Goal: Information Seeking & Learning: Learn about a topic

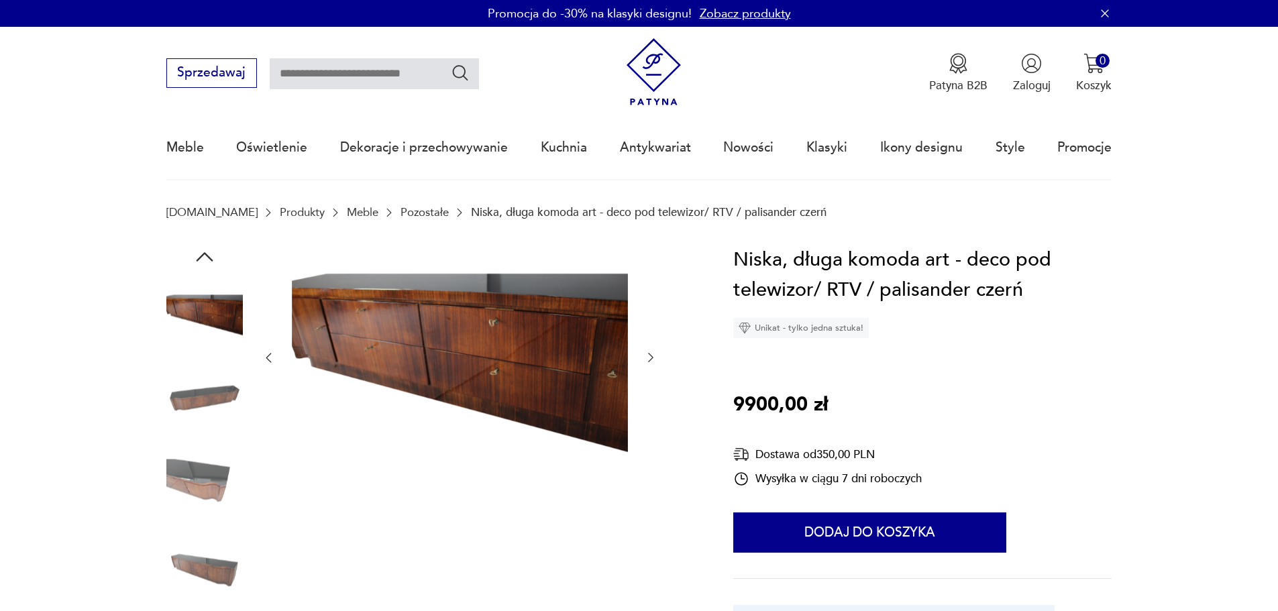
click at [650, 358] on icon "button" at bounding box center [650, 357] width 13 height 13
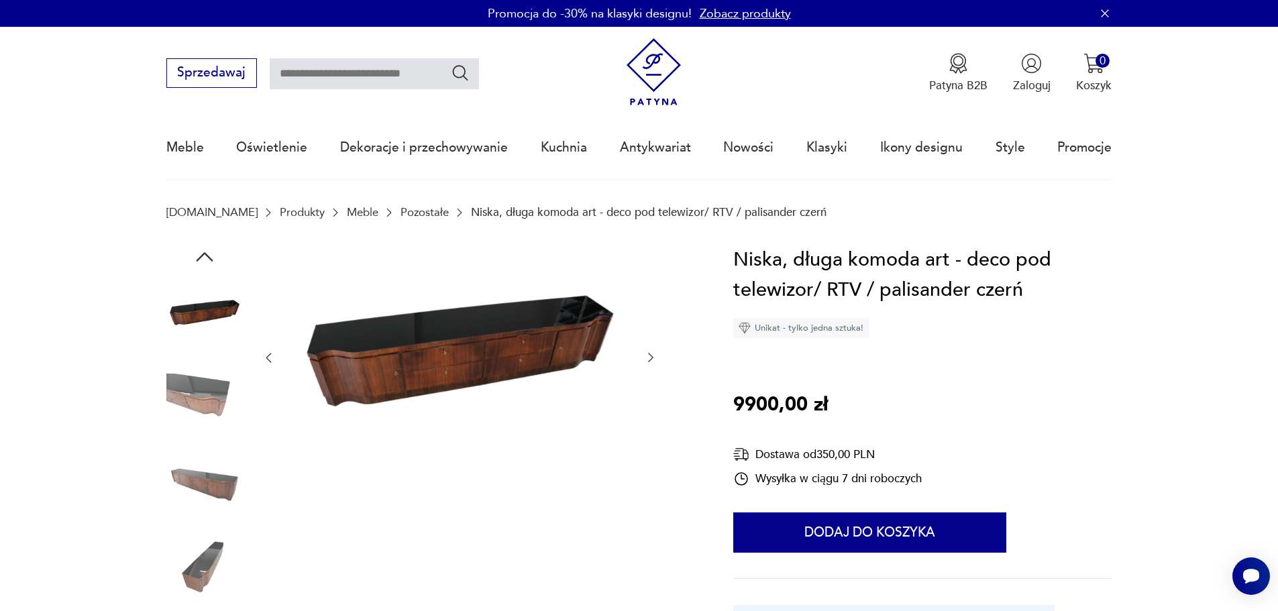
click at [650, 358] on icon "button" at bounding box center [650, 357] width 13 height 13
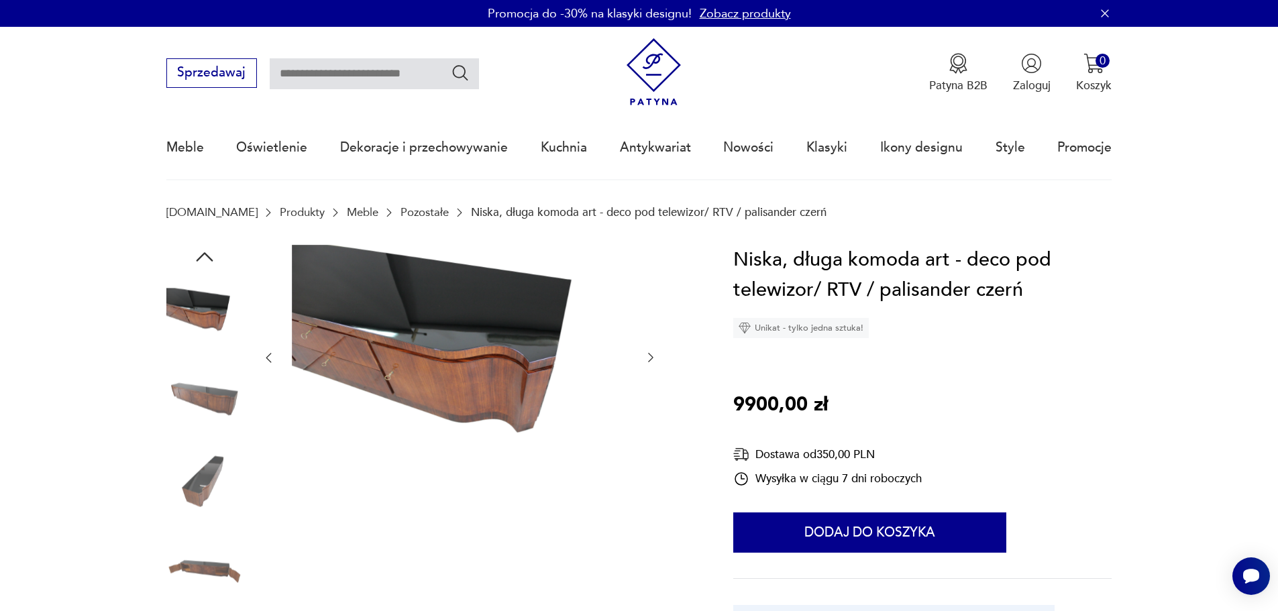
click at [650, 359] on icon "button" at bounding box center [650, 357] width 13 height 13
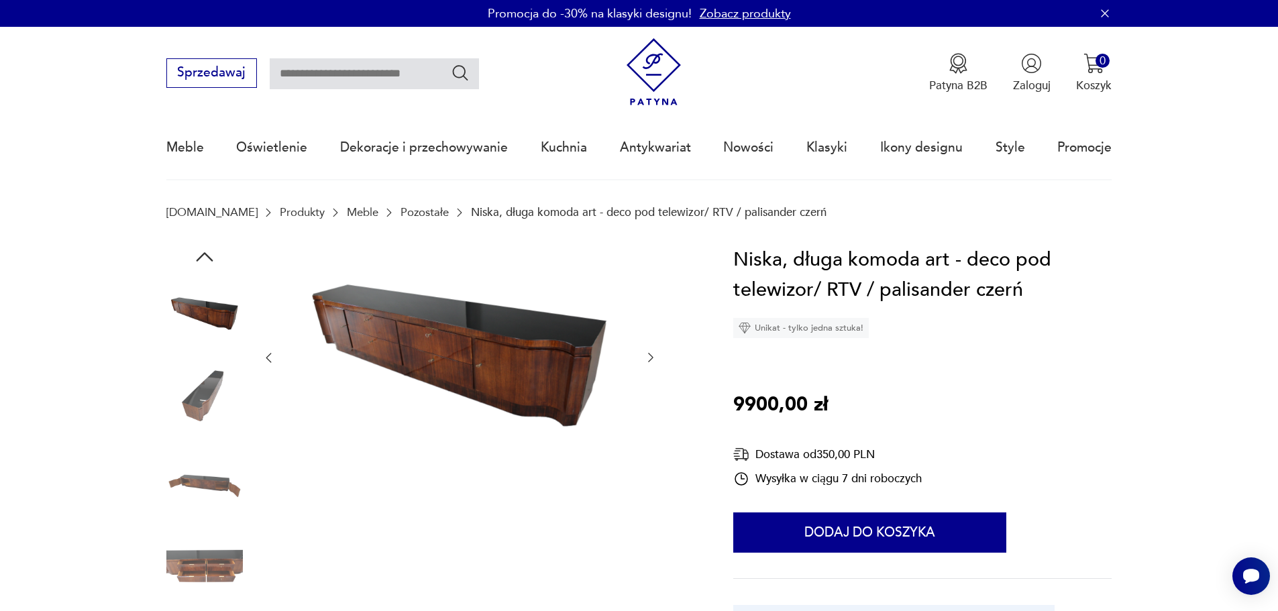
click at [649, 353] on icon "button" at bounding box center [650, 357] width 13 height 13
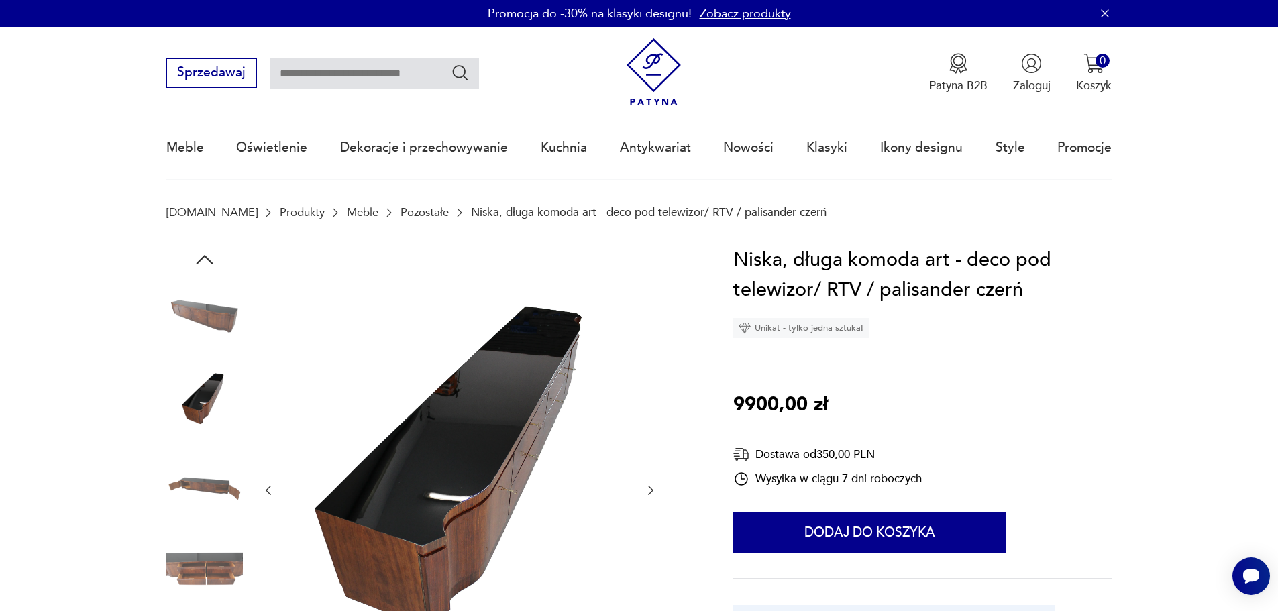
click at [654, 489] on icon "button" at bounding box center [650, 490] width 13 height 13
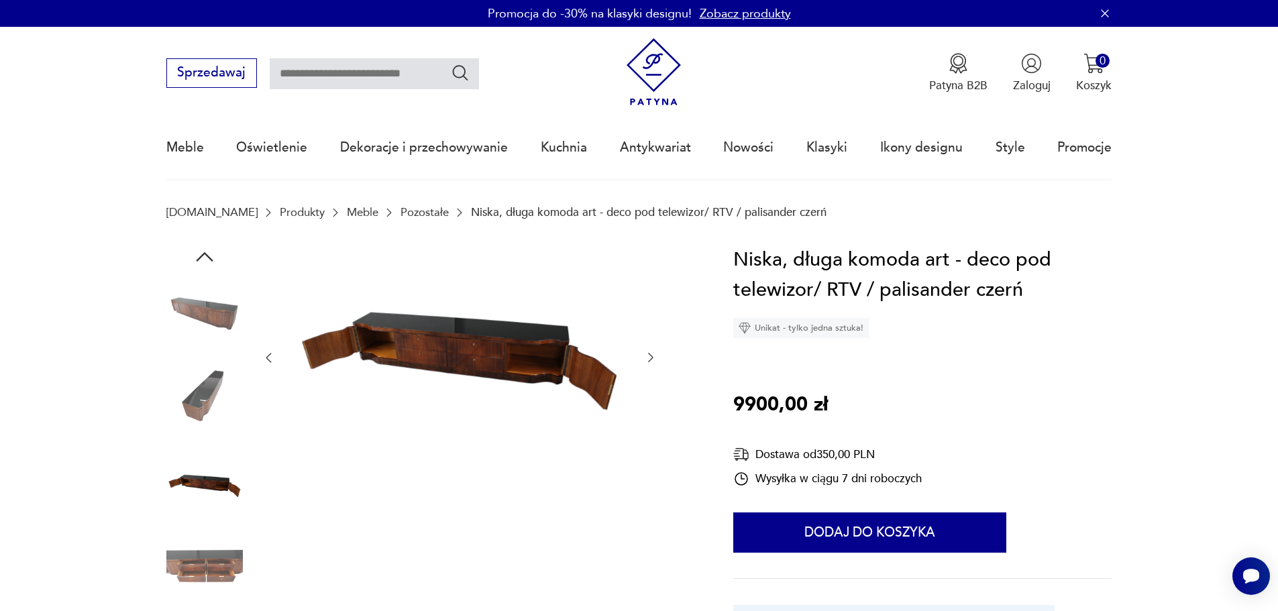
click at [648, 356] on icon "button" at bounding box center [650, 357] width 13 height 13
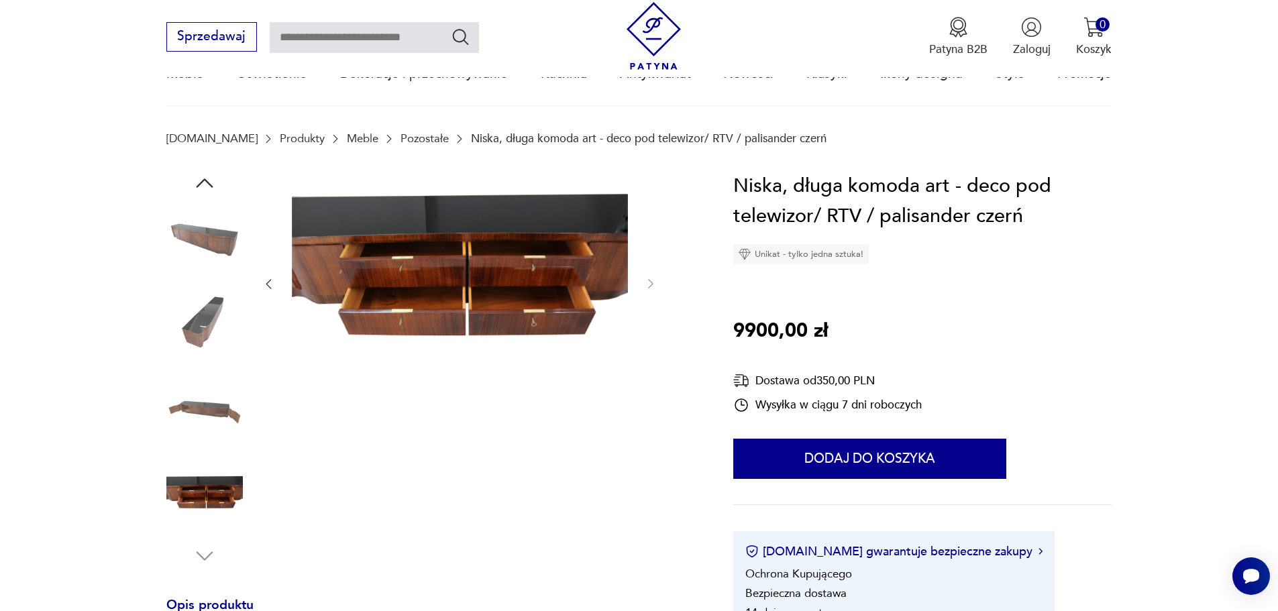
scroll to position [470, 0]
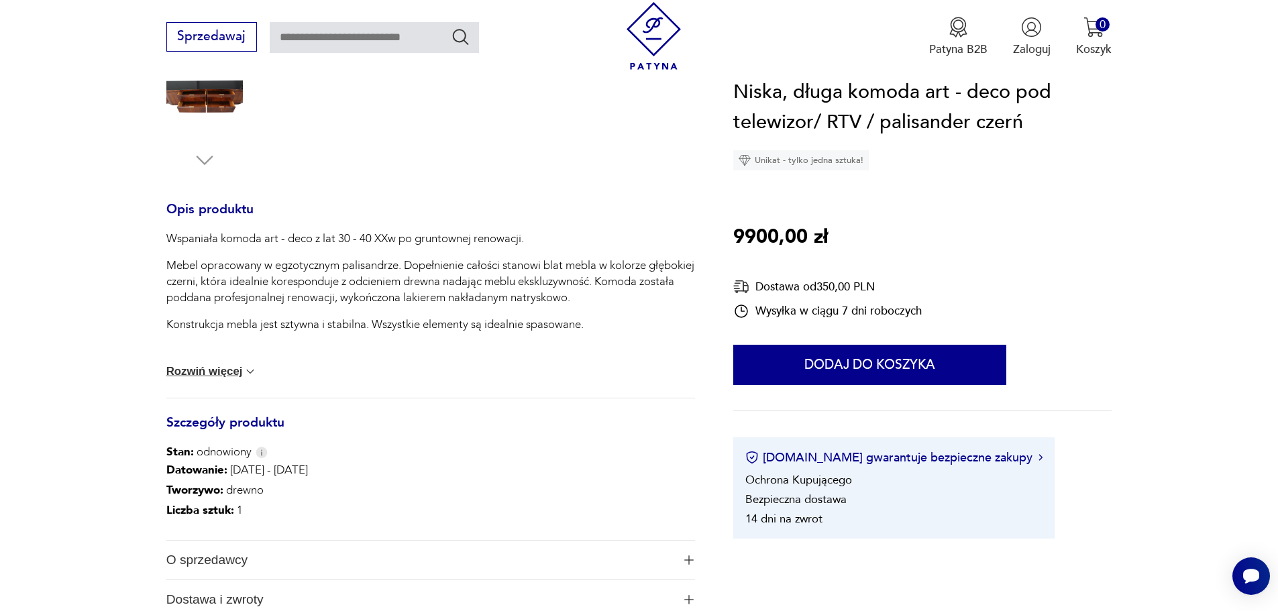
click at [218, 372] on button "Rozwiń więcej" at bounding box center [211, 371] width 91 height 13
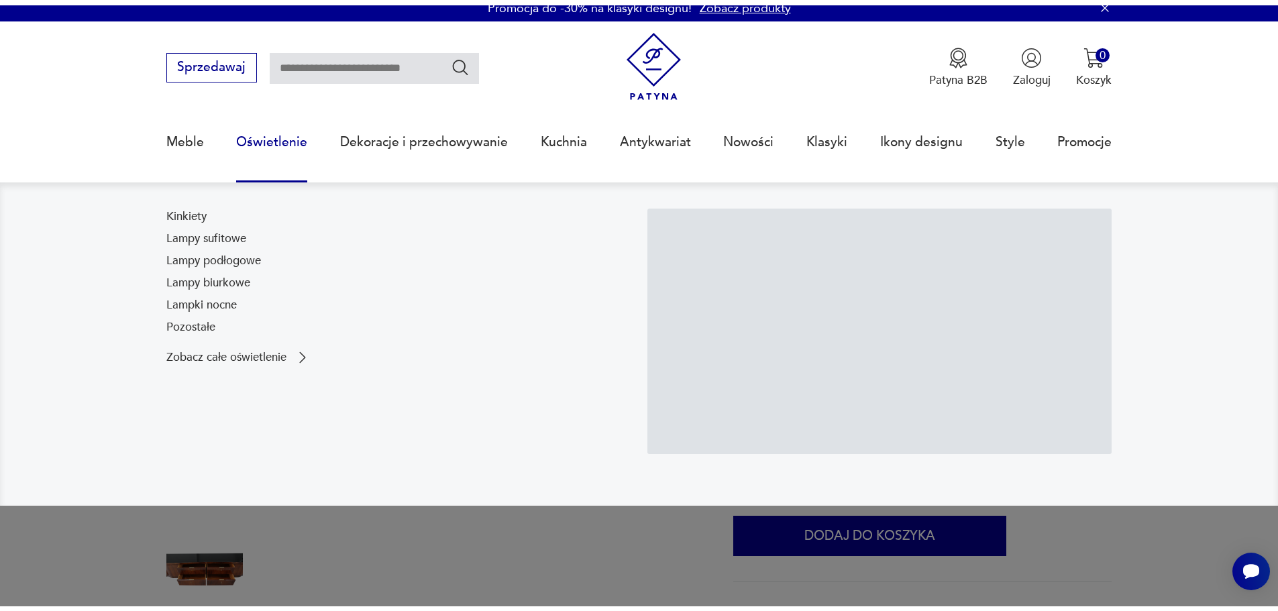
scroll to position [0, 0]
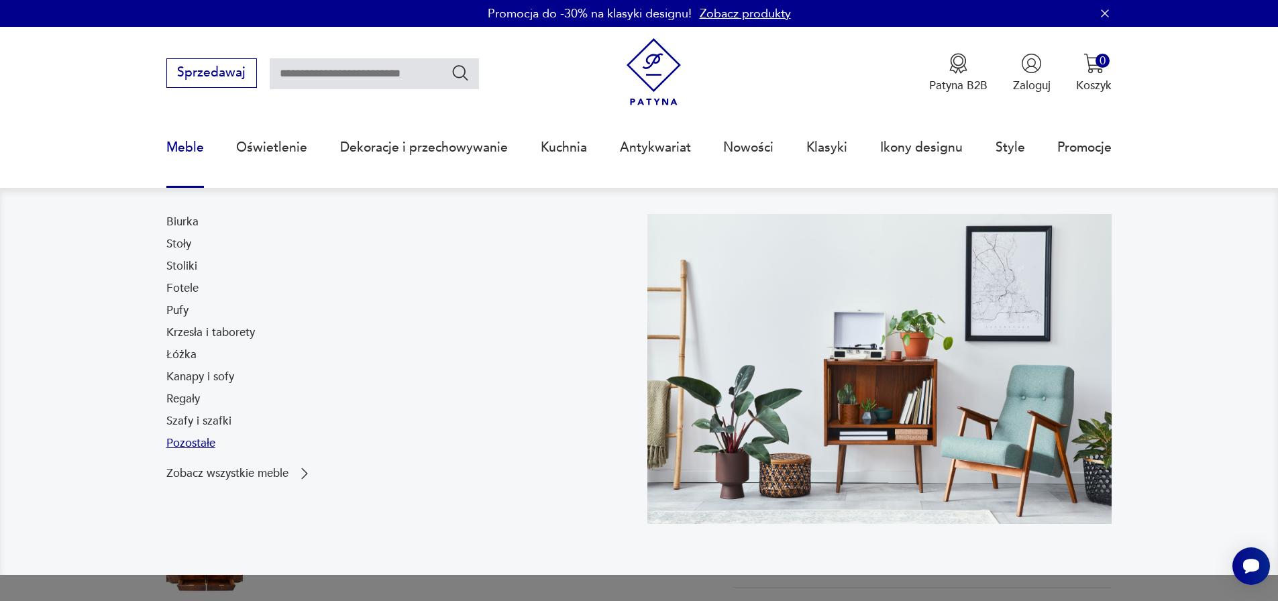
click at [181, 443] on link "Pozostałe" at bounding box center [190, 443] width 49 height 16
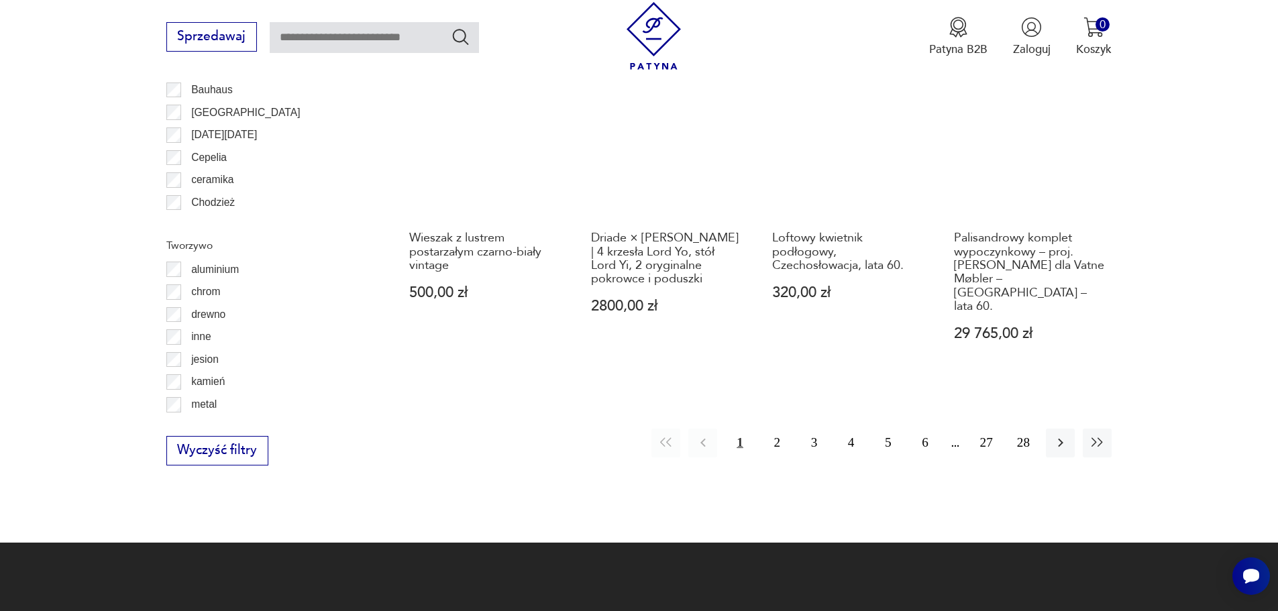
scroll to position [1587, 0]
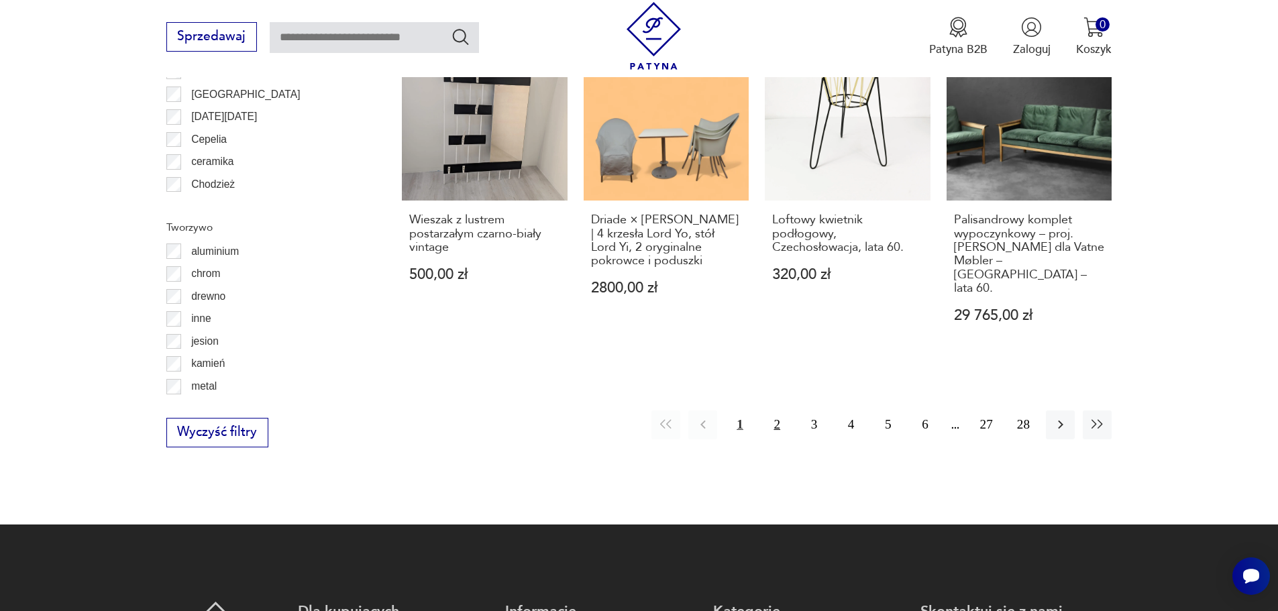
click at [776, 411] on button "2" at bounding box center [777, 425] width 29 height 29
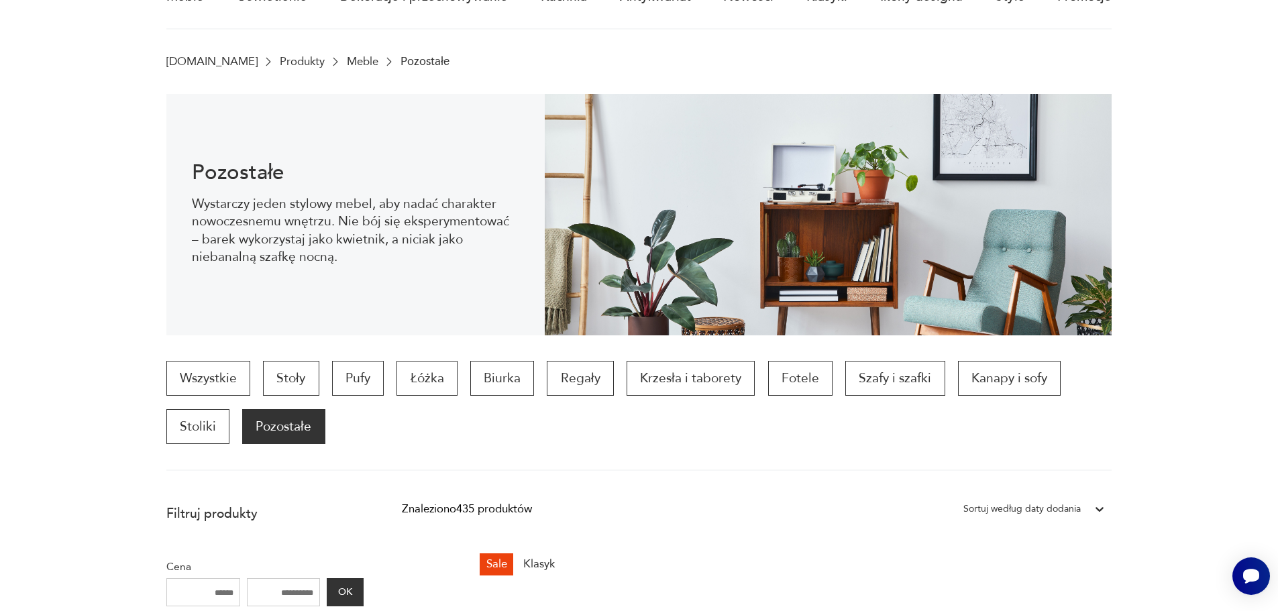
scroll to position [44, 0]
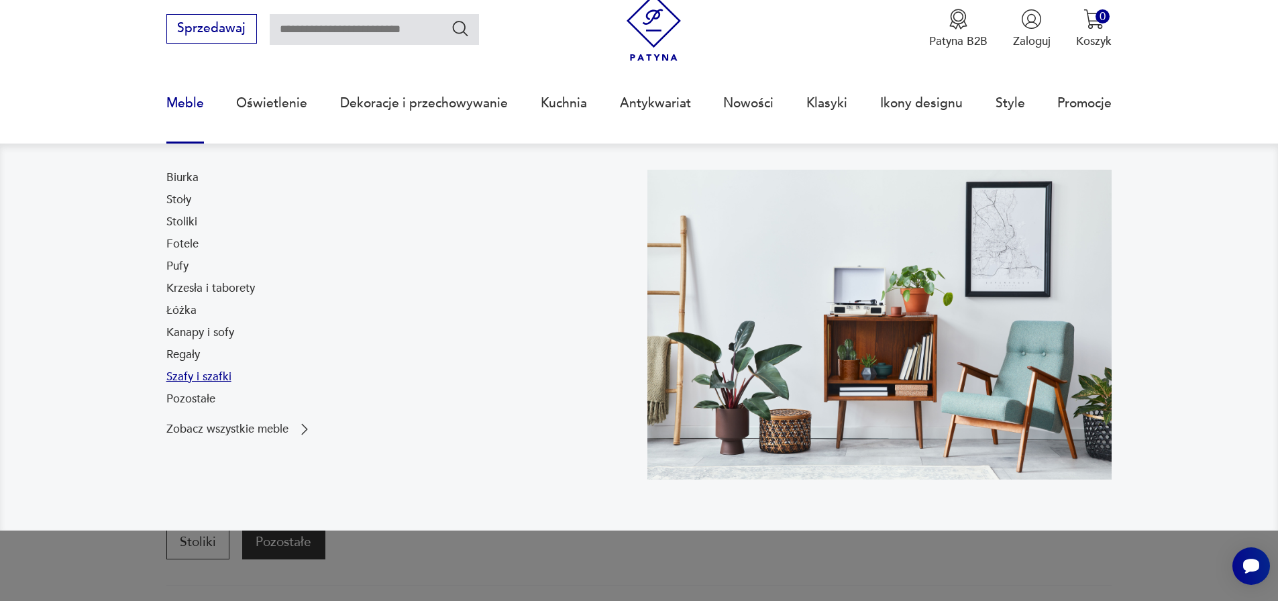
click at [181, 374] on link "Szafy i szafki" at bounding box center [198, 377] width 65 height 16
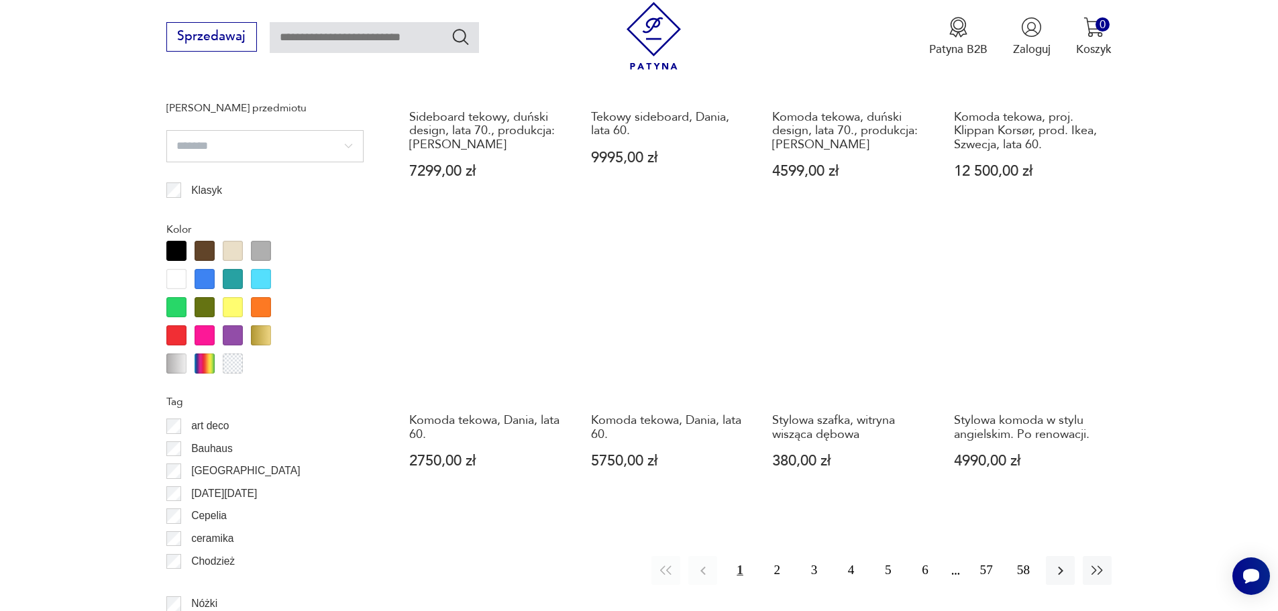
scroll to position [1461, 0]
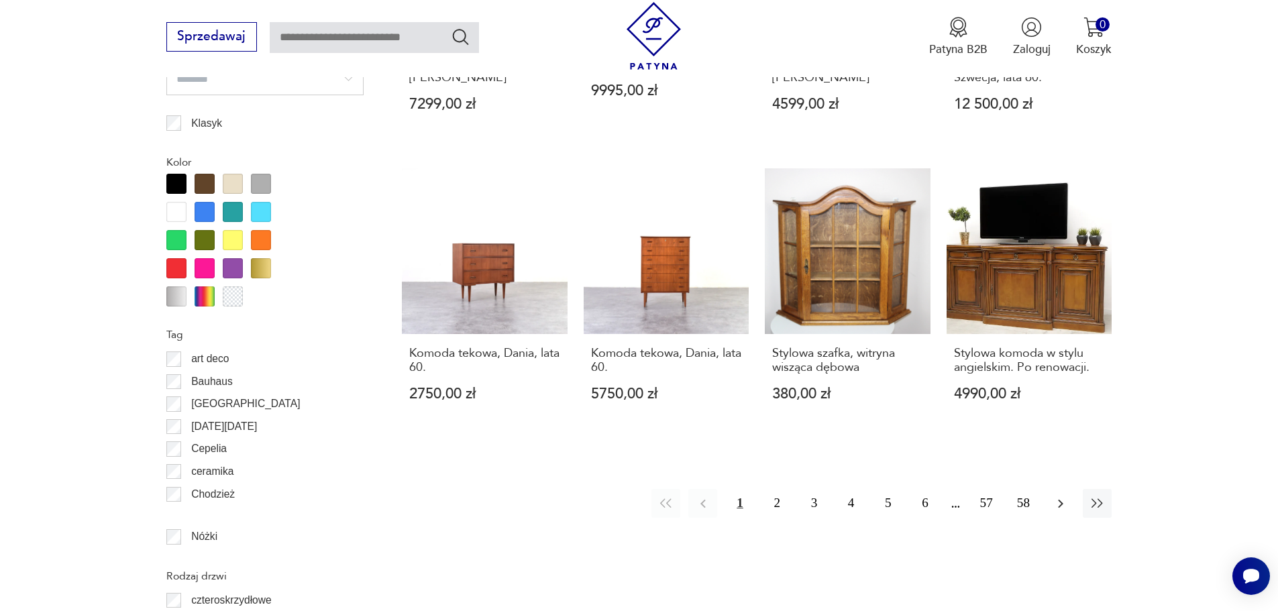
click at [1059, 499] on icon "button" at bounding box center [1060, 503] width 5 height 9
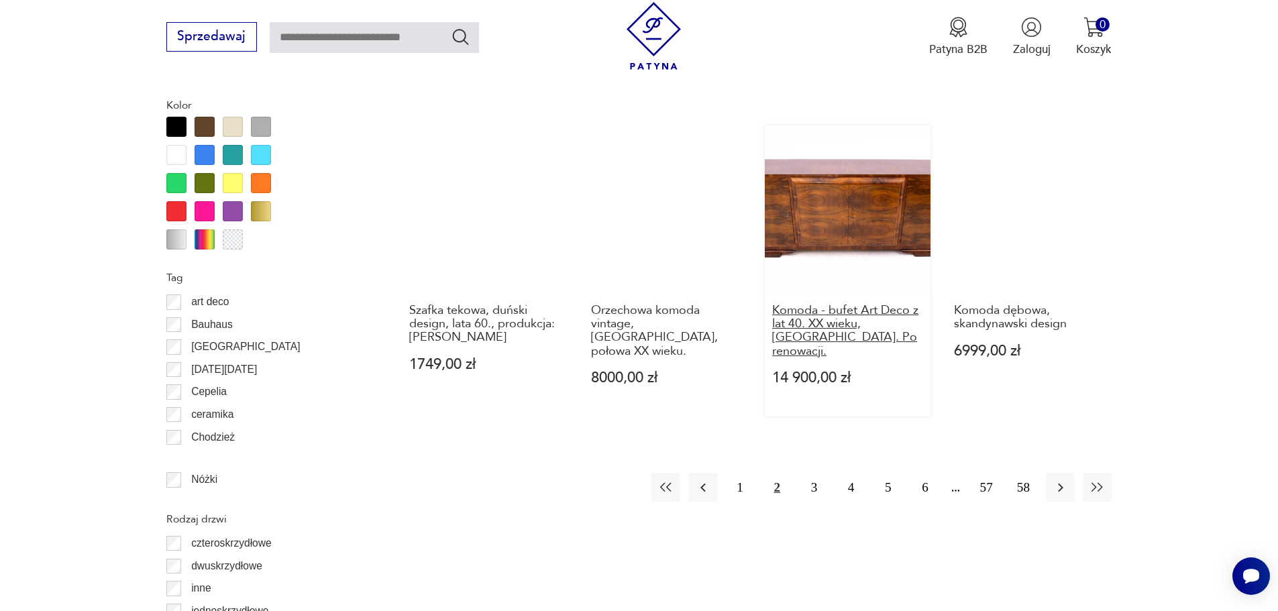
scroll to position [1529, 0]
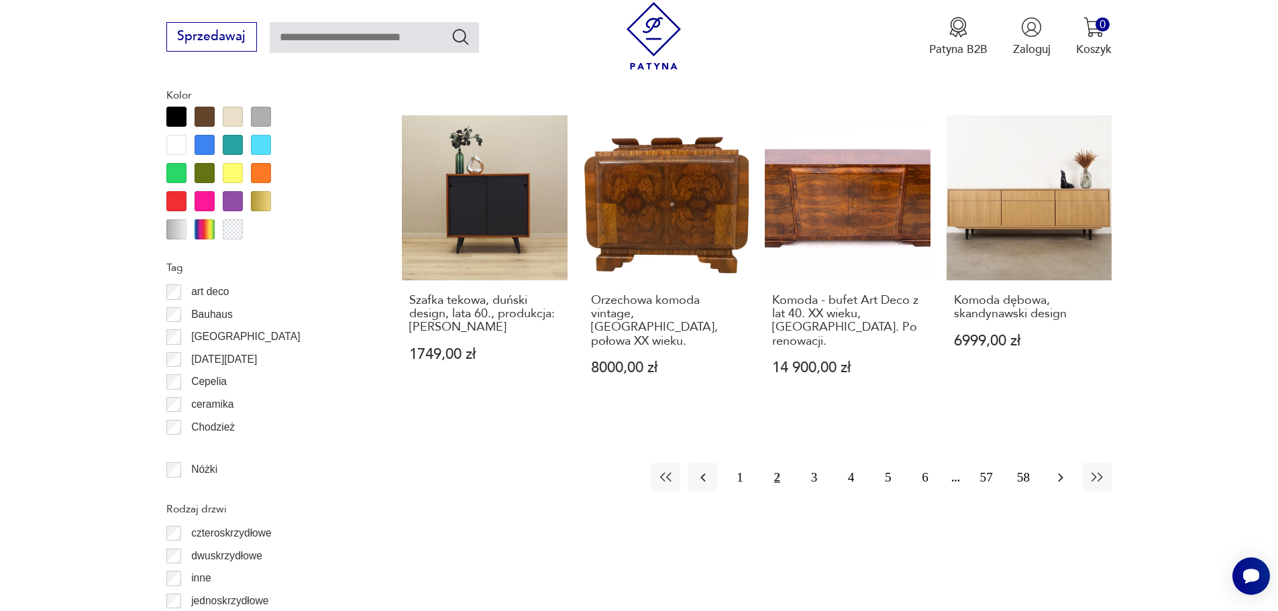
click at [1060, 473] on icon "button" at bounding box center [1060, 477] width 5 height 9
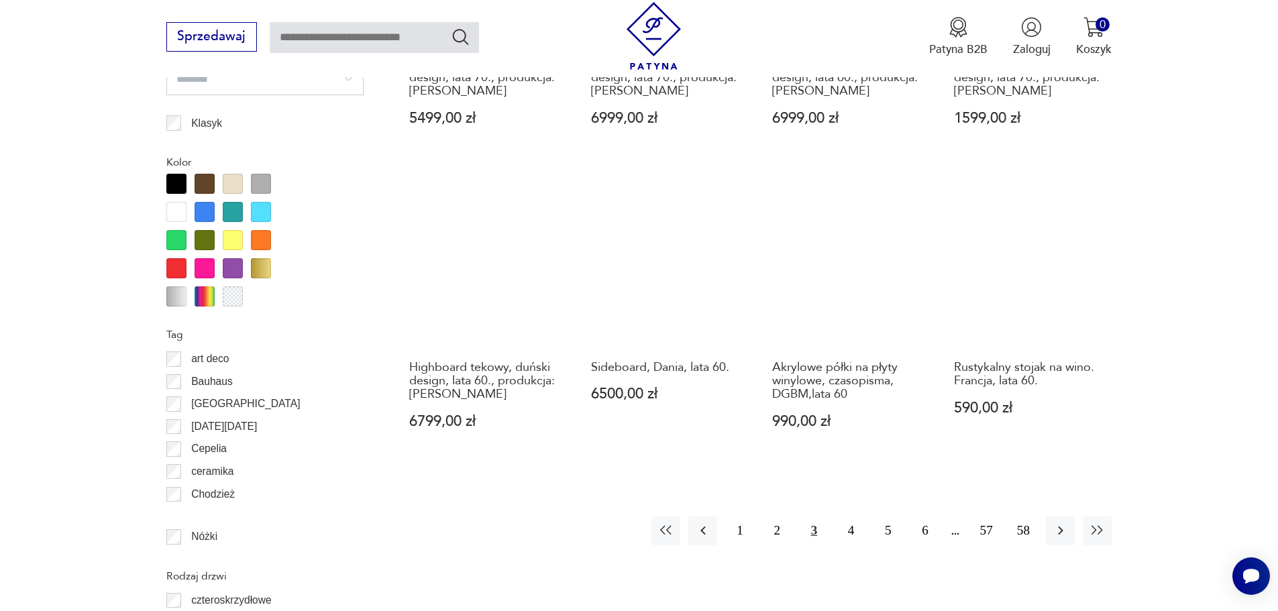
scroll to position [1529, 0]
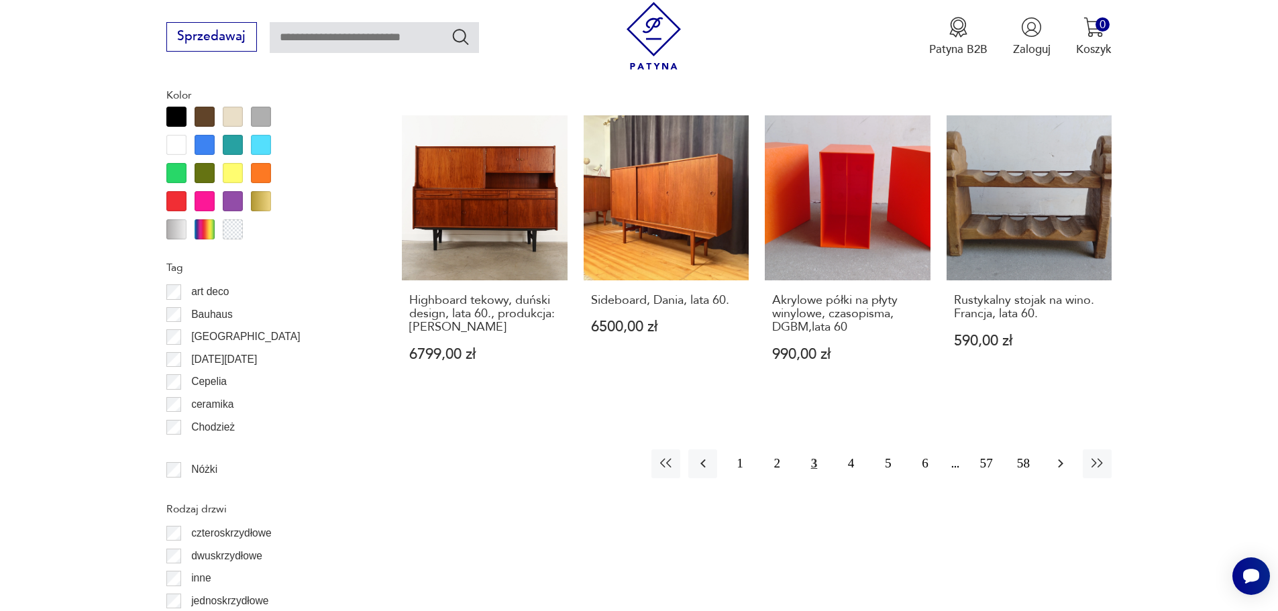
click at [1060, 456] on icon "button" at bounding box center [1061, 464] width 16 height 16
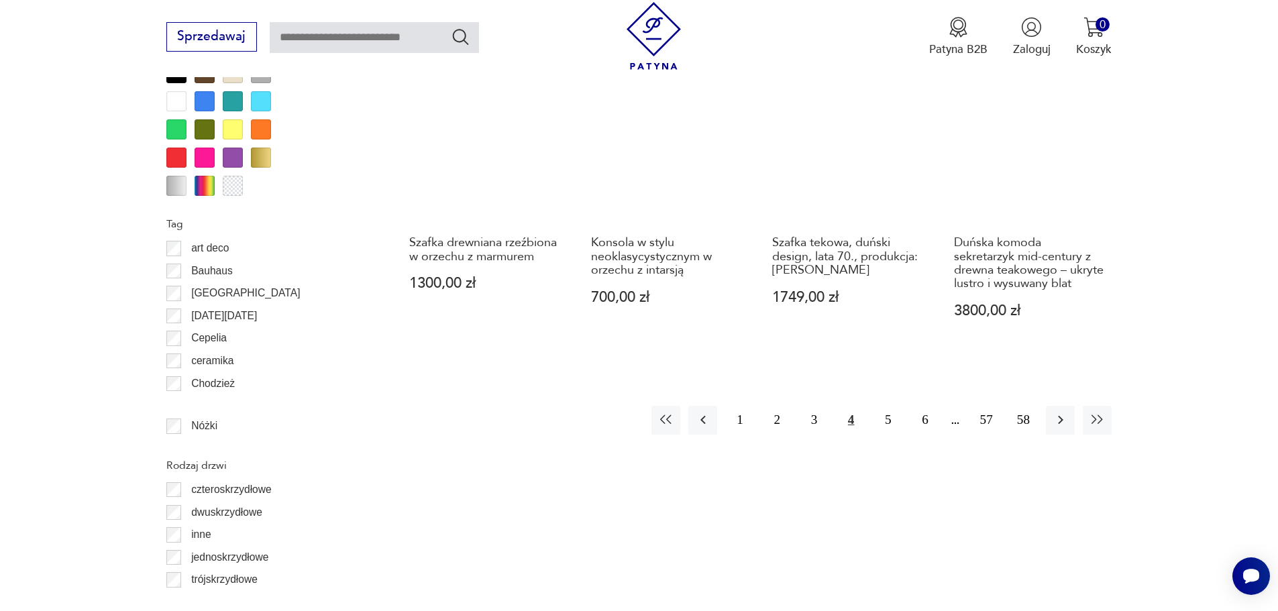
scroll to position [1596, 0]
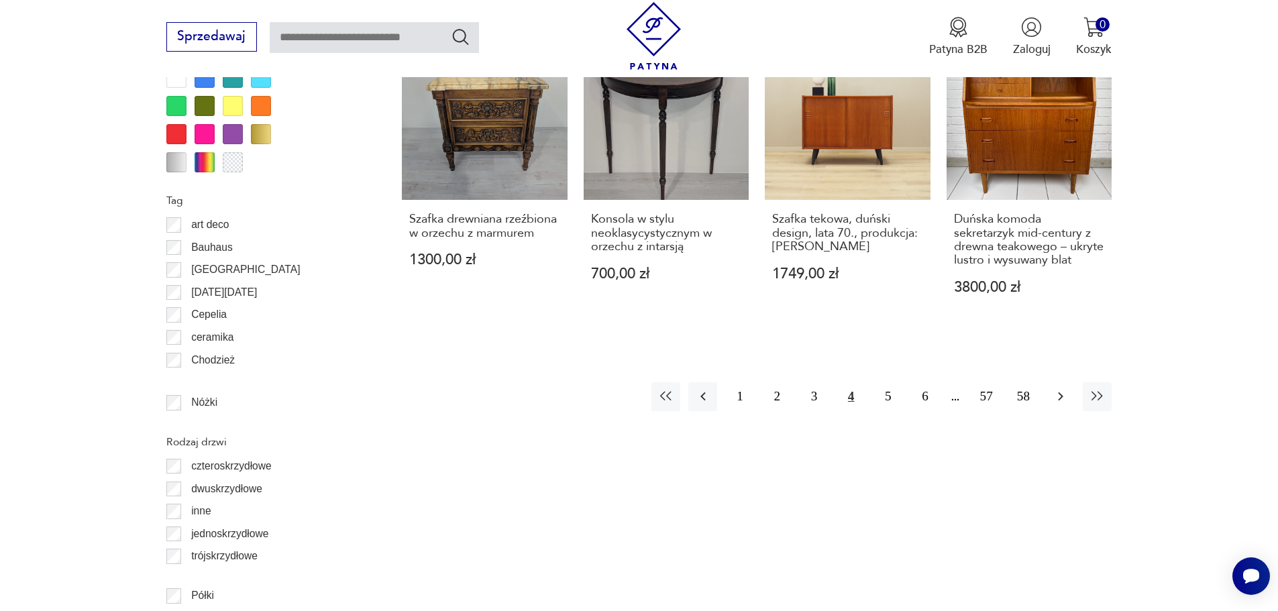
click at [1058, 389] on icon "button" at bounding box center [1061, 397] width 16 height 16
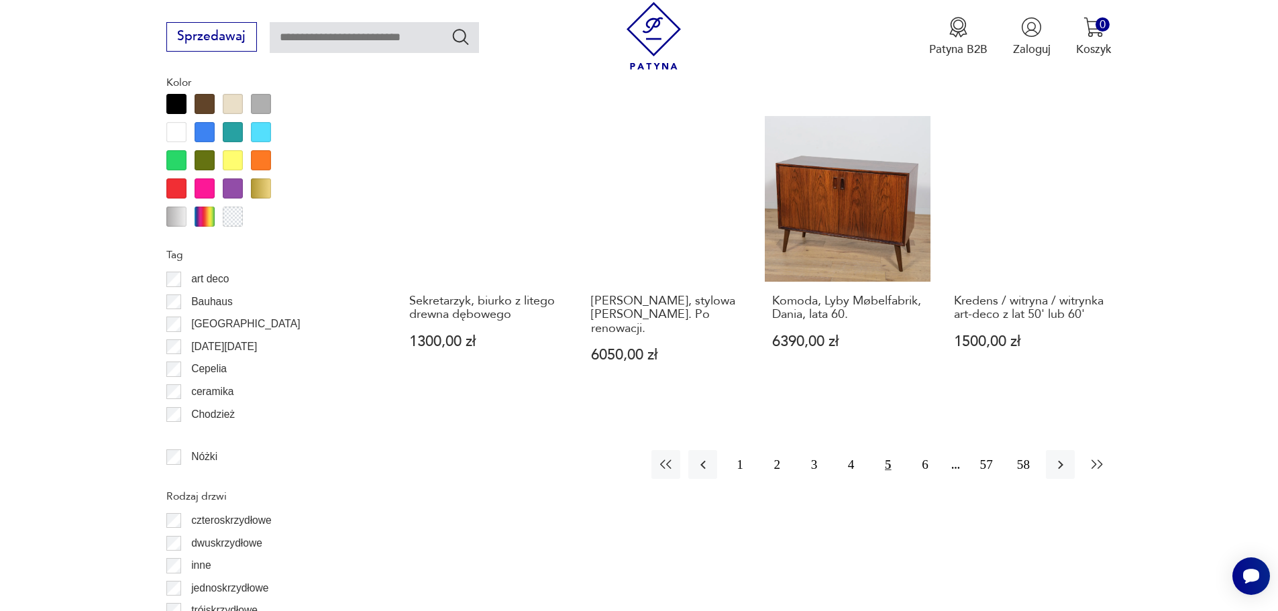
scroll to position [1596, 0]
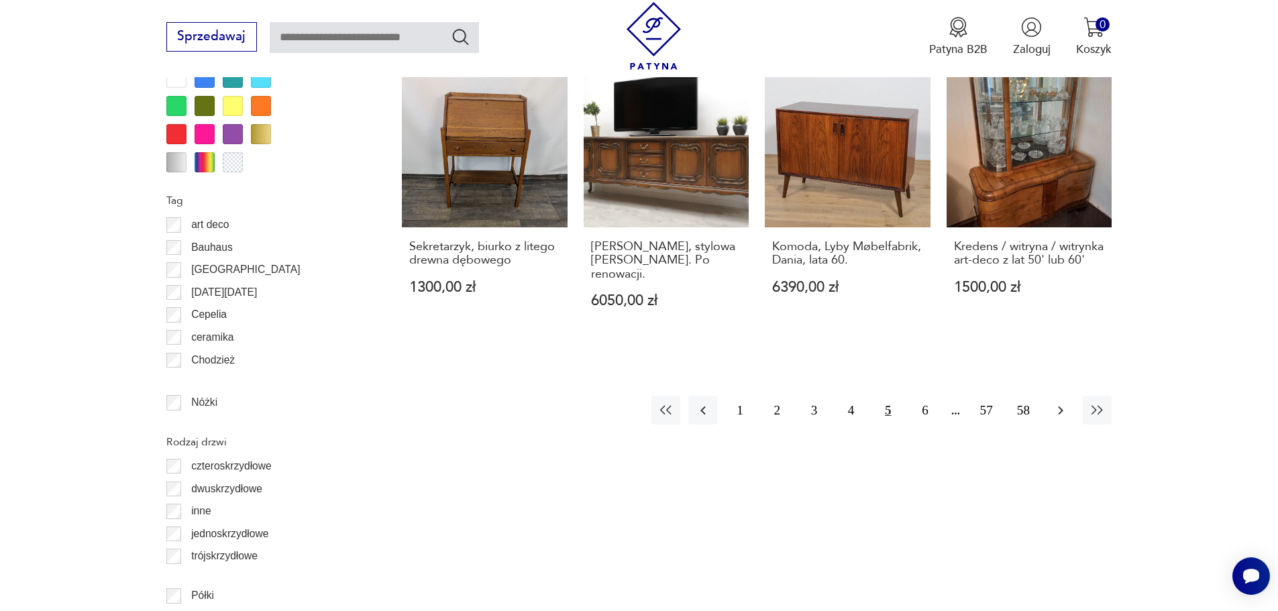
click at [1062, 403] on icon "button" at bounding box center [1061, 411] width 16 height 16
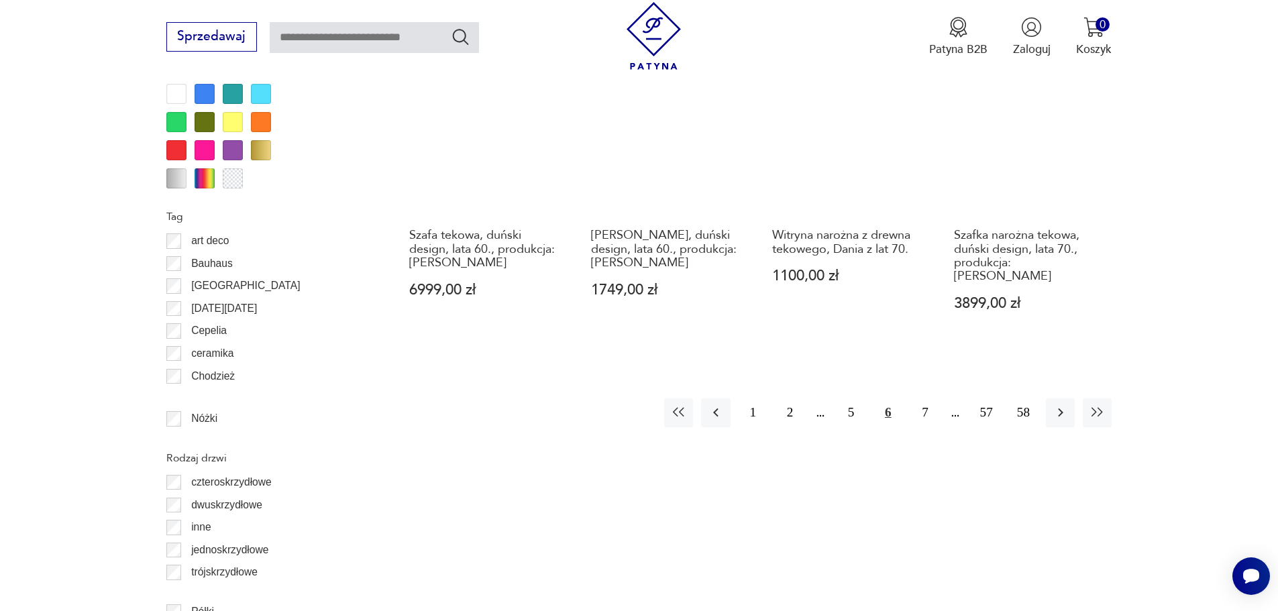
scroll to position [1596, 0]
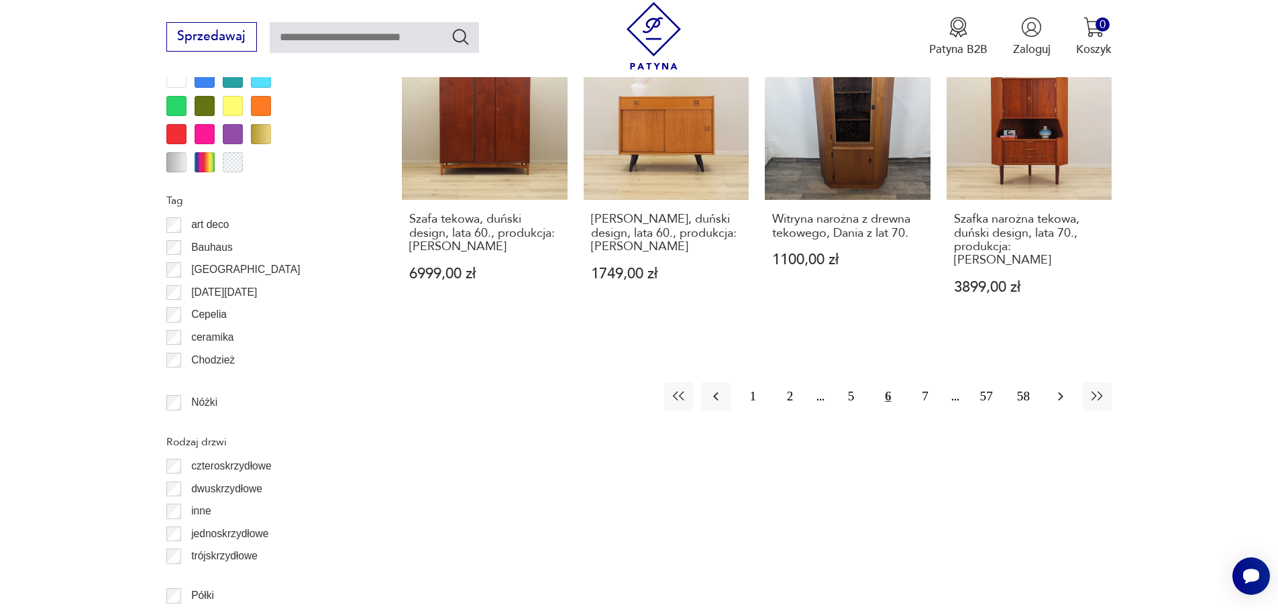
click at [1064, 389] on icon "button" at bounding box center [1061, 397] width 16 height 16
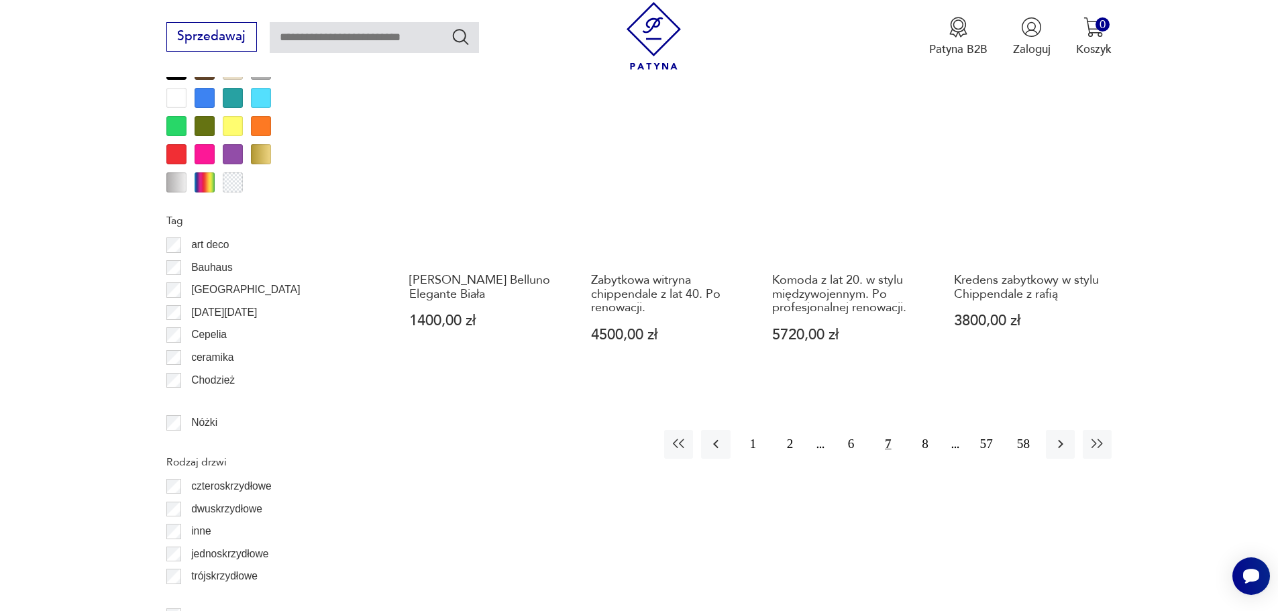
scroll to position [1596, 0]
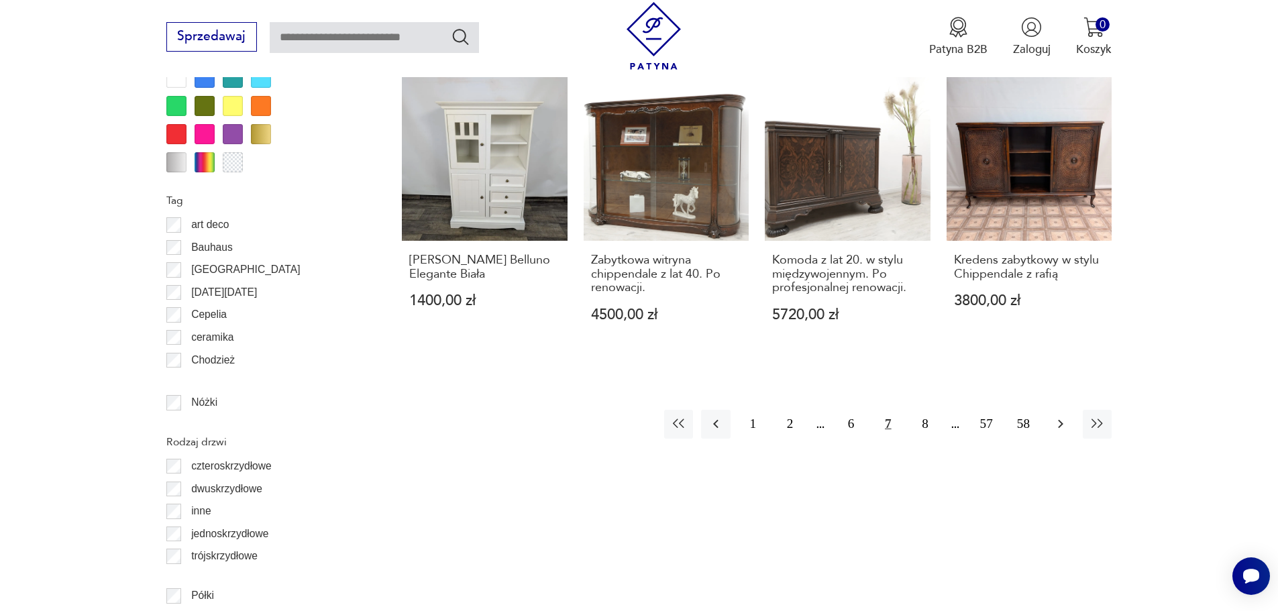
click at [1060, 416] on icon "button" at bounding box center [1061, 424] width 16 height 16
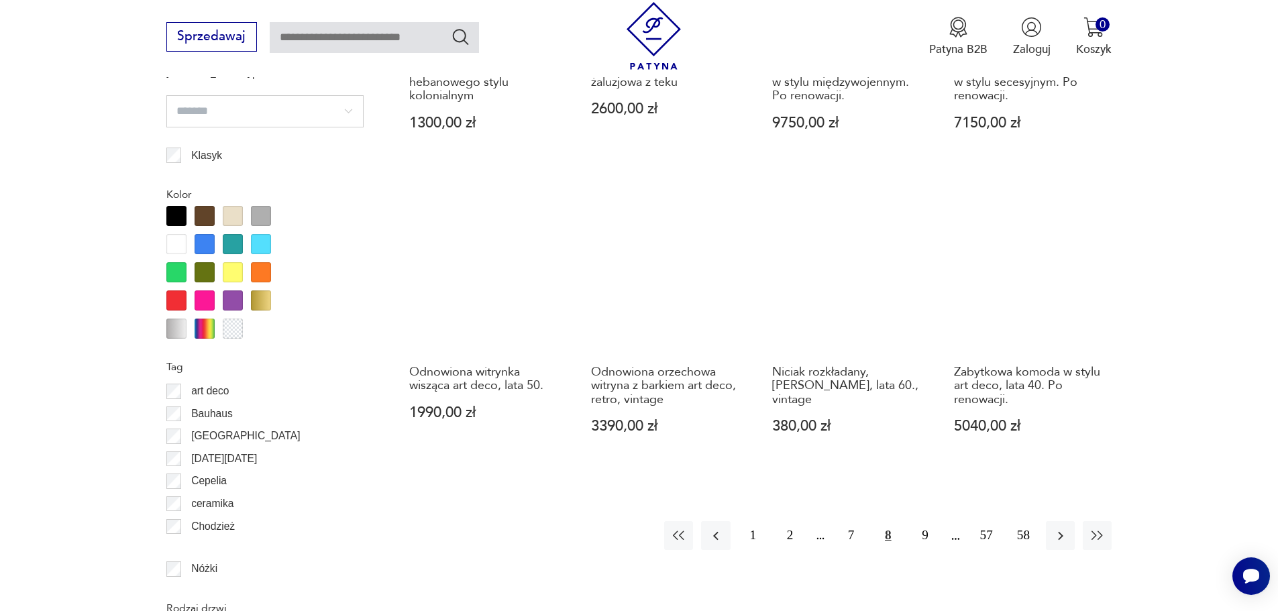
scroll to position [1461, 0]
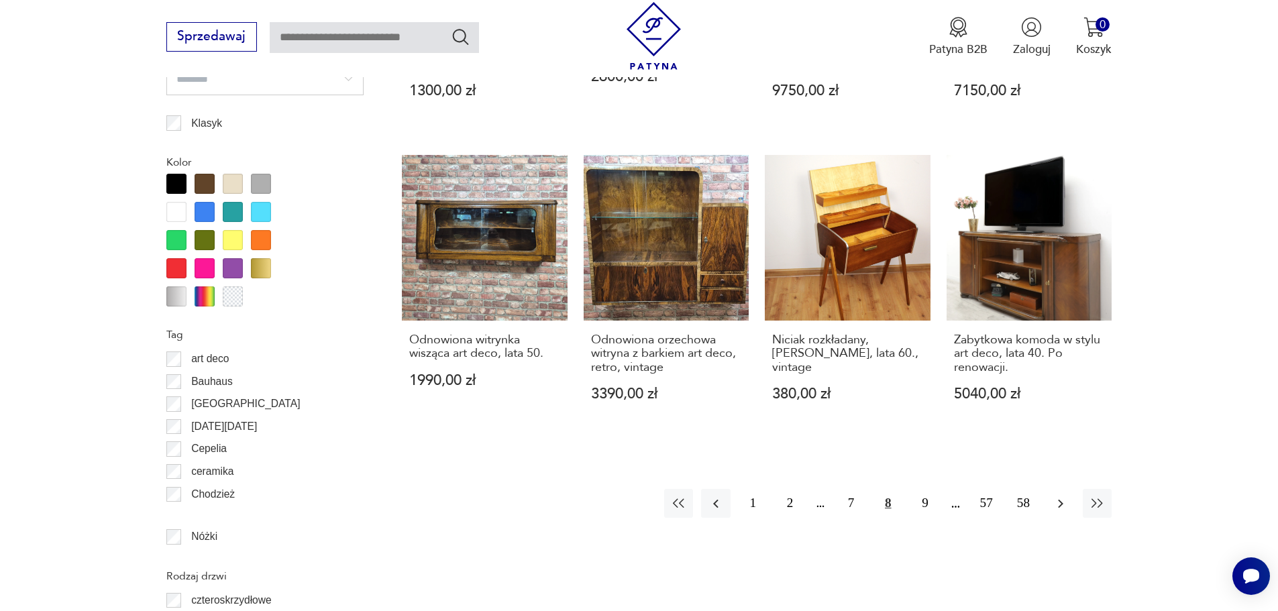
click at [1058, 503] on icon "button" at bounding box center [1061, 504] width 16 height 16
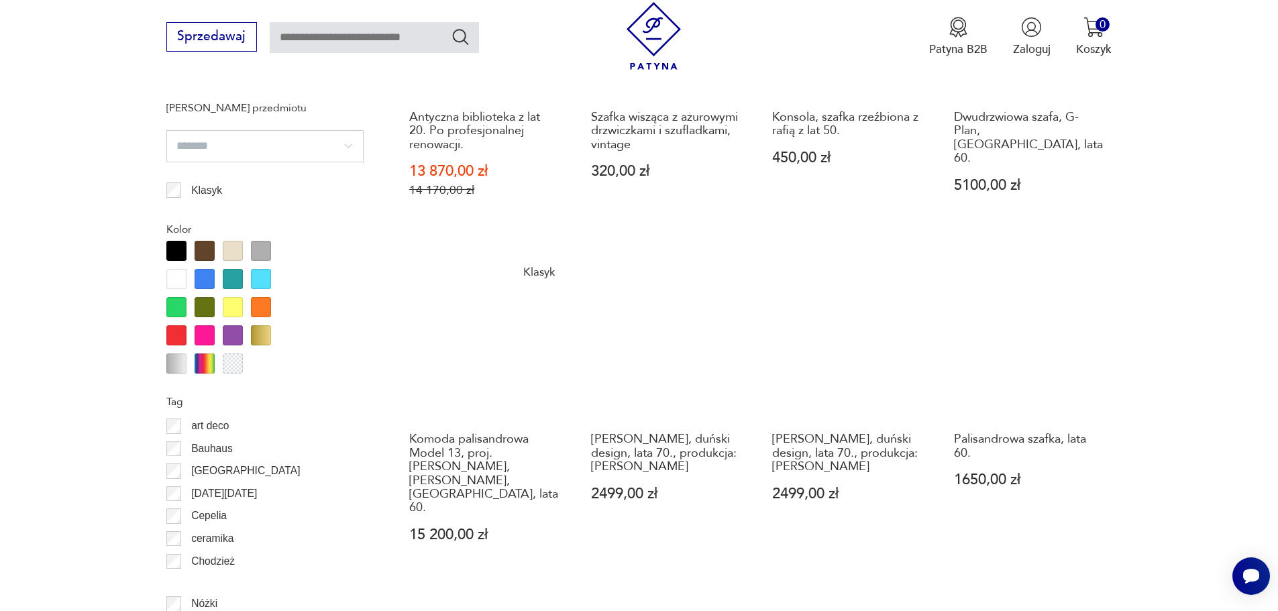
scroll to position [1461, 0]
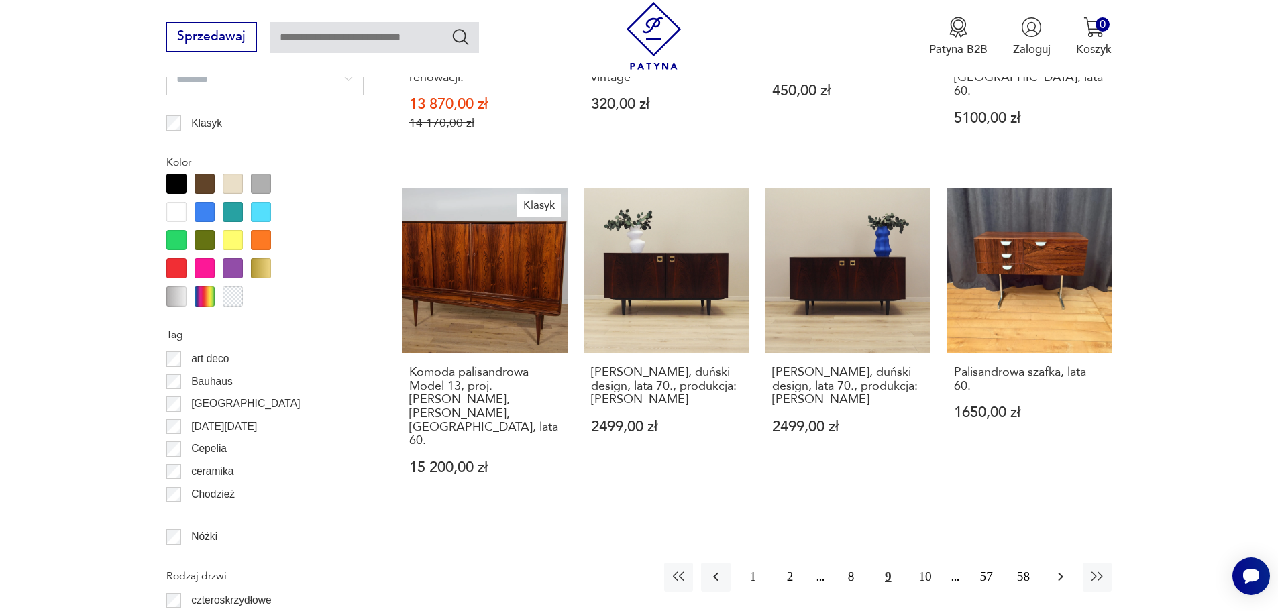
click at [1061, 573] on icon "button" at bounding box center [1060, 577] width 5 height 9
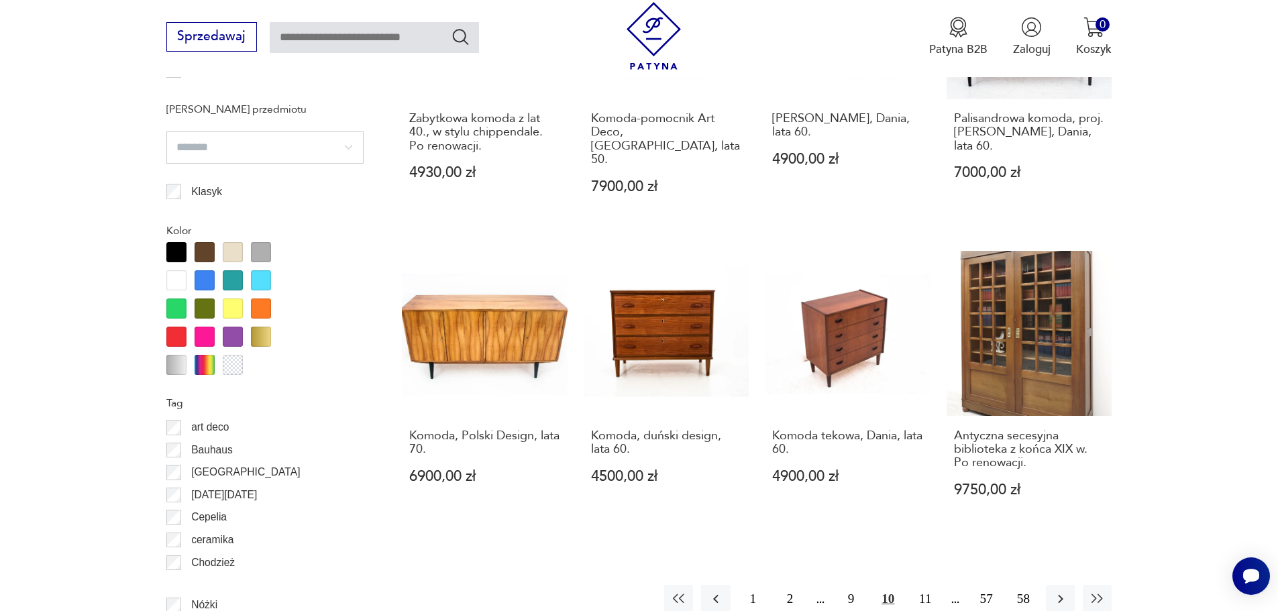
scroll to position [1394, 0]
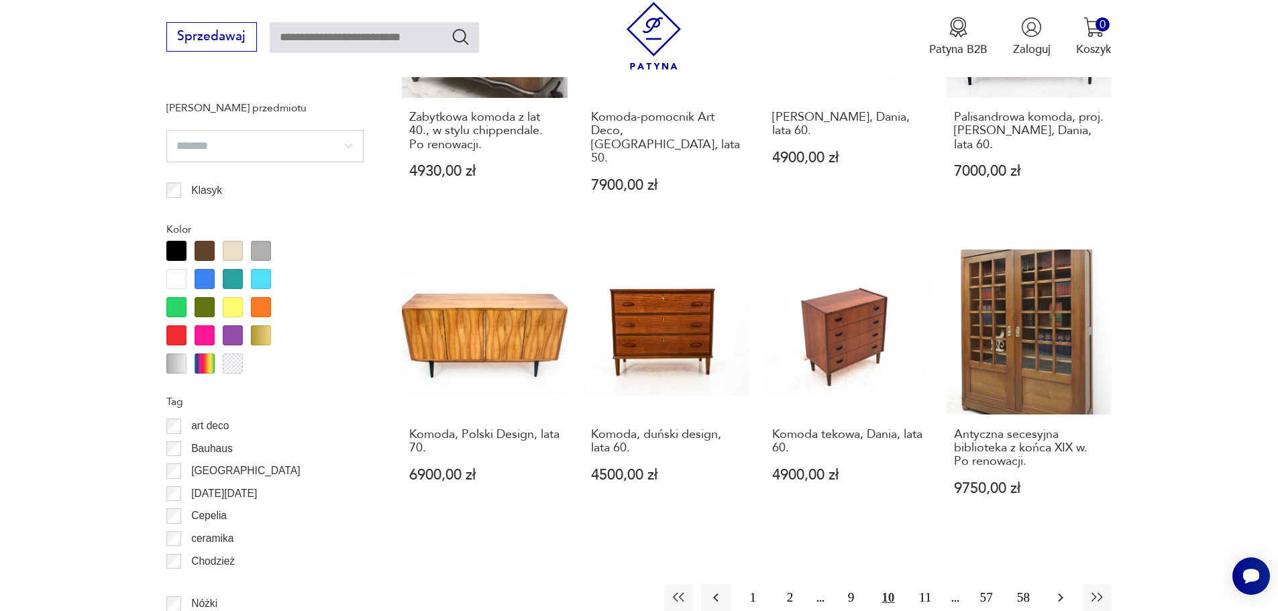
click at [1060, 590] on icon "button" at bounding box center [1061, 598] width 16 height 16
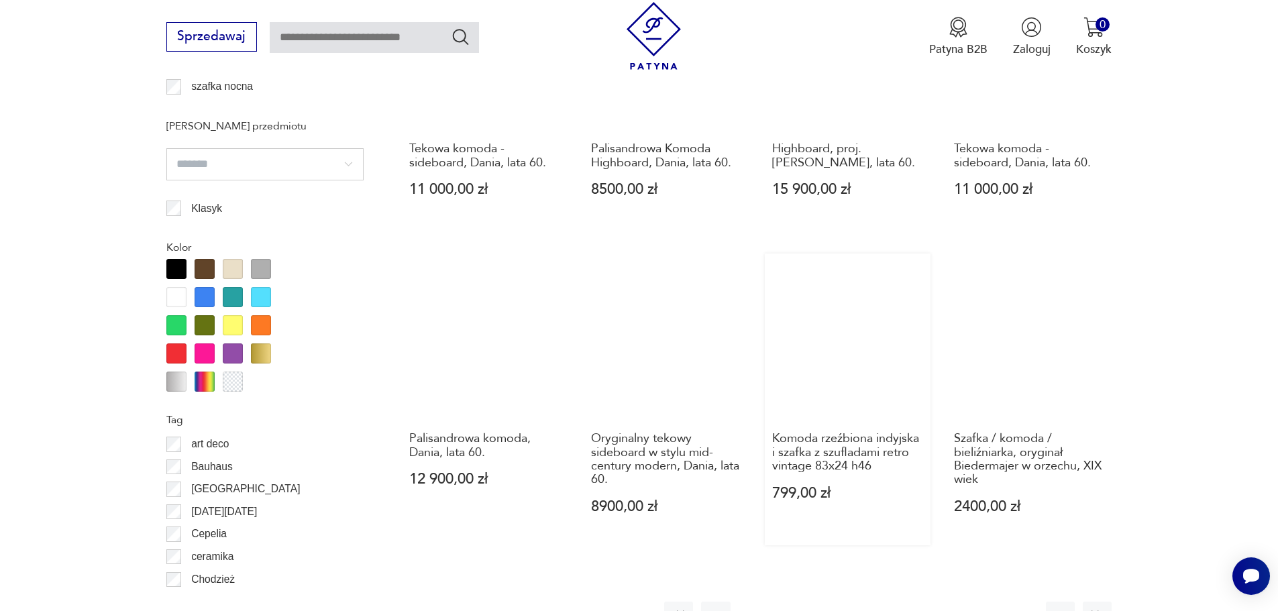
scroll to position [1461, 0]
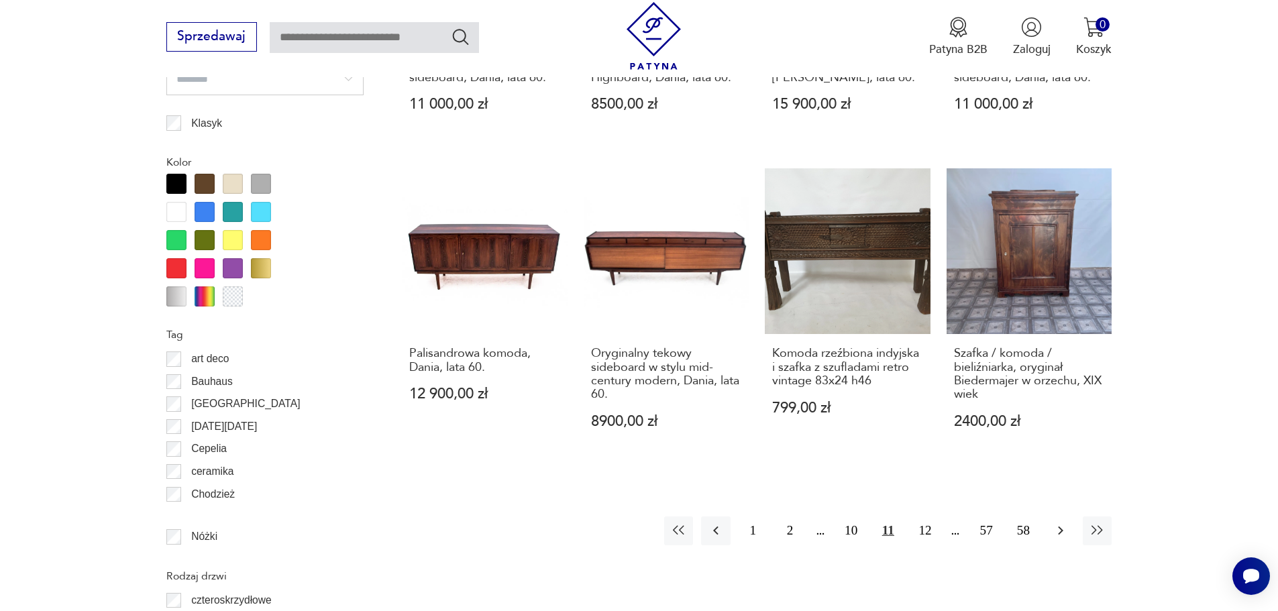
click at [1066, 523] on icon "button" at bounding box center [1061, 531] width 16 height 16
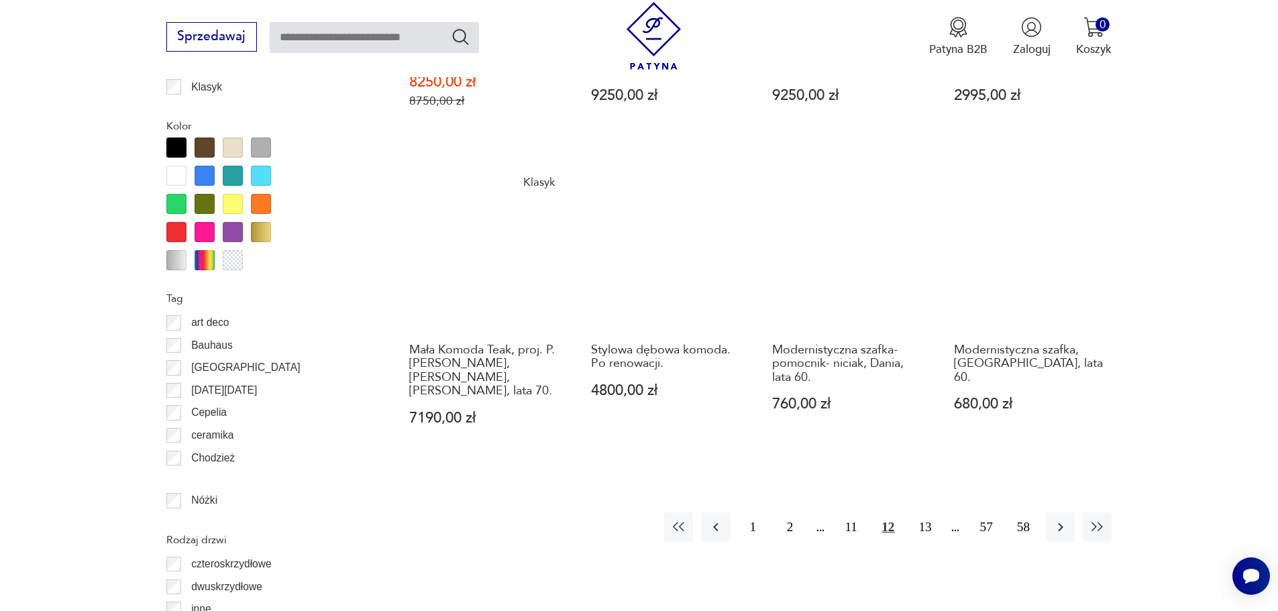
scroll to position [1529, 0]
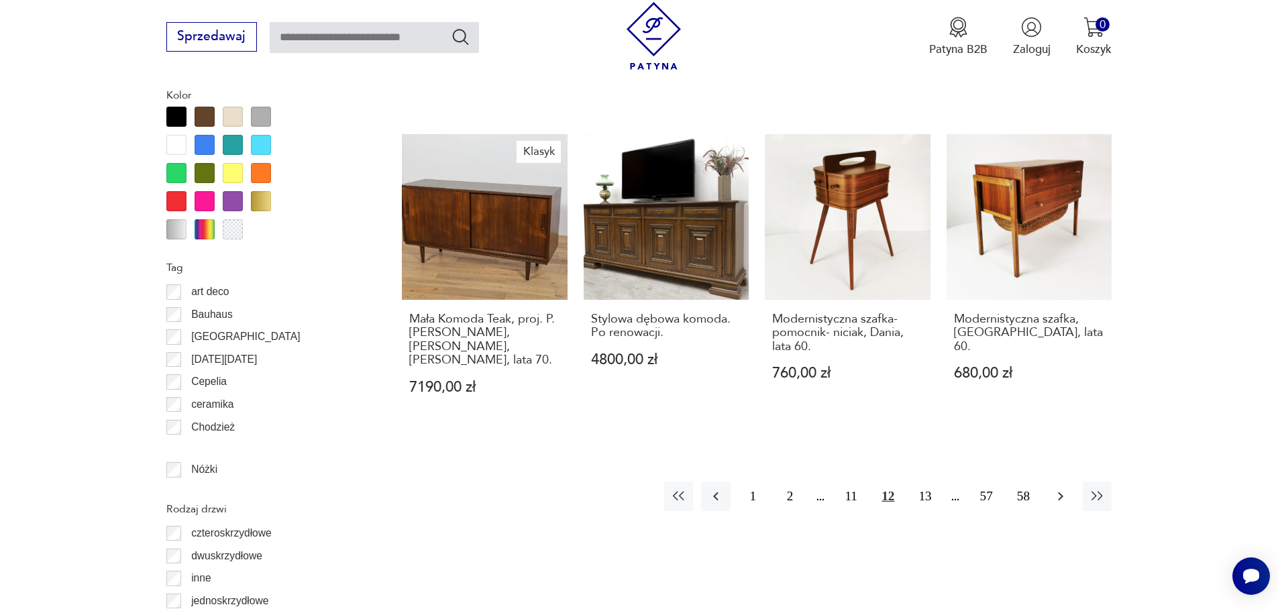
click at [1063, 489] on icon "button" at bounding box center [1061, 497] width 16 height 16
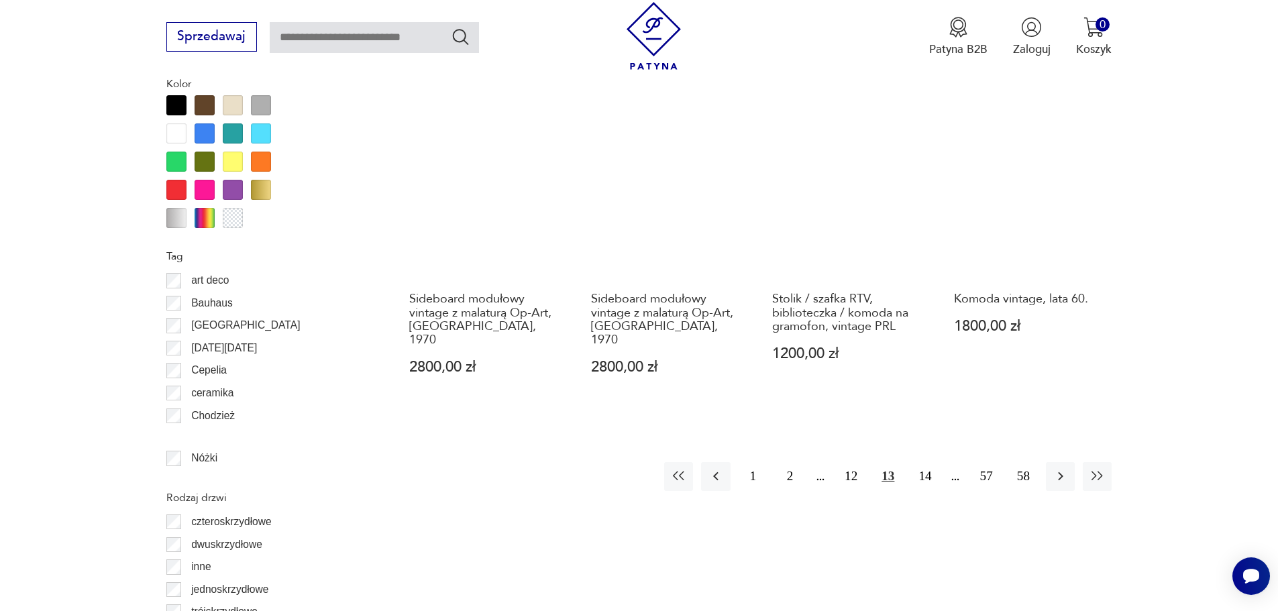
scroll to position [1596, 0]
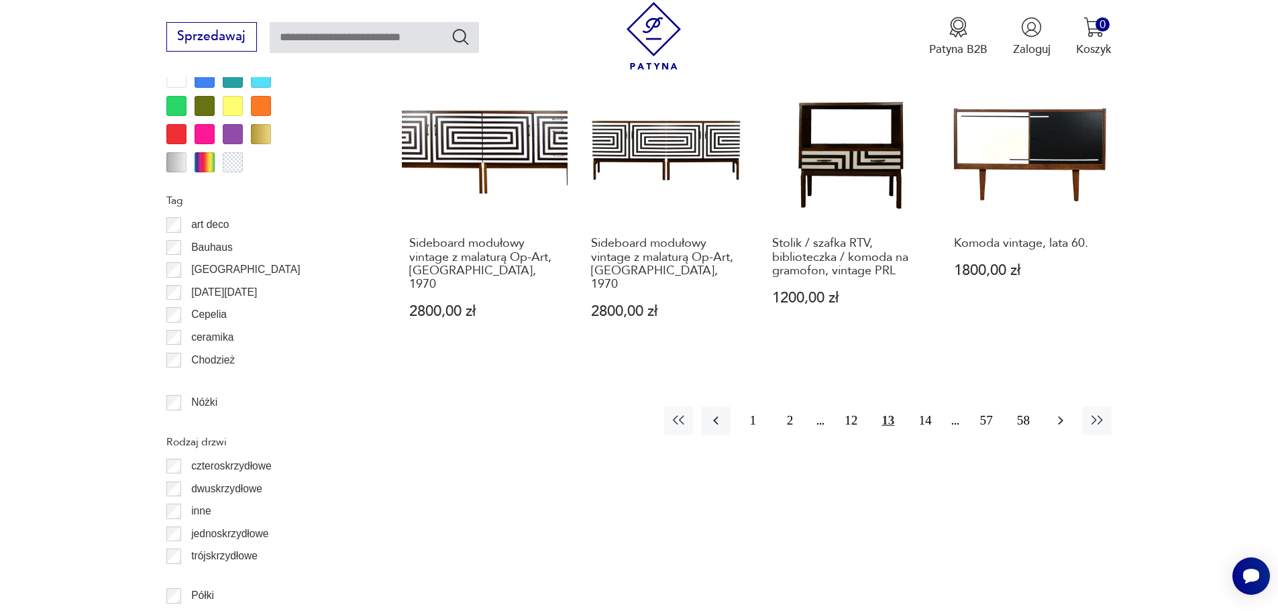
click at [1060, 413] on icon "button" at bounding box center [1061, 421] width 16 height 16
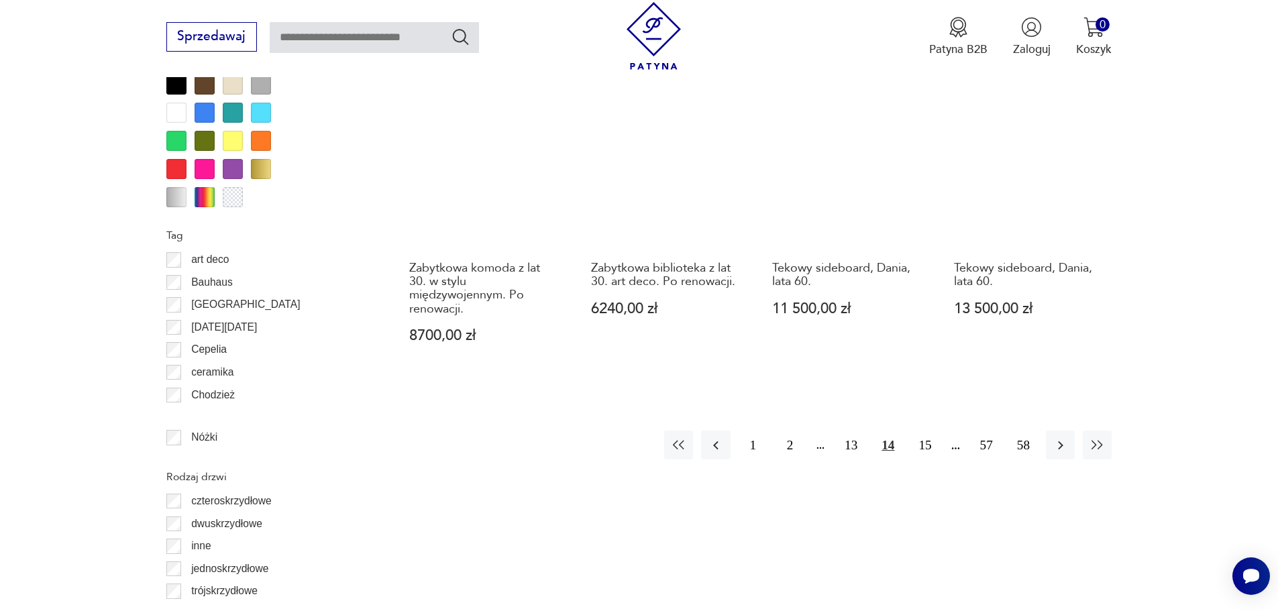
scroll to position [1596, 0]
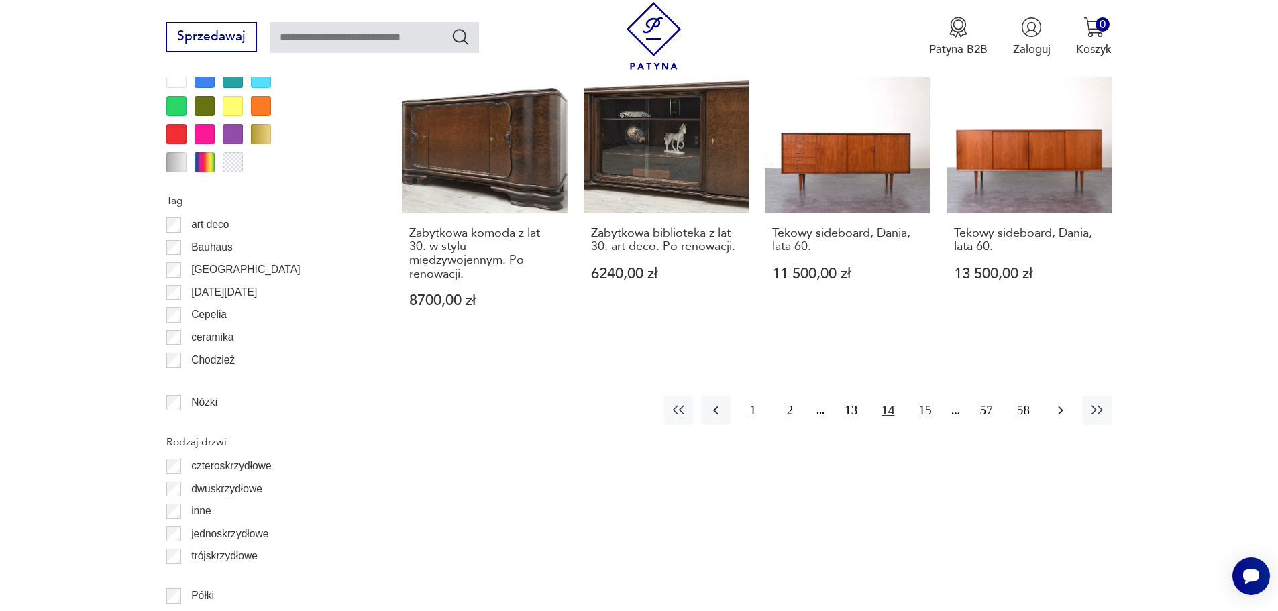
click at [1063, 403] on icon "button" at bounding box center [1061, 411] width 16 height 16
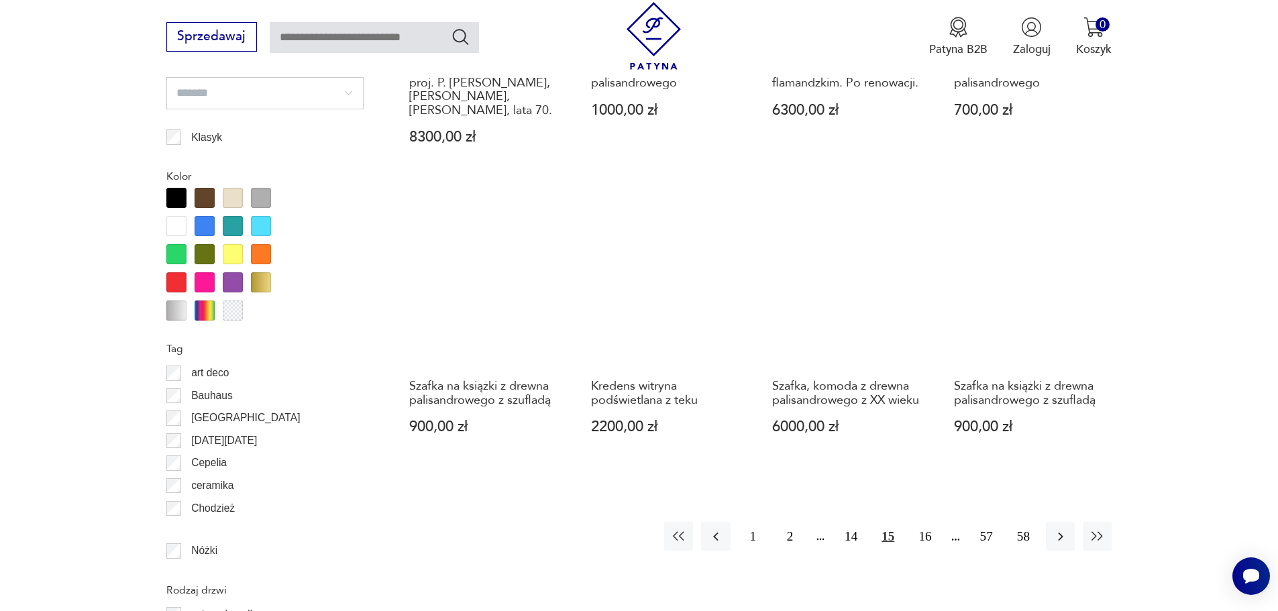
scroll to position [1461, 0]
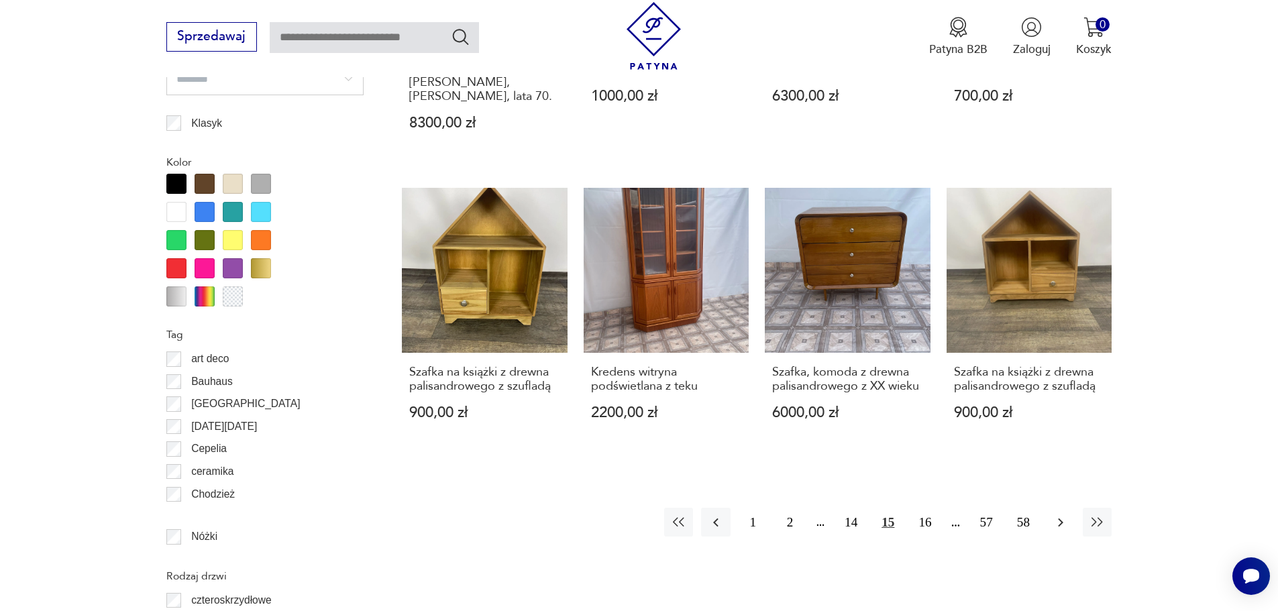
click at [1056, 525] on icon "button" at bounding box center [1061, 523] width 16 height 16
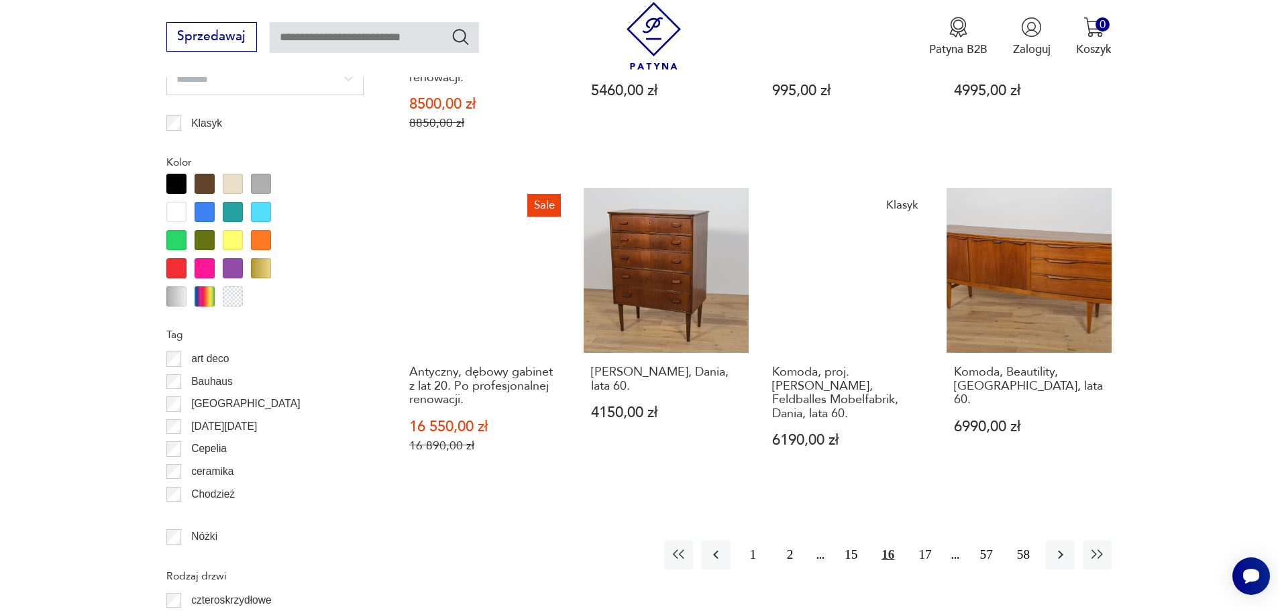
scroll to position [1529, 0]
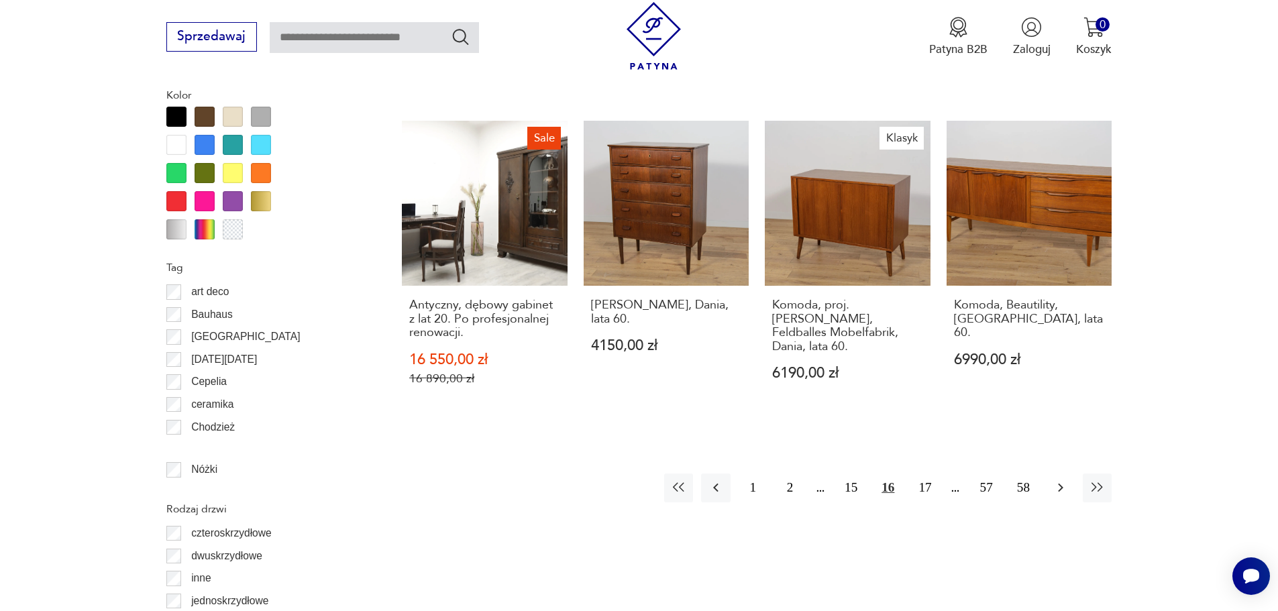
click at [1067, 480] on icon "button" at bounding box center [1061, 488] width 16 height 16
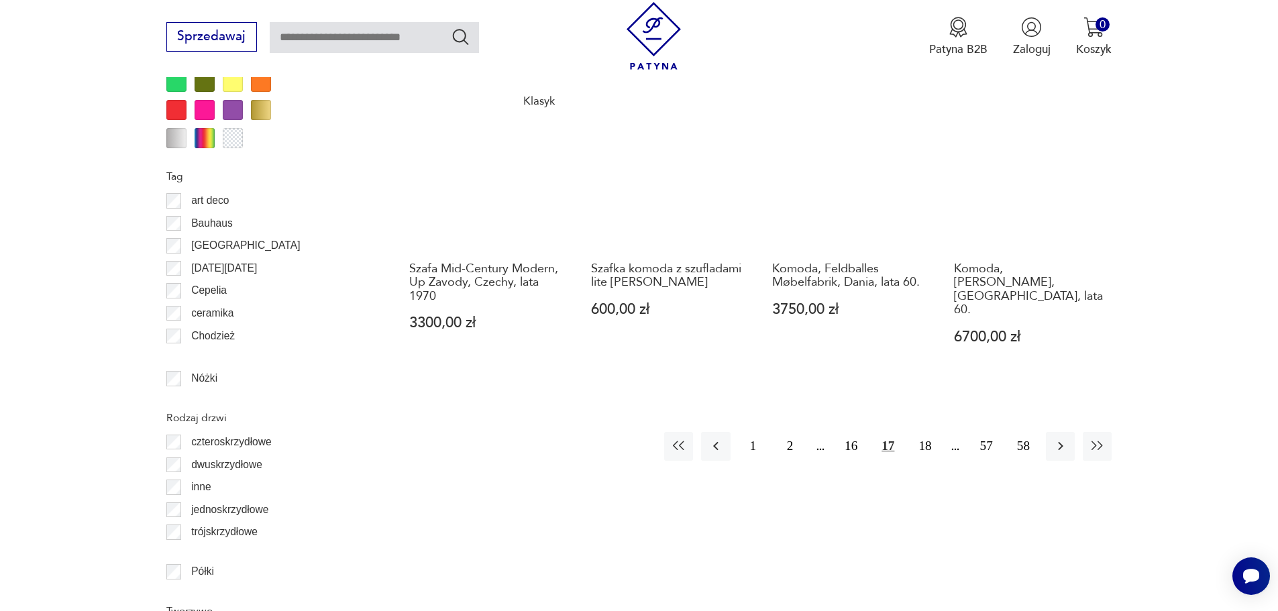
scroll to position [1663, 0]
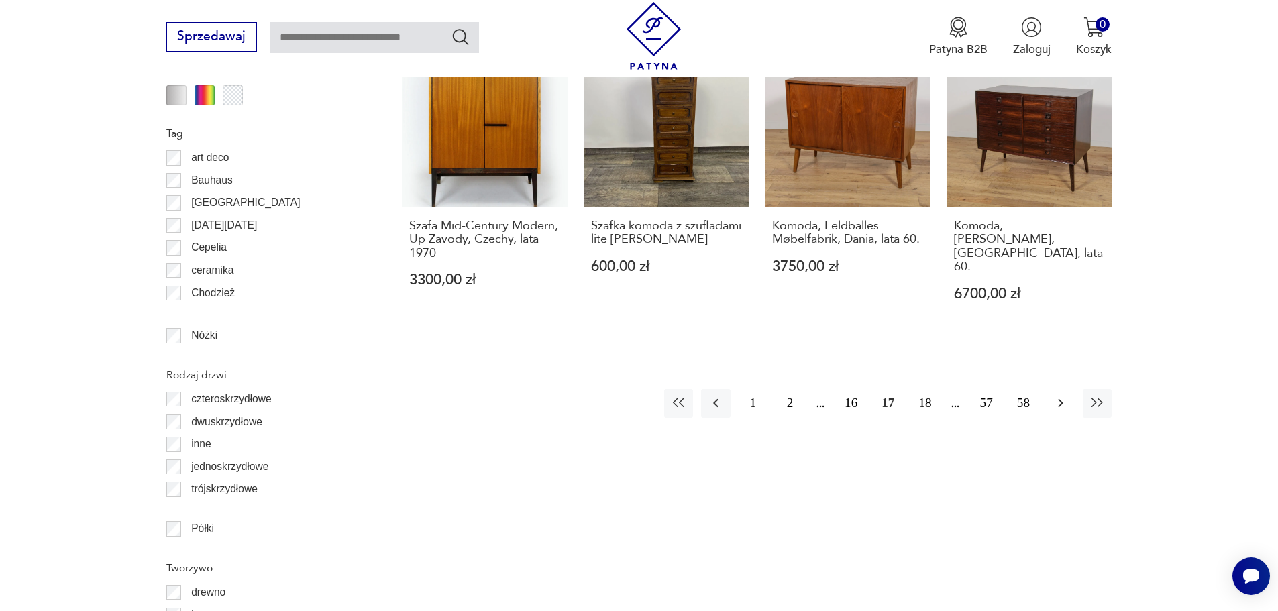
click at [1066, 395] on icon "button" at bounding box center [1061, 403] width 16 height 16
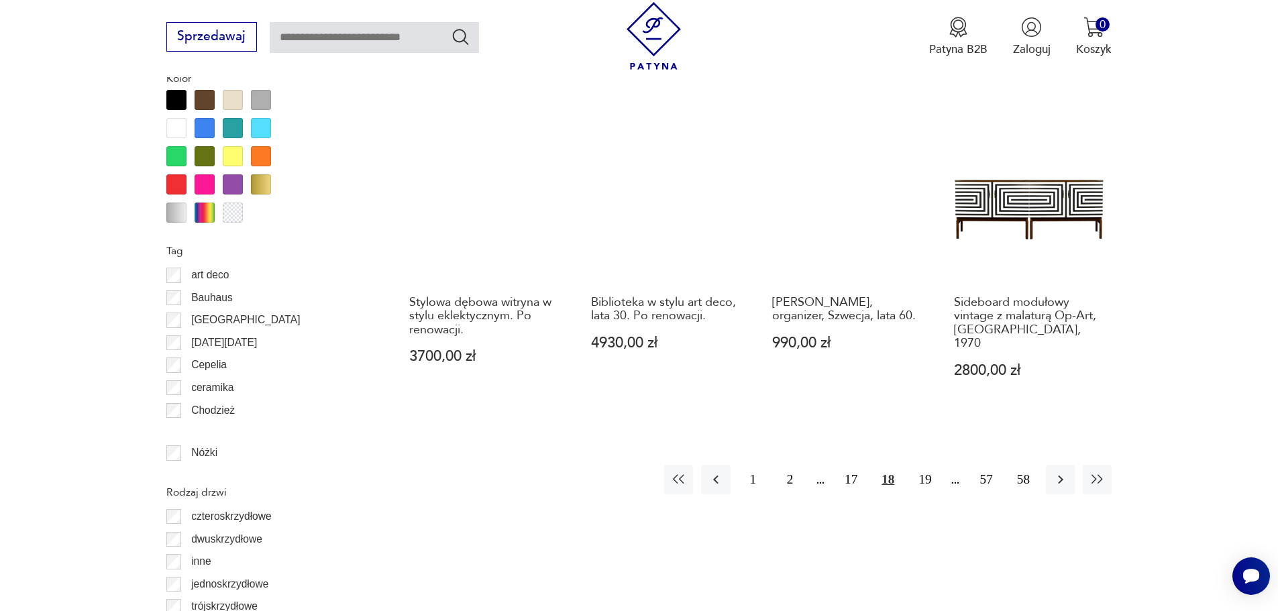
scroll to position [1596, 0]
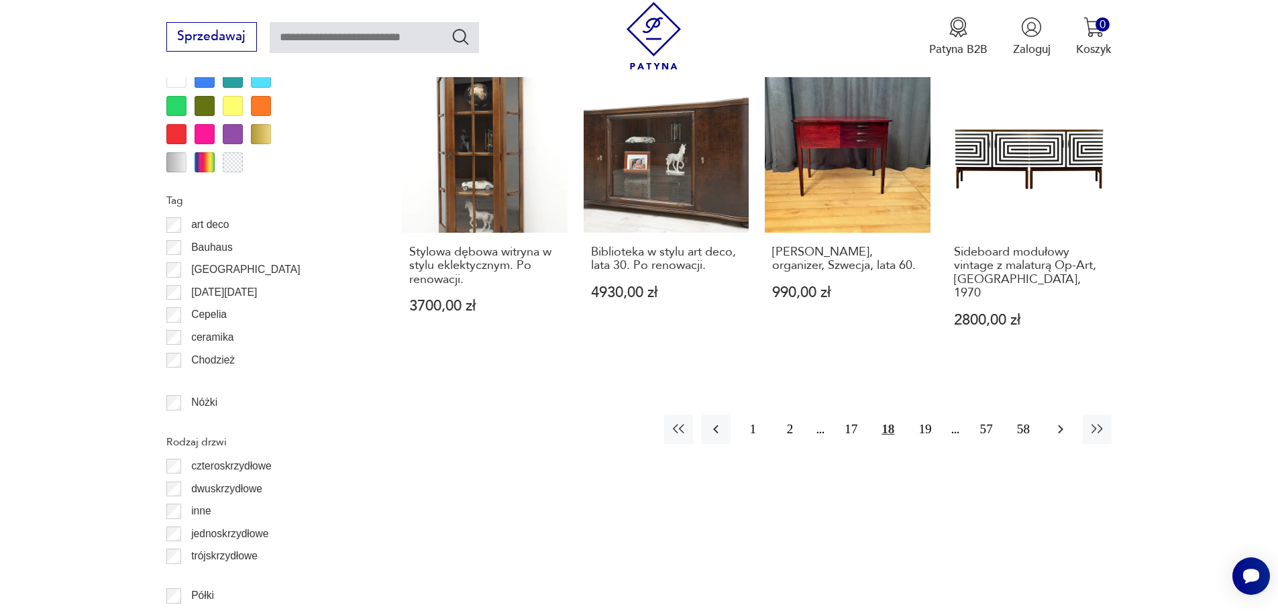
click at [1063, 421] on icon "button" at bounding box center [1061, 429] width 16 height 16
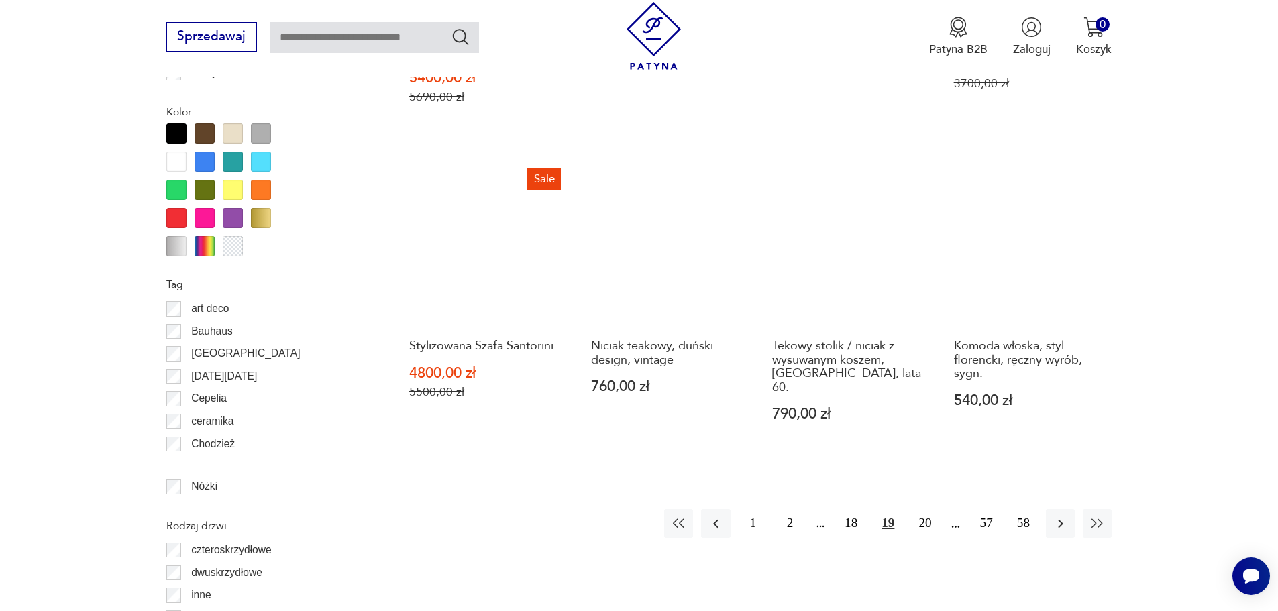
scroll to position [1529, 0]
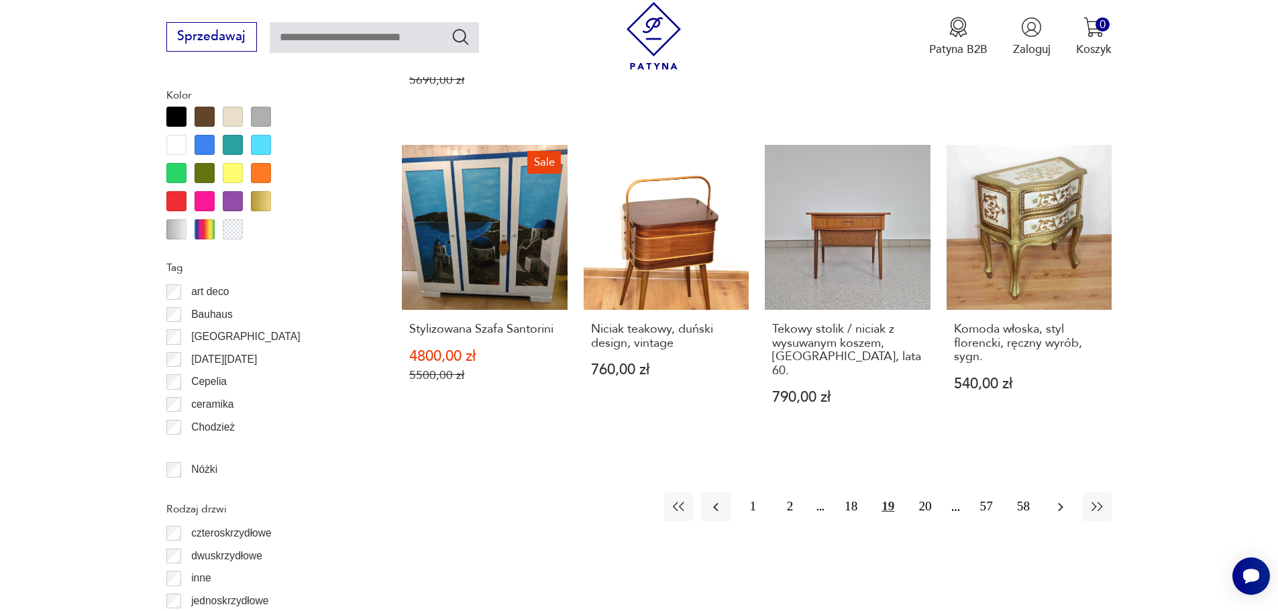
click at [1054, 499] on icon "button" at bounding box center [1061, 507] width 16 height 16
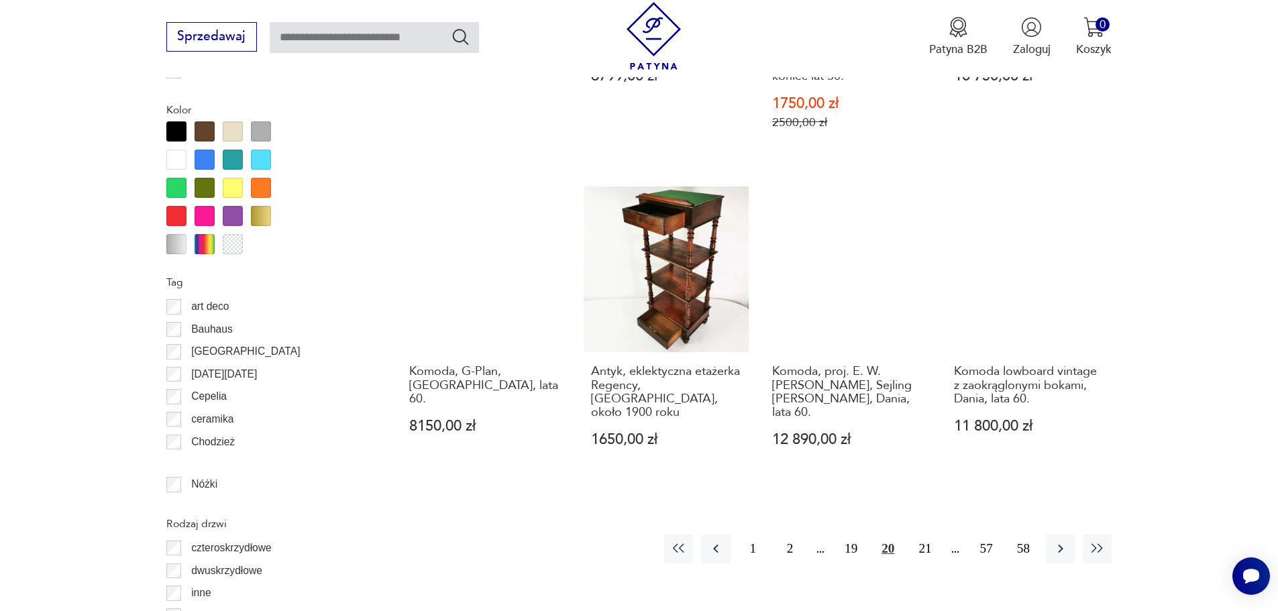
scroll to position [1529, 0]
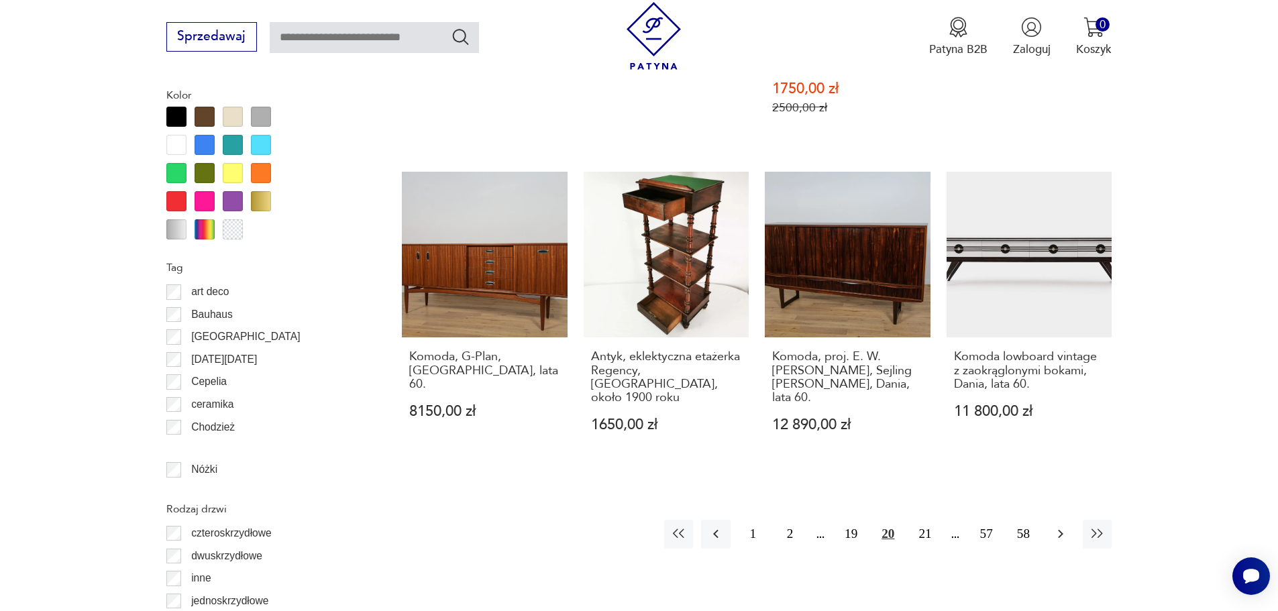
click at [1058, 526] on icon "button" at bounding box center [1061, 534] width 16 height 16
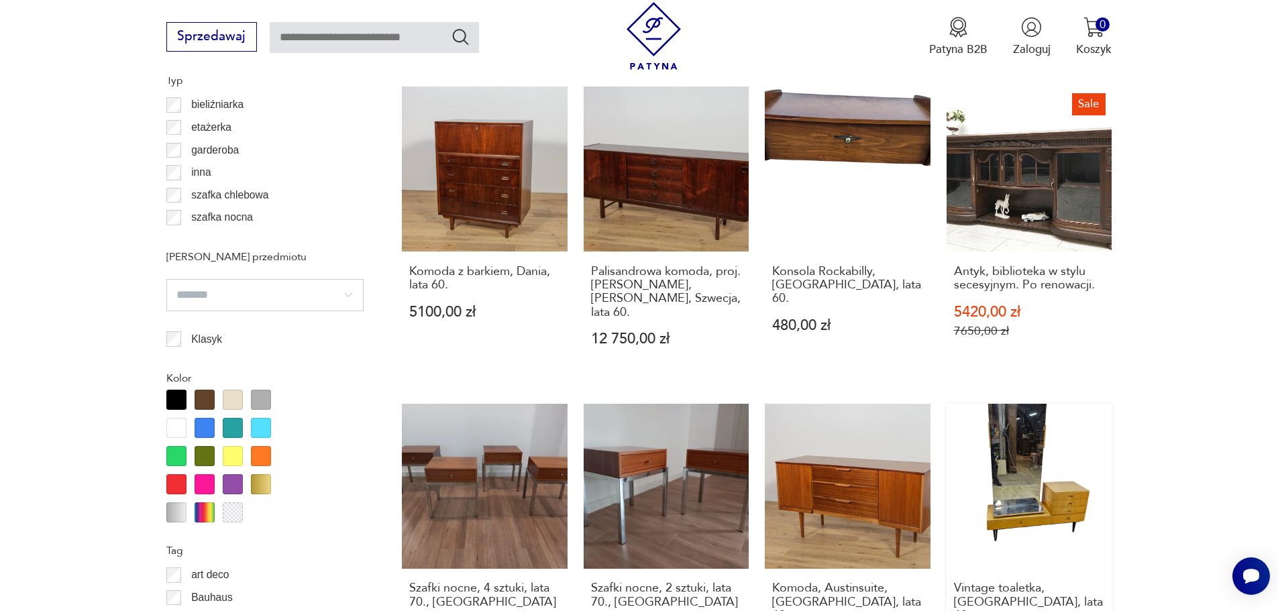
scroll to position [1461, 0]
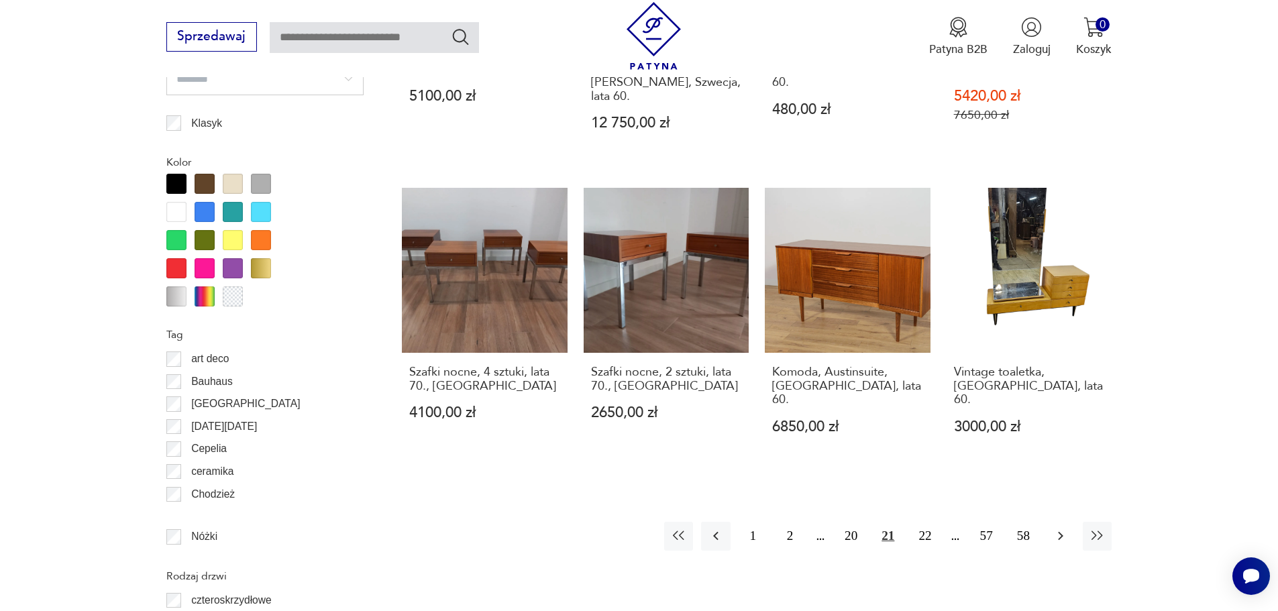
click at [1062, 532] on icon "button" at bounding box center [1060, 536] width 5 height 9
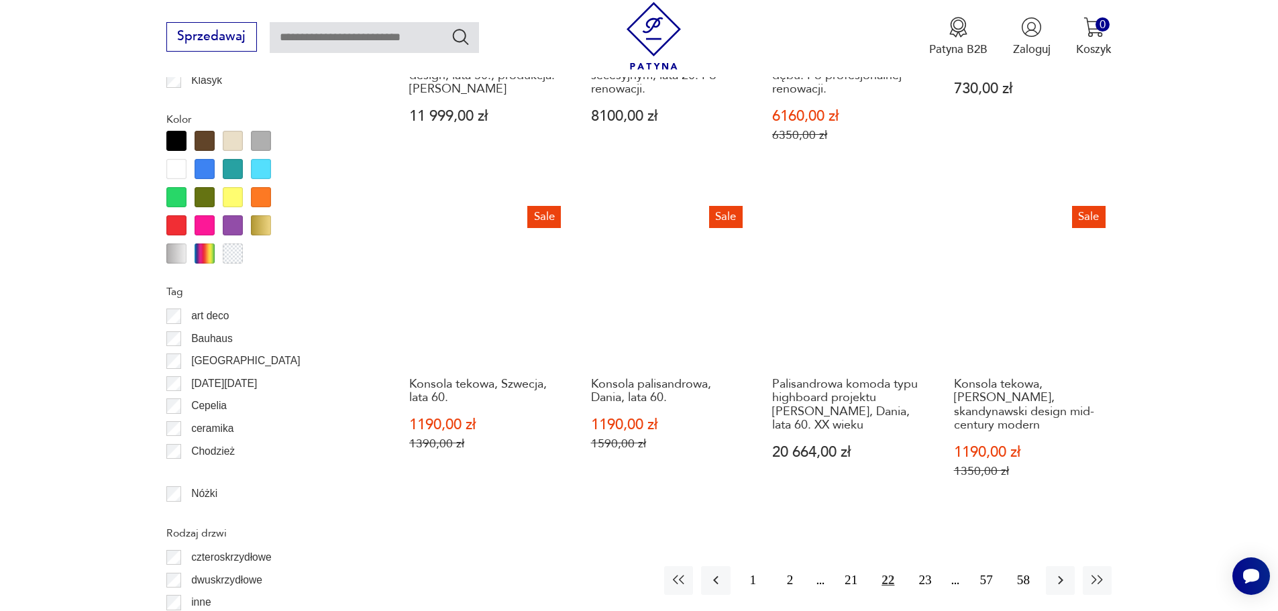
scroll to position [1529, 0]
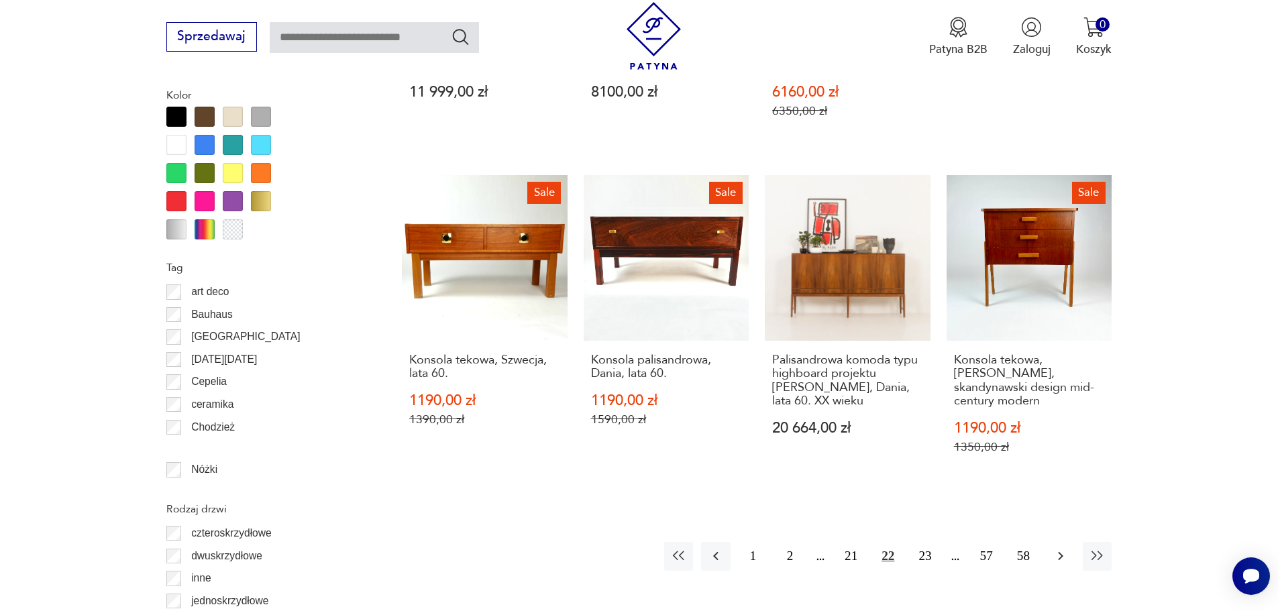
click at [1058, 548] on icon "button" at bounding box center [1061, 556] width 16 height 16
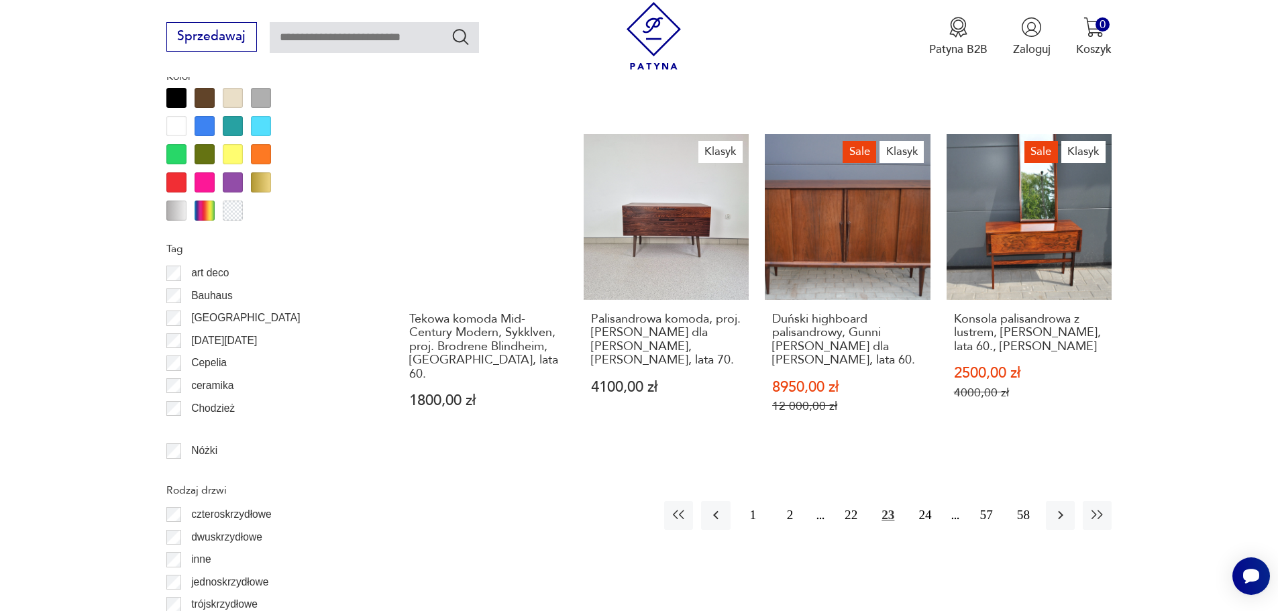
scroll to position [1596, 0]
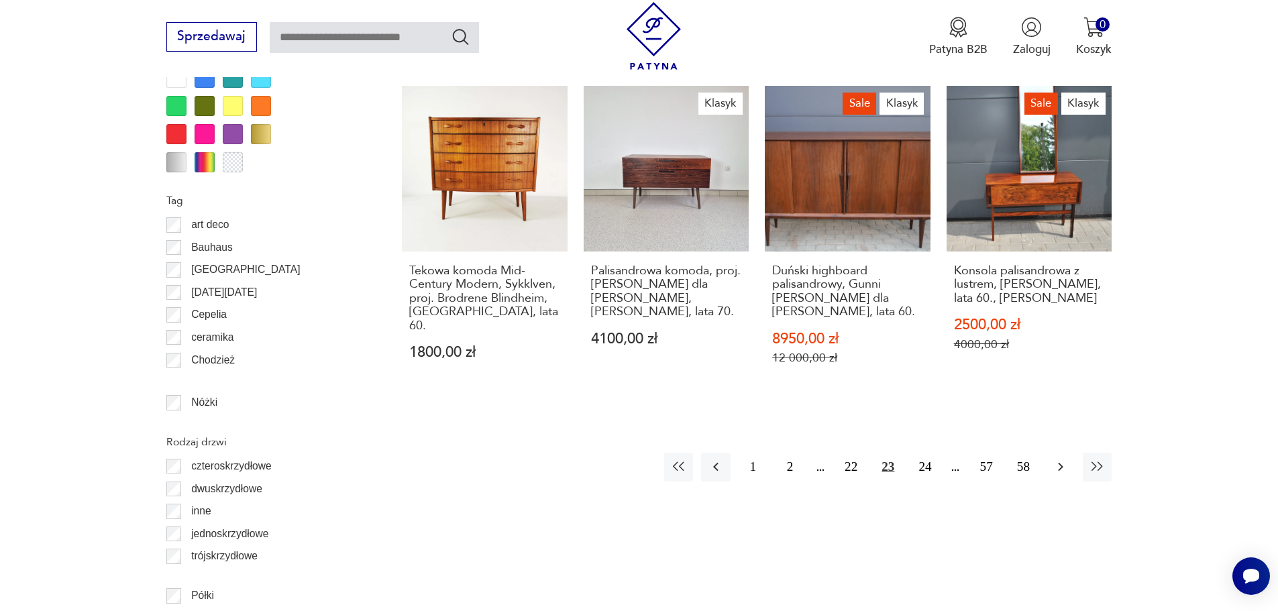
click at [1061, 464] on icon "button" at bounding box center [1060, 467] width 5 height 9
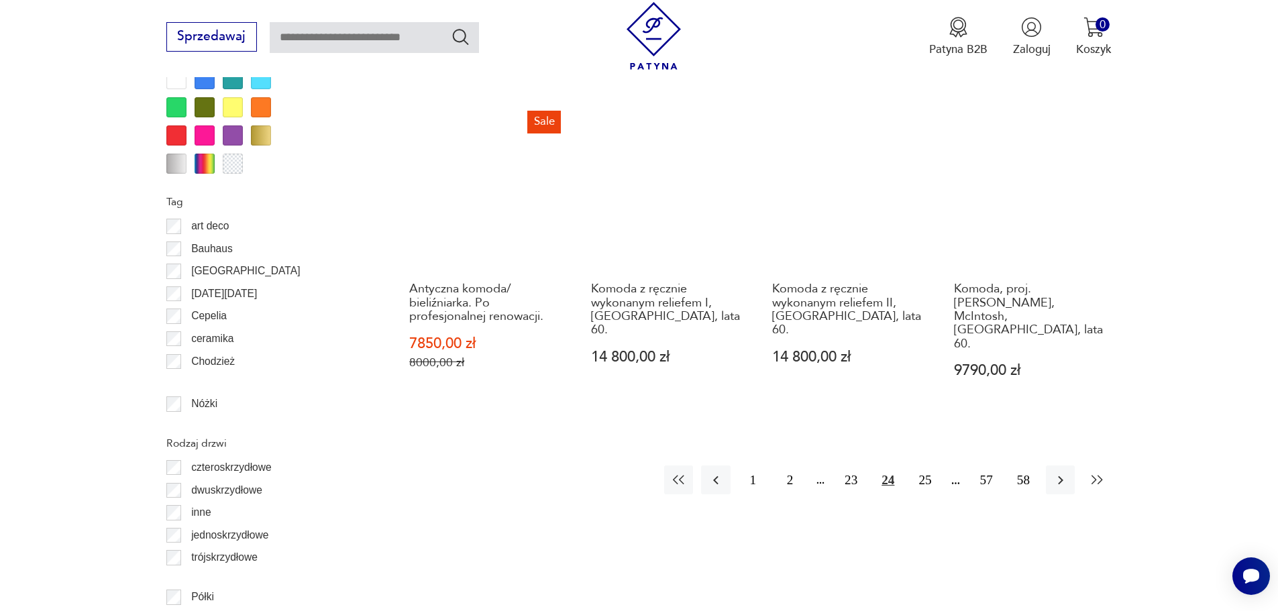
scroll to position [1596, 0]
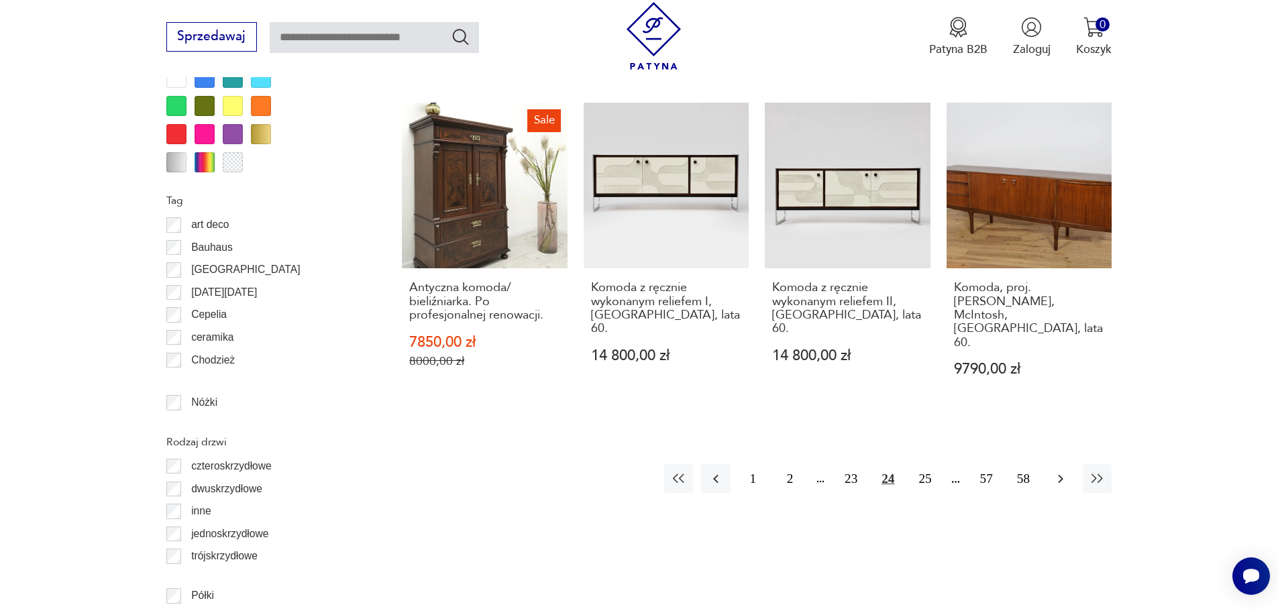
click at [1054, 471] on icon "button" at bounding box center [1061, 479] width 16 height 16
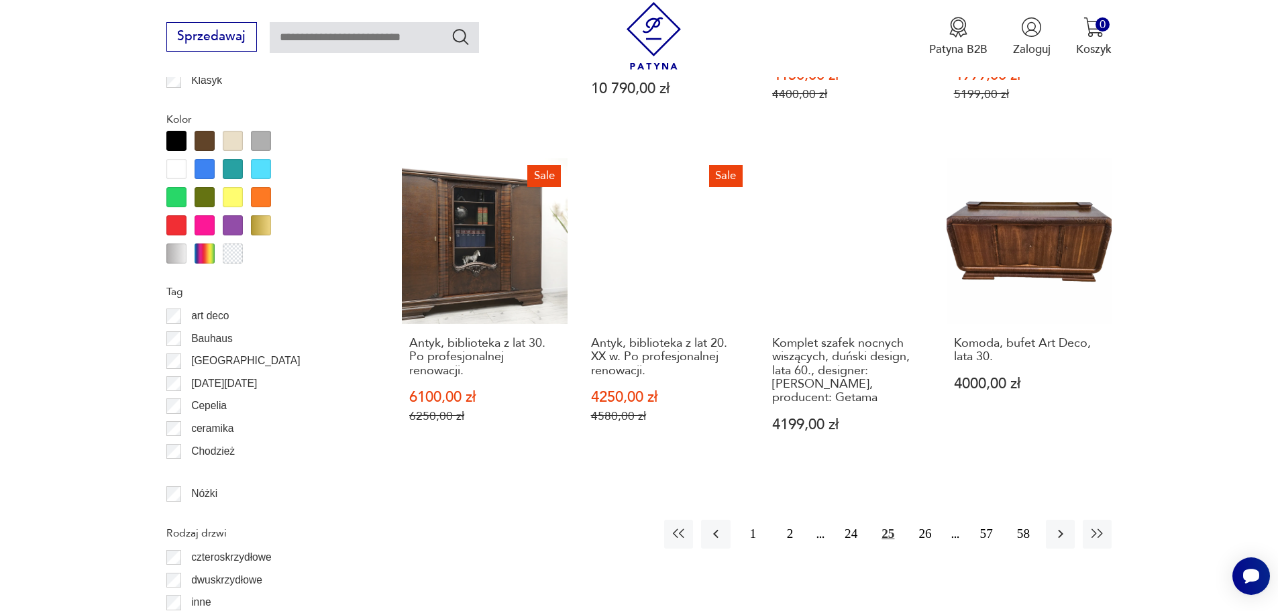
scroll to position [1529, 0]
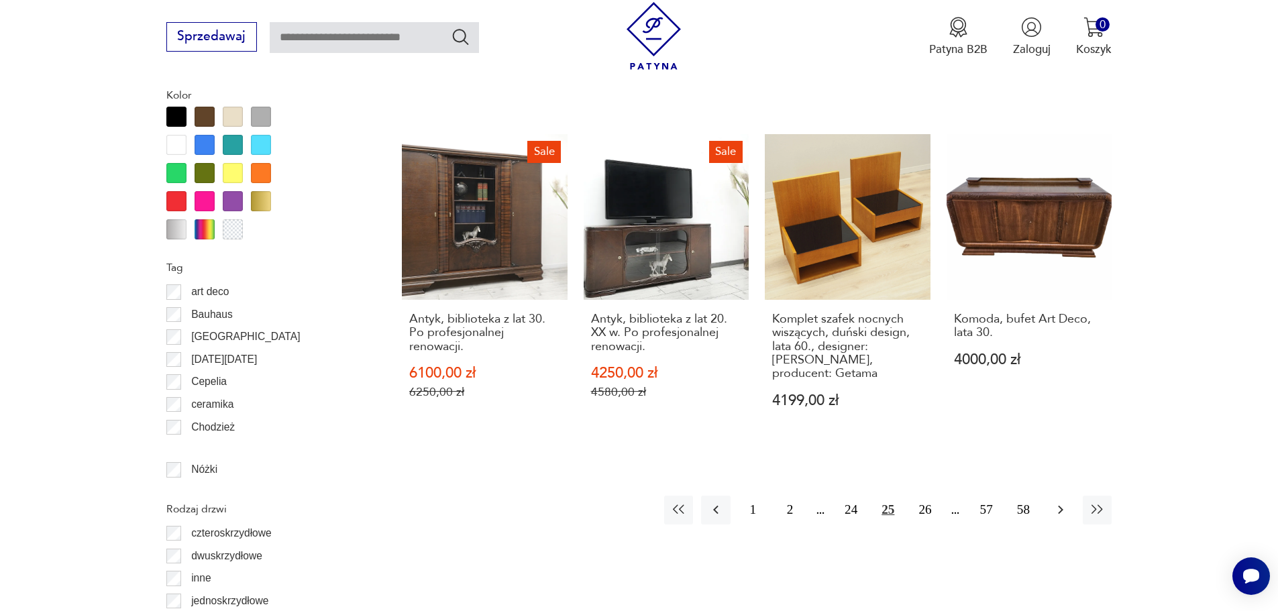
click at [1064, 502] on icon "button" at bounding box center [1061, 510] width 16 height 16
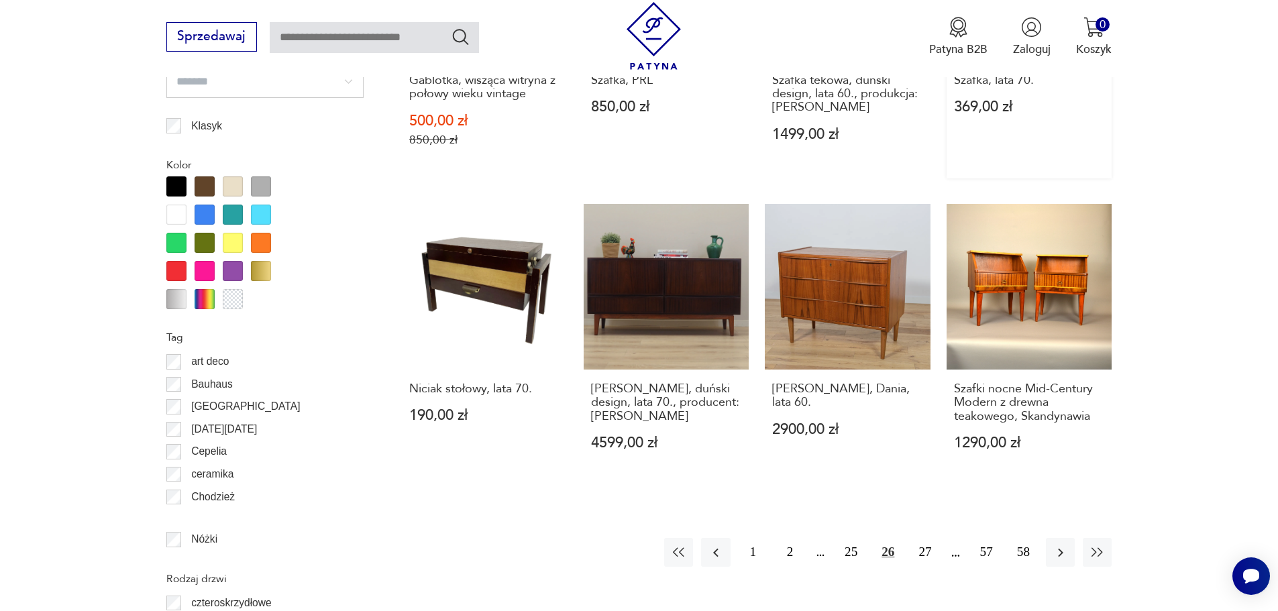
scroll to position [1461, 0]
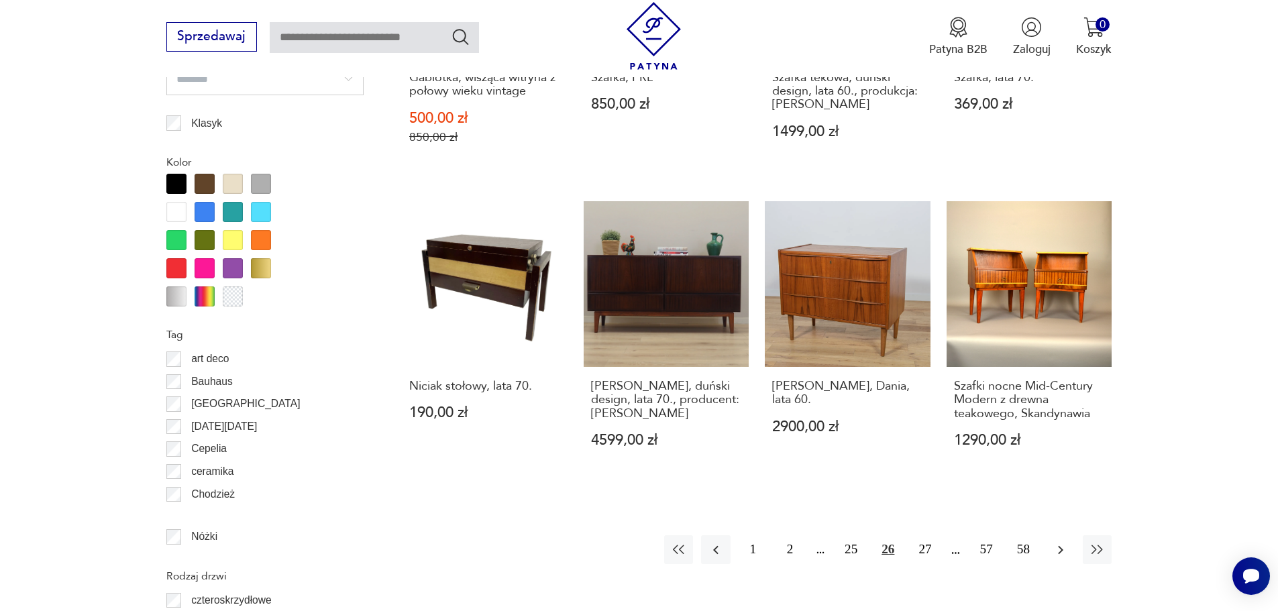
click at [1054, 542] on icon "button" at bounding box center [1061, 550] width 16 height 16
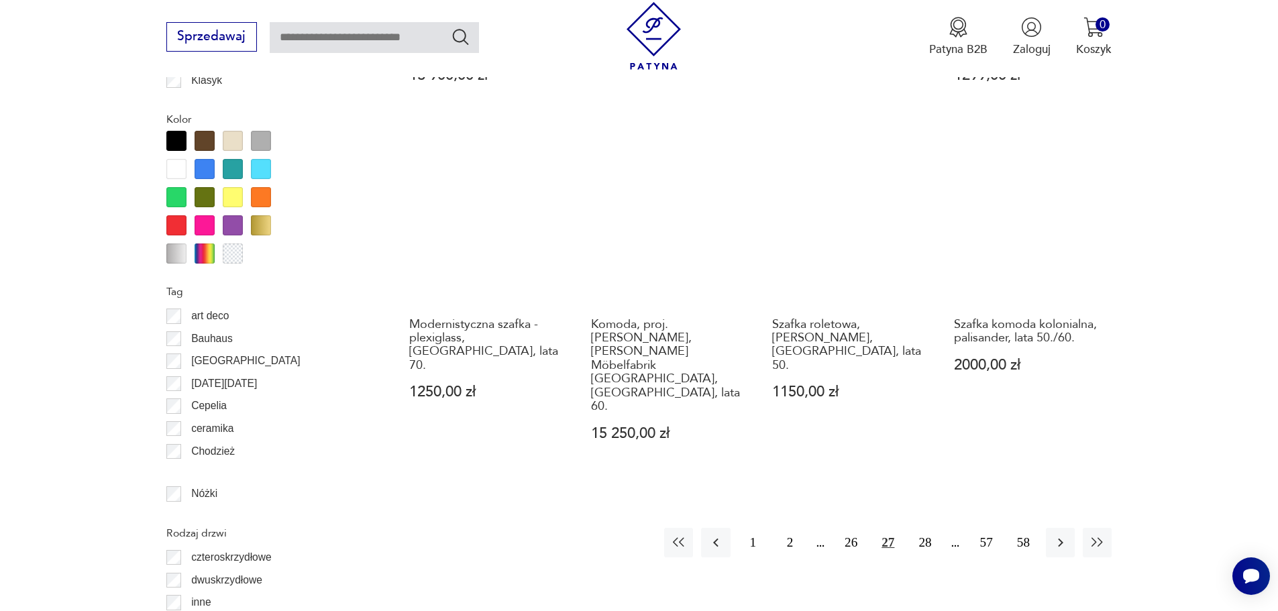
scroll to position [1529, 0]
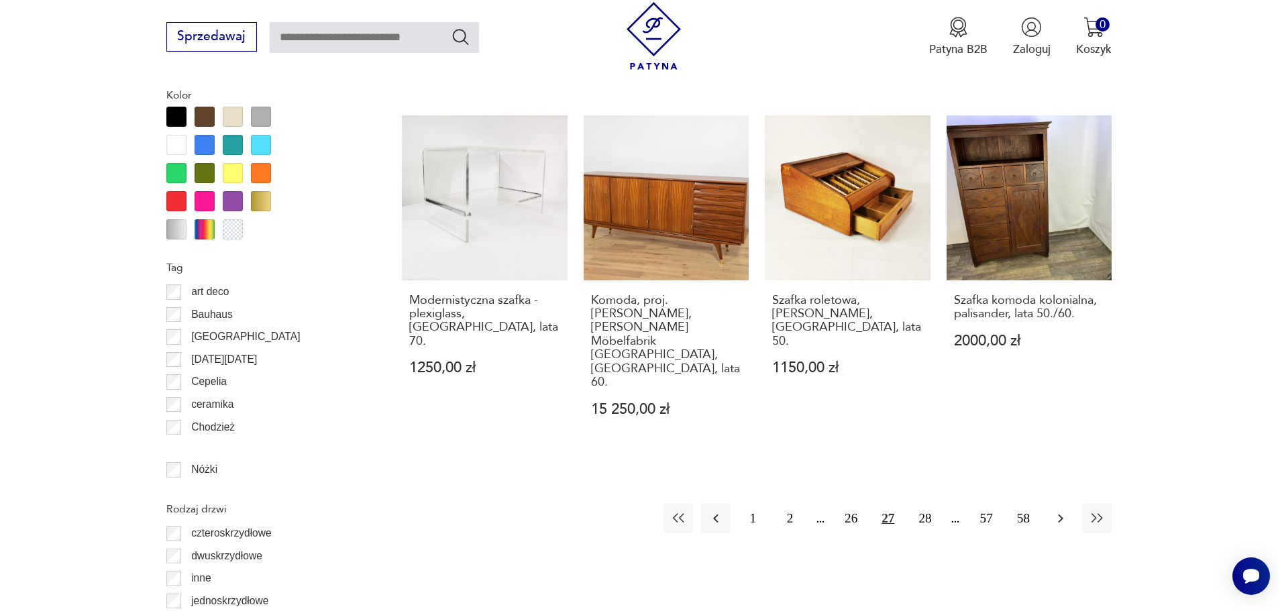
click at [1066, 511] on icon "button" at bounding box center [1061, 519] width 16 height 16
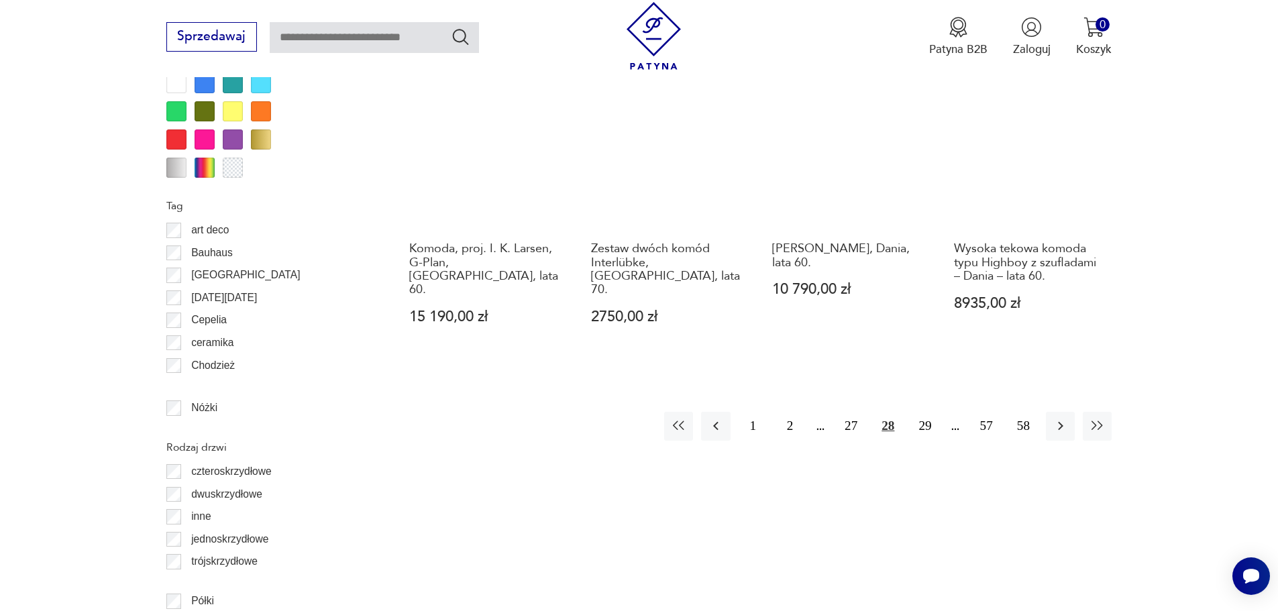
scroll to position [1596, 0]
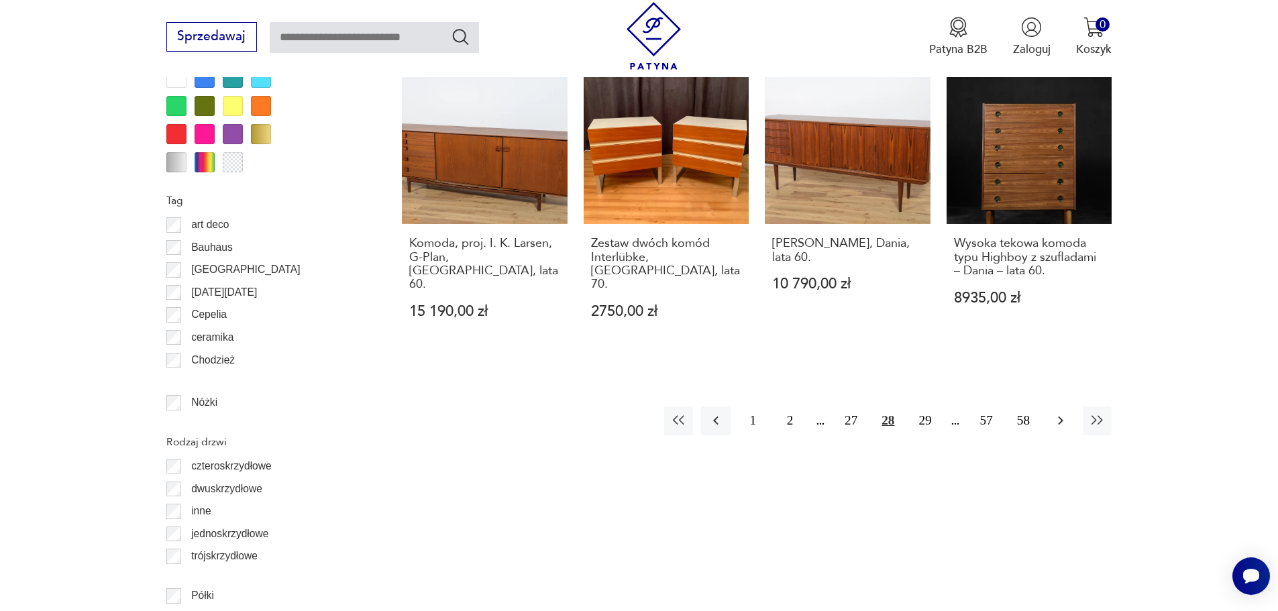
click at [1063, 413] on icon "button" at bounding box center [1061, 421] width 16 height 16
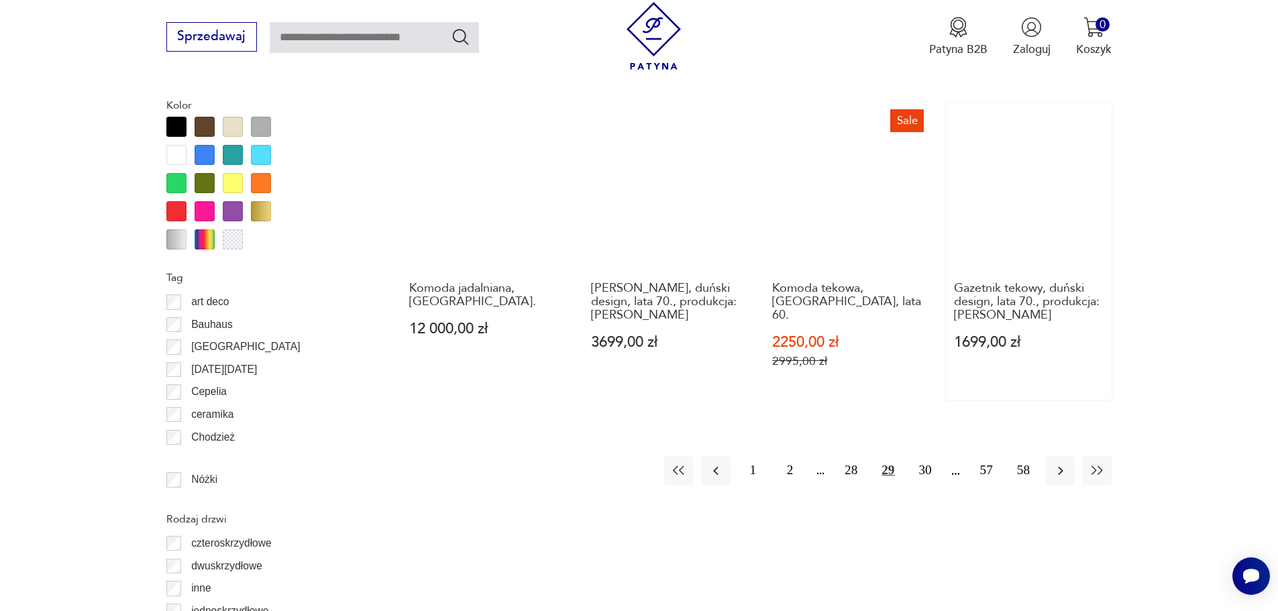
scroll to position [1529, 0]
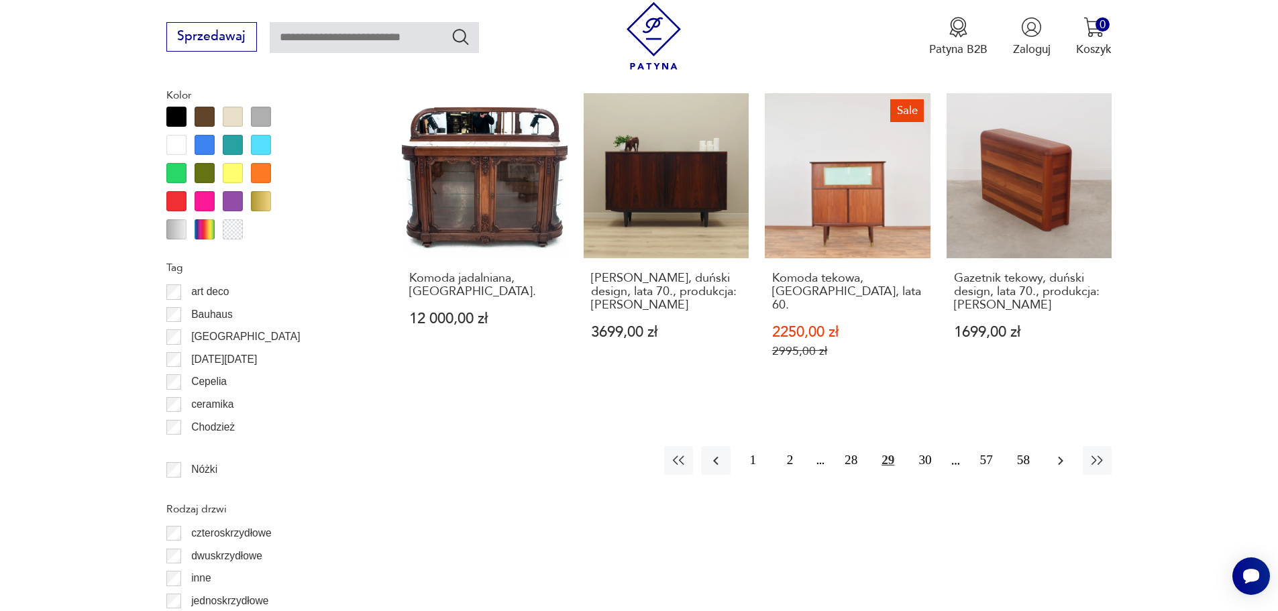
click at [1058, 453] on icon "button" at bounding box center [1061, 461] width 16 height 16
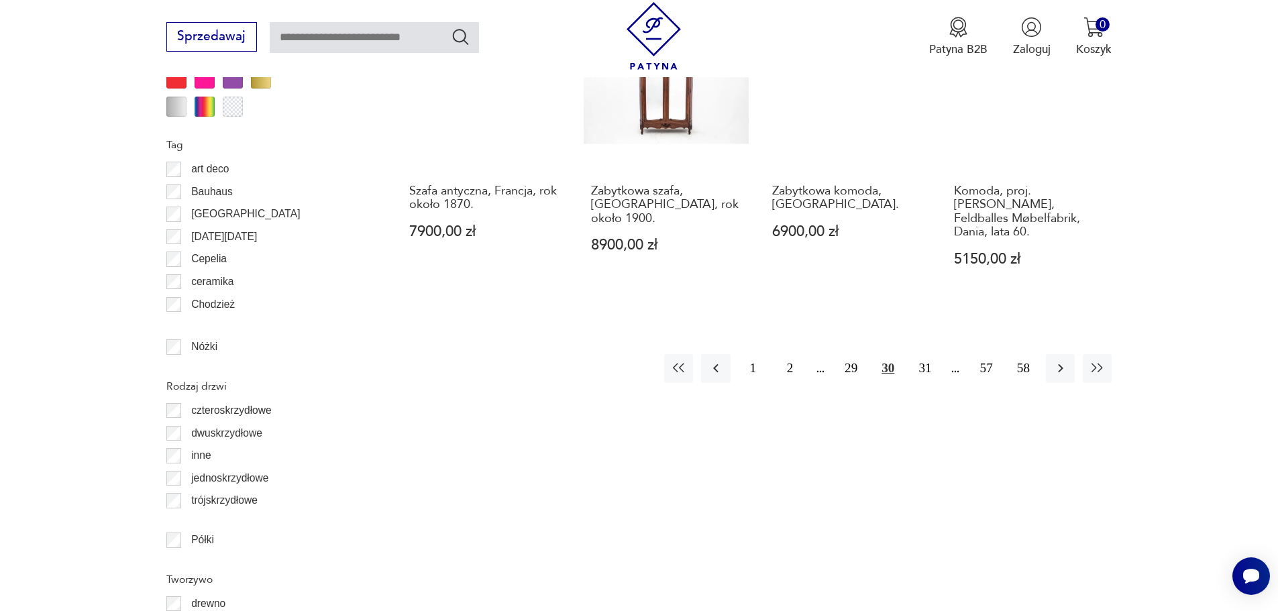
scroll to position [1663, 0]
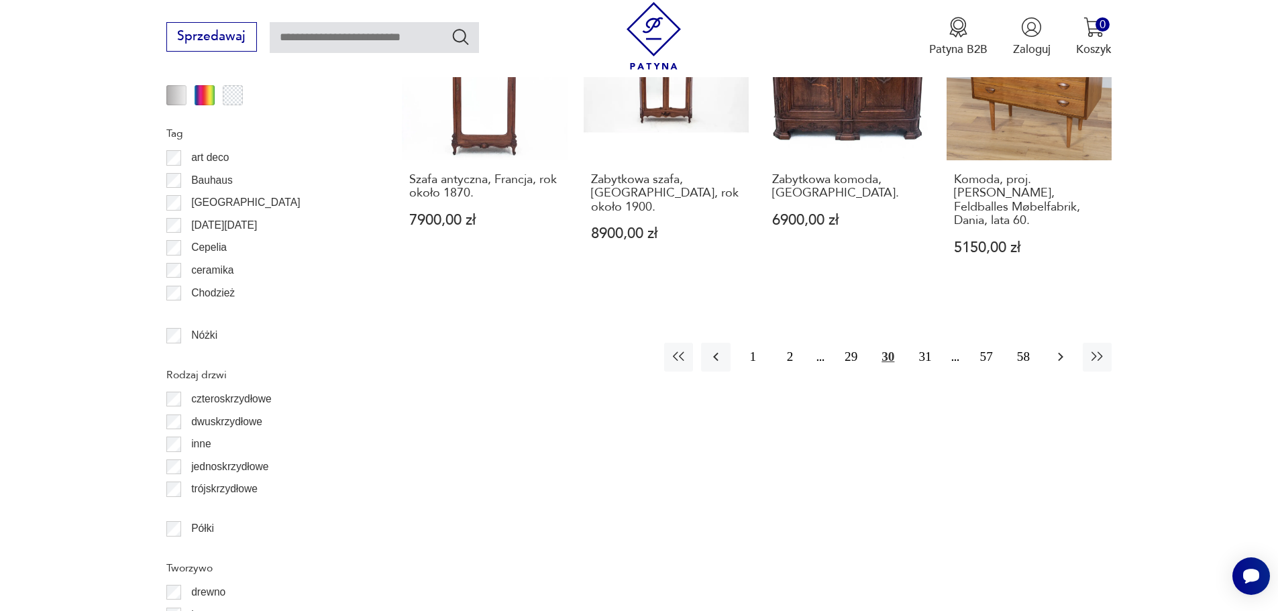
click at [1061, 353] on icon "button" at bounding box center [1060, 357] width 5 height 9
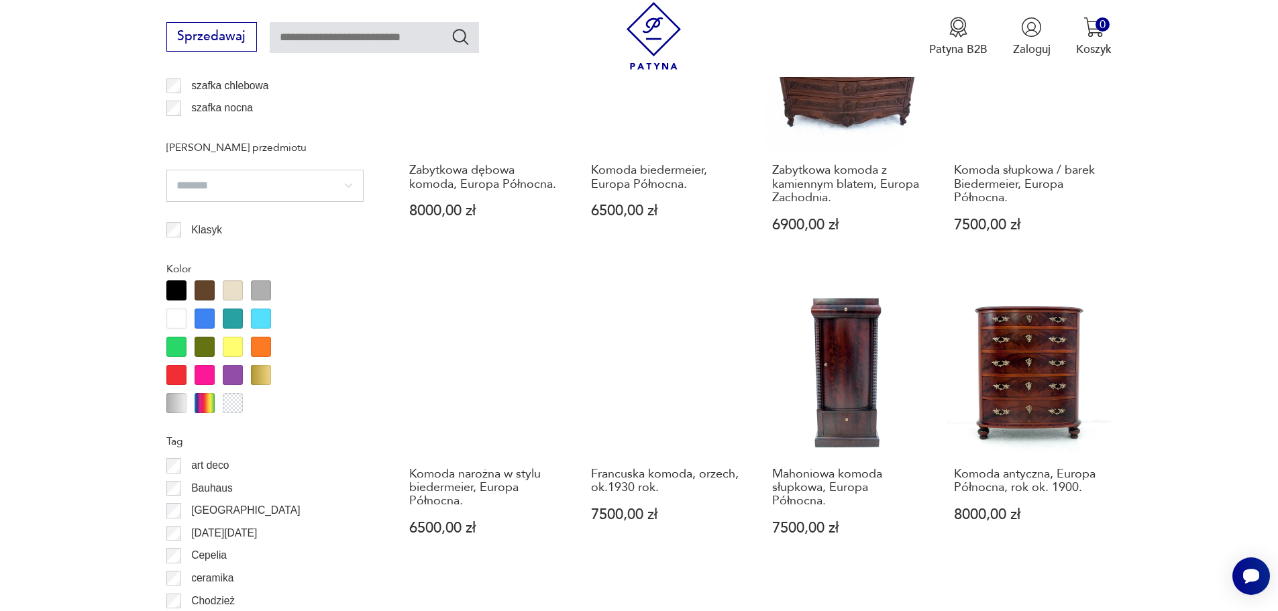
scroll to position [1394, 0]
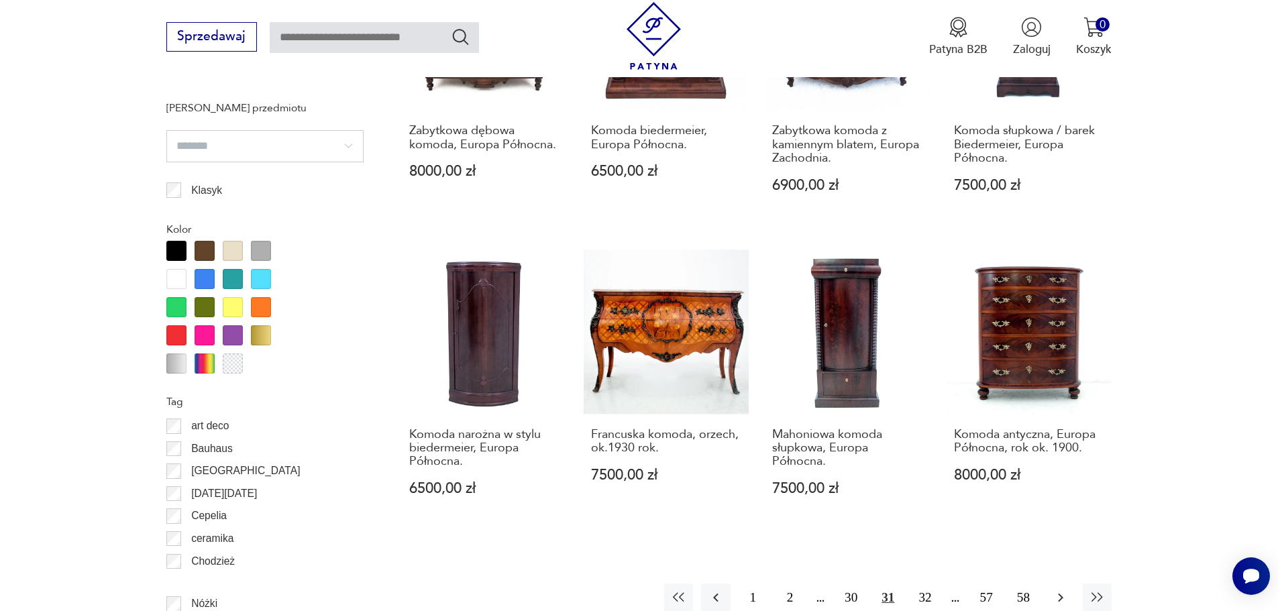
click at [1057, 590] on icon "button" at bounding box center [1061, 598] width 16 height 16
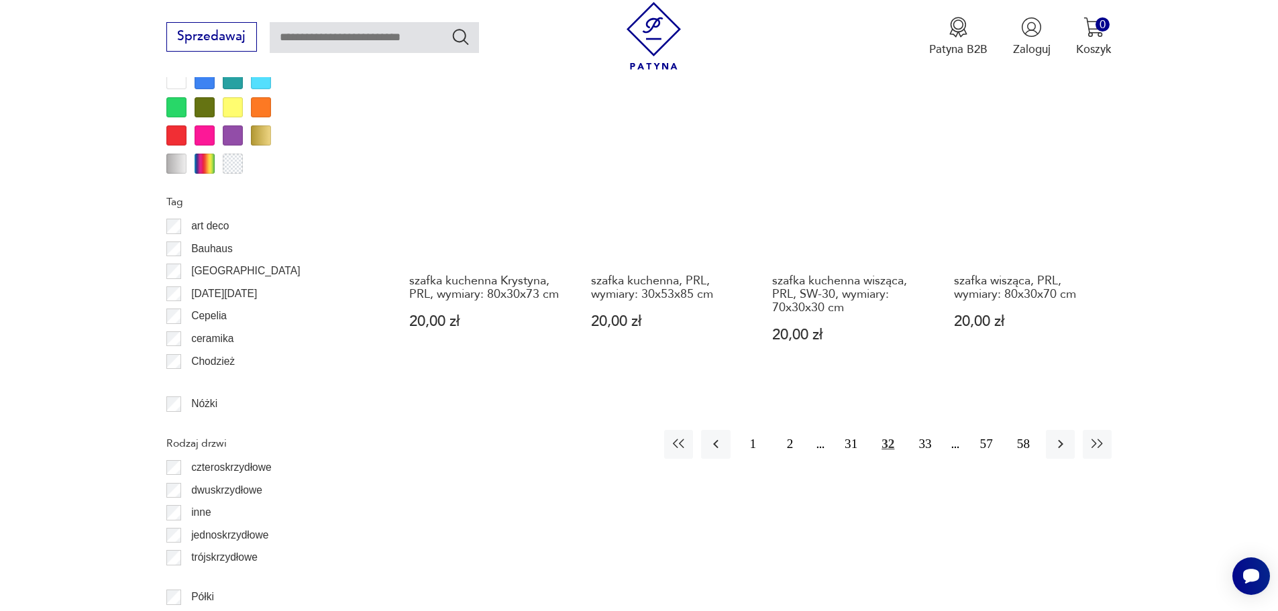
scroll to position [1596, 0]
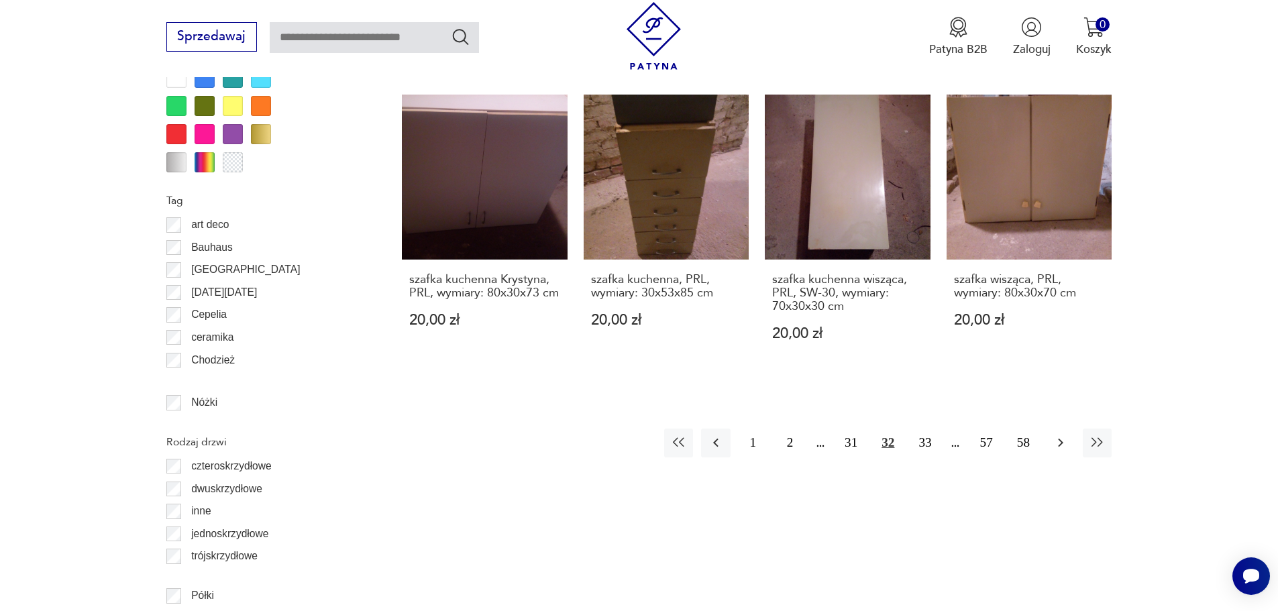
click at [1064, 435] on icon "button" at bounding box center [1061, 443] width 16 height 16
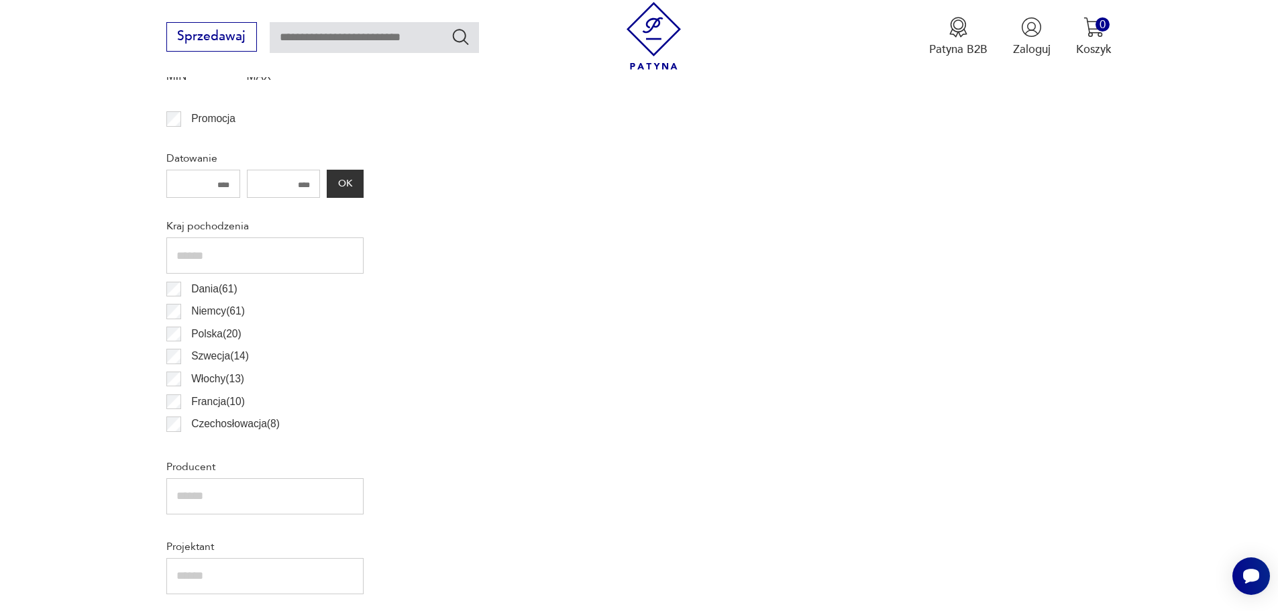
scroll to position [455, 0]
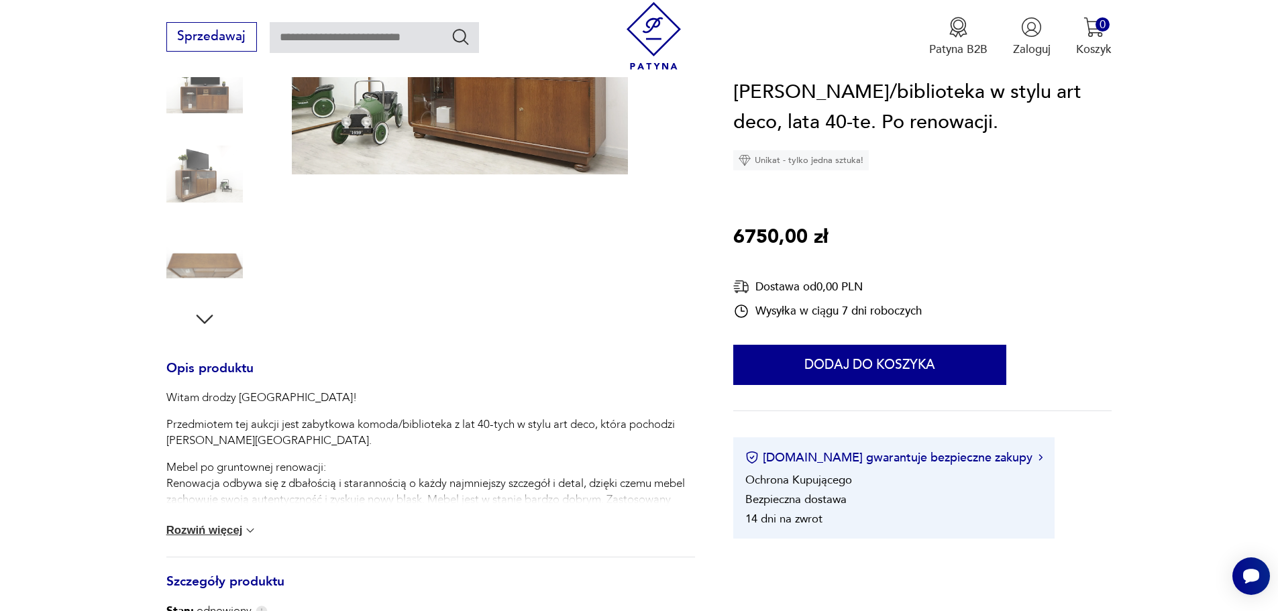
scroll to position [67, 0]
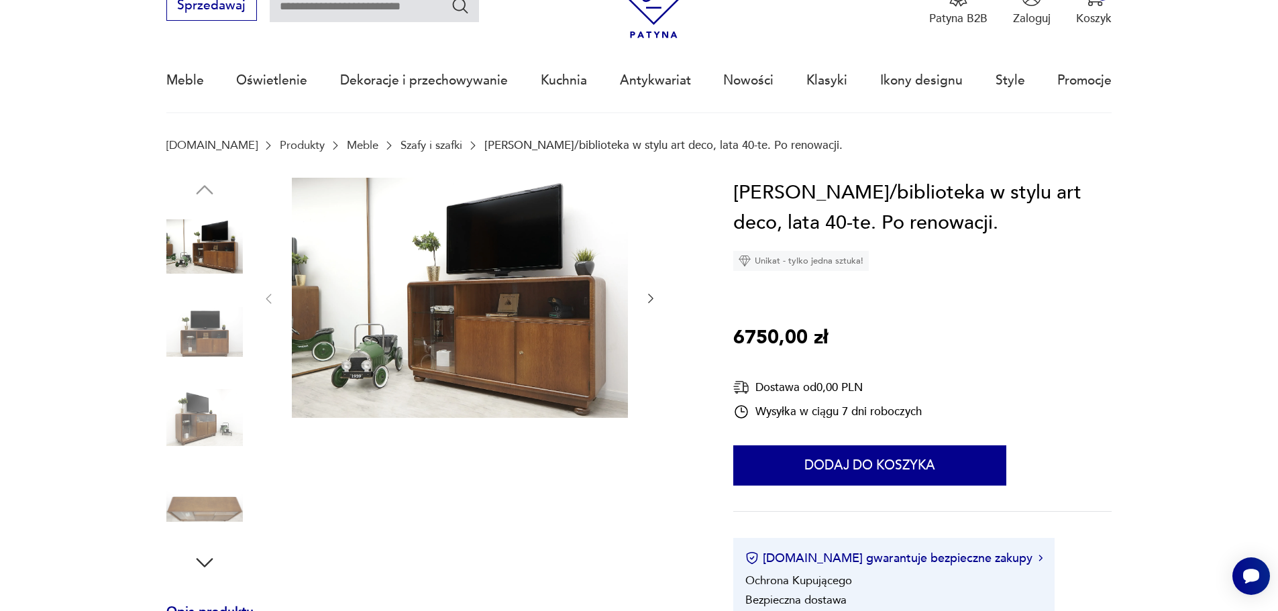
click at [647, 297] on icon "button" at bounding box center [650, 298] width 13 height 13
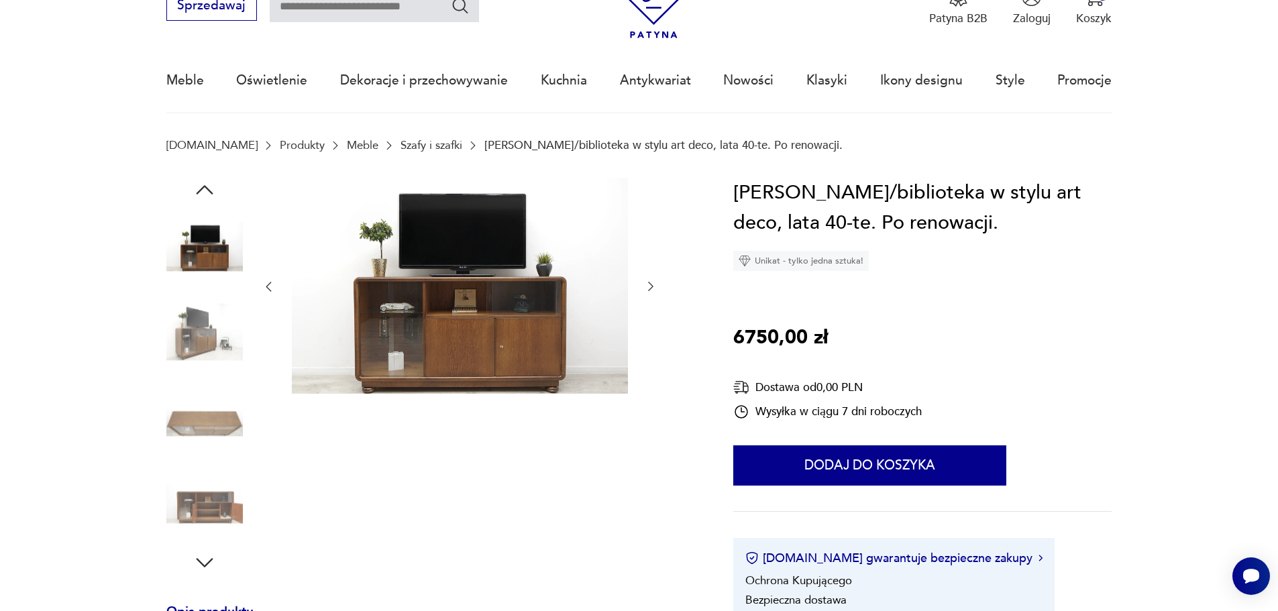
click at [652, 287] on icon "button" at bounding box center [650, 286] width 13 height 13
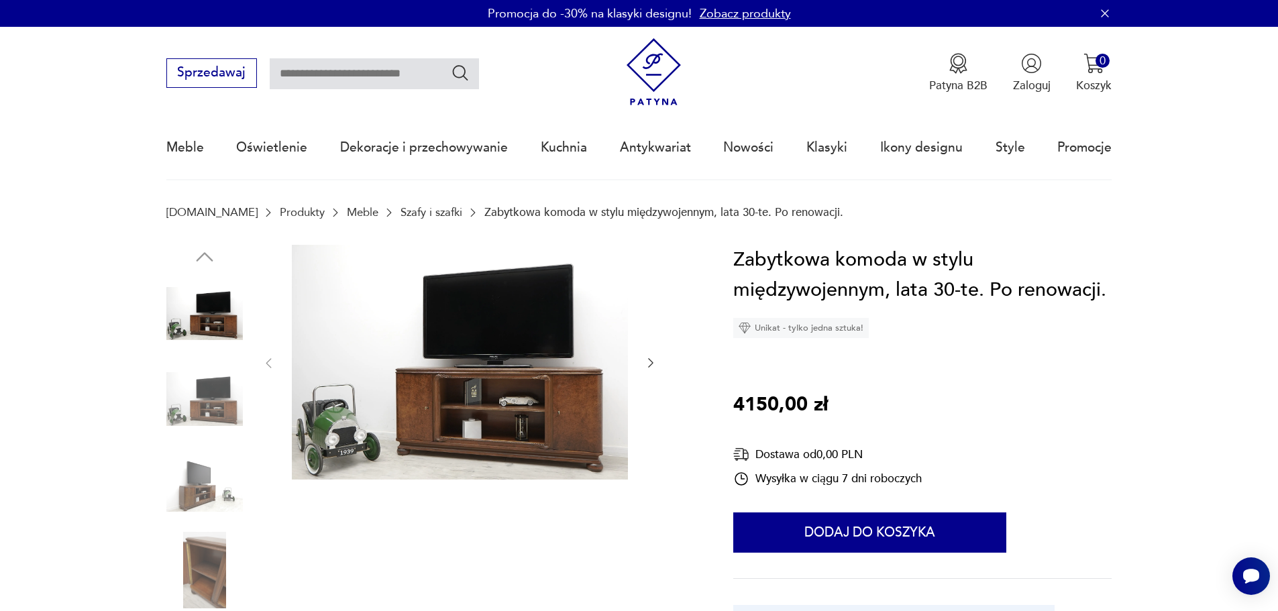
click at [648, 366] on icon "button" at bounding box center [650, 362] width 13 height 13
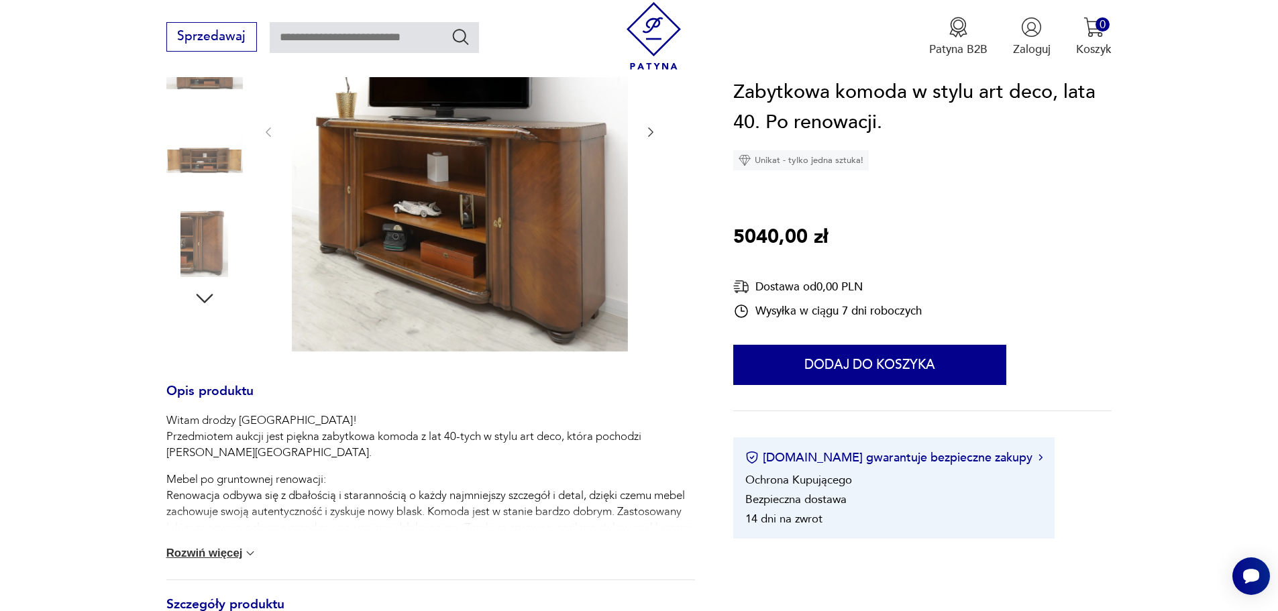
scroll to position [336, 0]
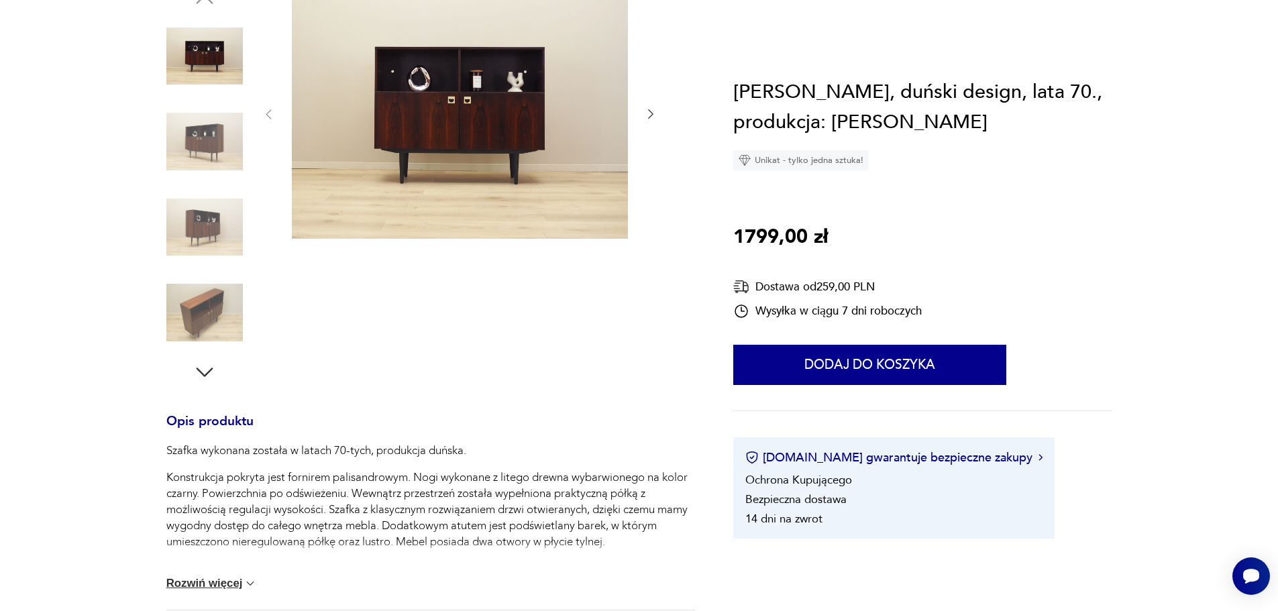
scroll to position [67, 0]
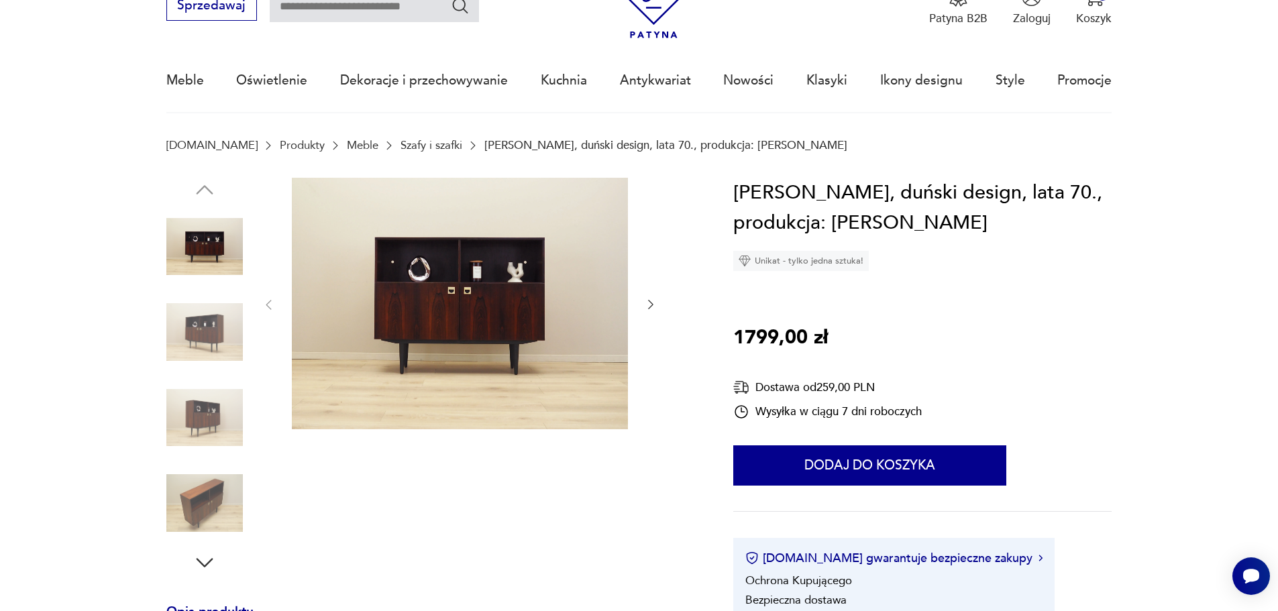
click at [650, 305] on icon "button" at bounding box center [650, 304] width 13 height 13
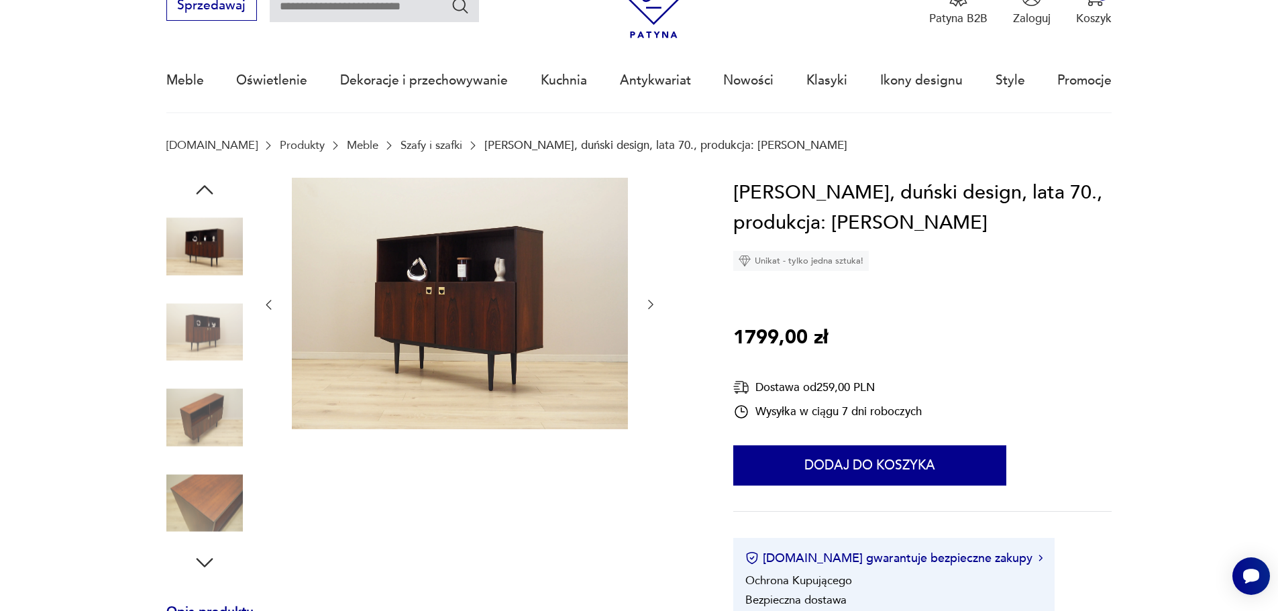
click at [650, 305] on icon "button" at bounding box center [650, 304] width 13 height 13
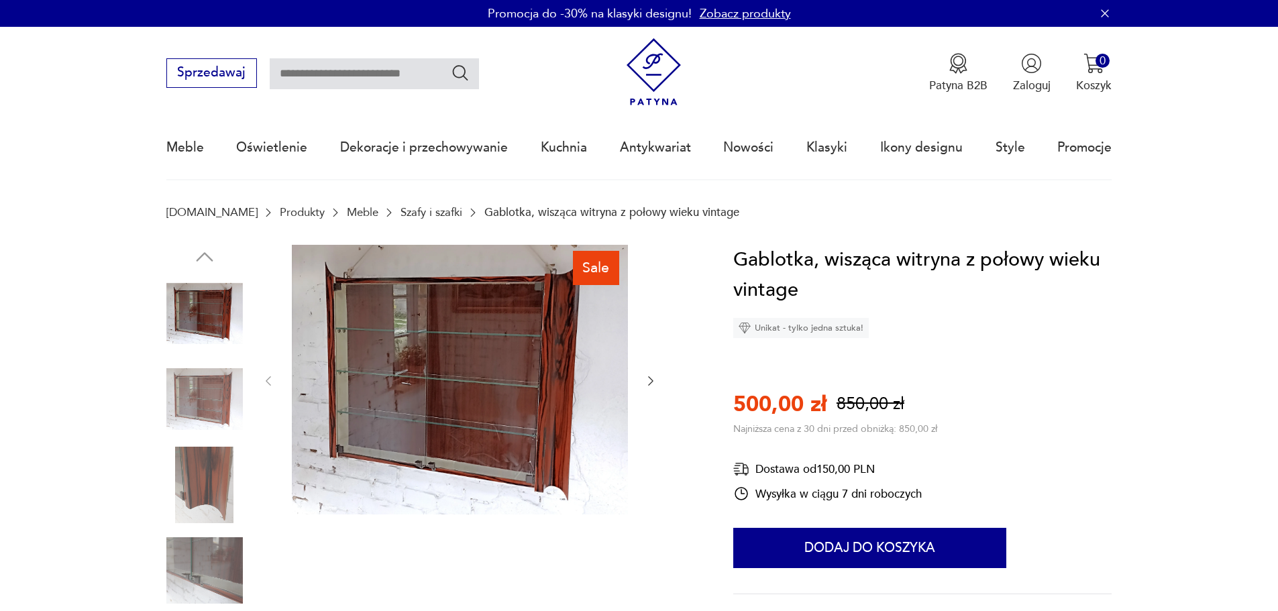
click at [646, 376] on icon "button" at bounding box center [650, 380] width 13 height 13
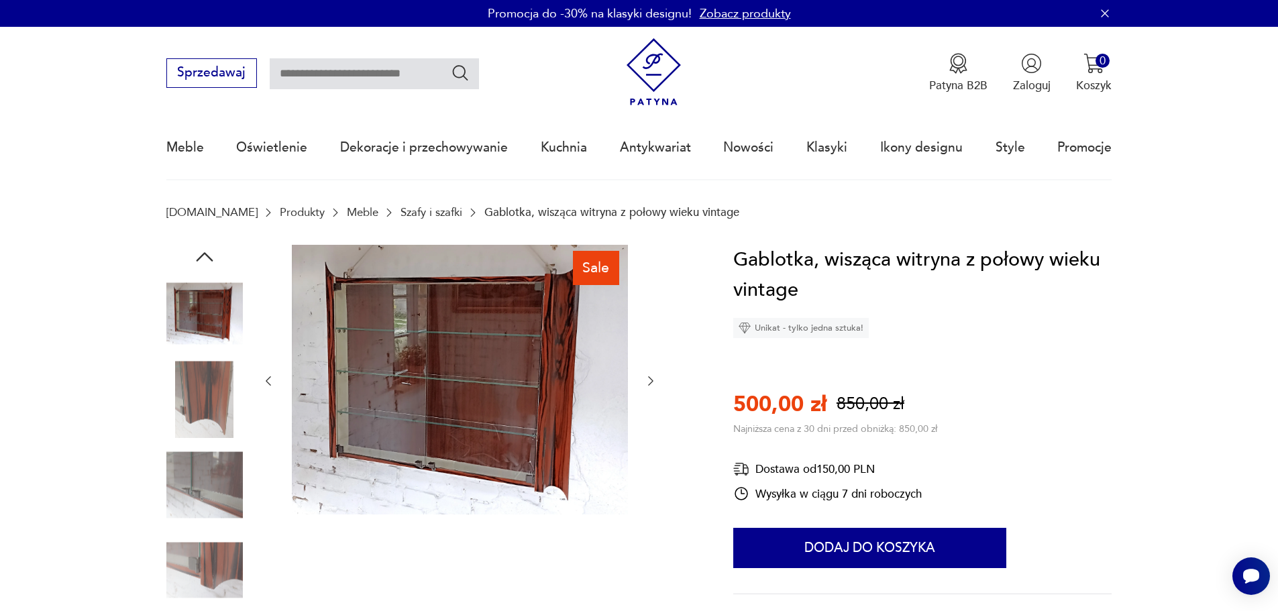
click at [654, 379] on icon "button" at bounding box center [650, 380] width 13 height 13
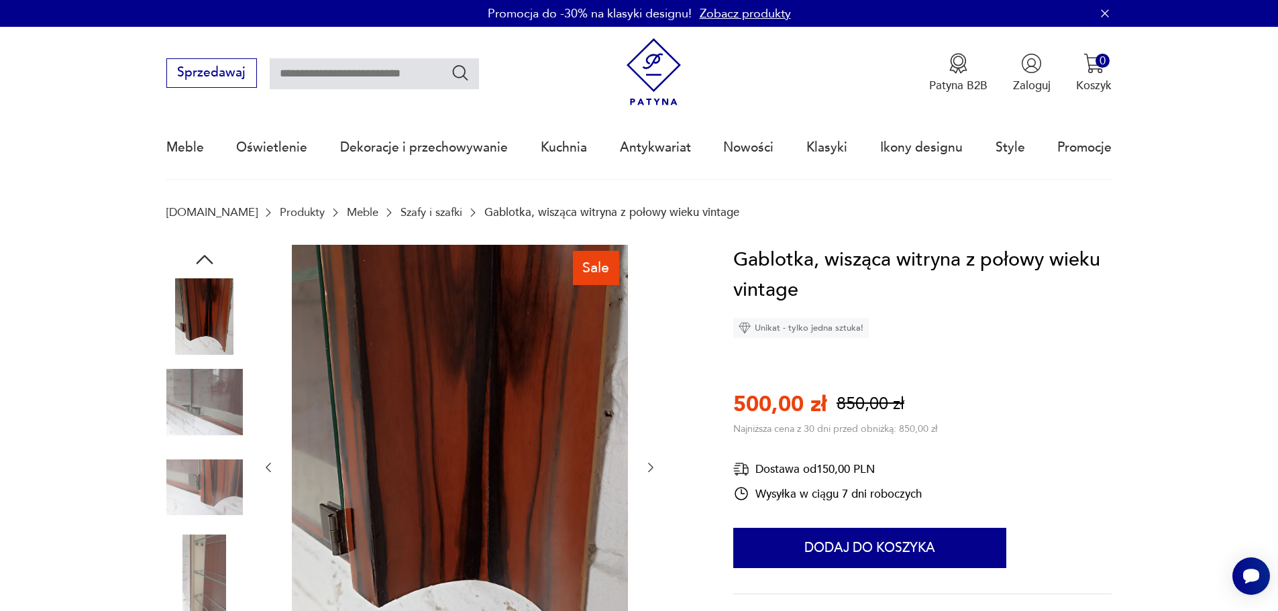
click at [652, 468] on icon "button" at bounding box center [650, 467] width 13 height 13
